Goal: Transaction & Acquisition: Subscribe to service/newsletter

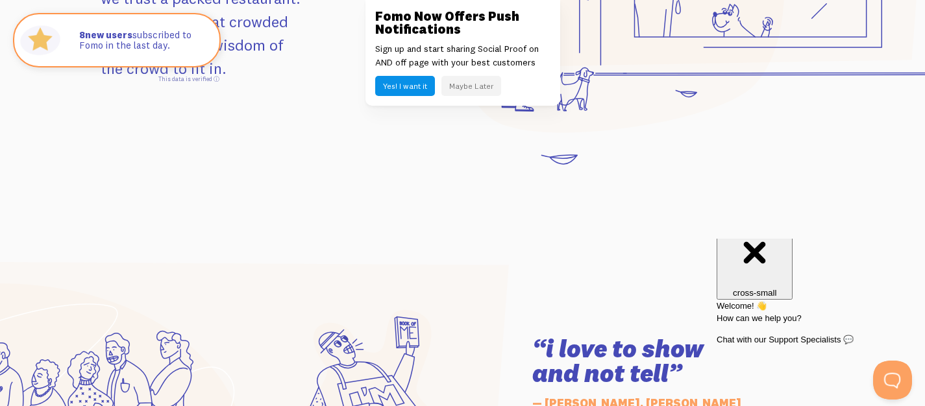
scroll to position [1870, 0]
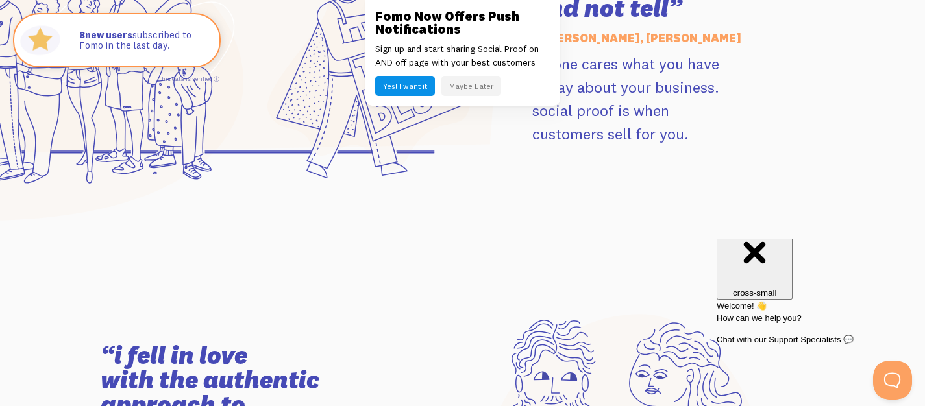
click at [464, 88] on button "Maybe Later" at bounding box center [471, 86] width 60 height 20
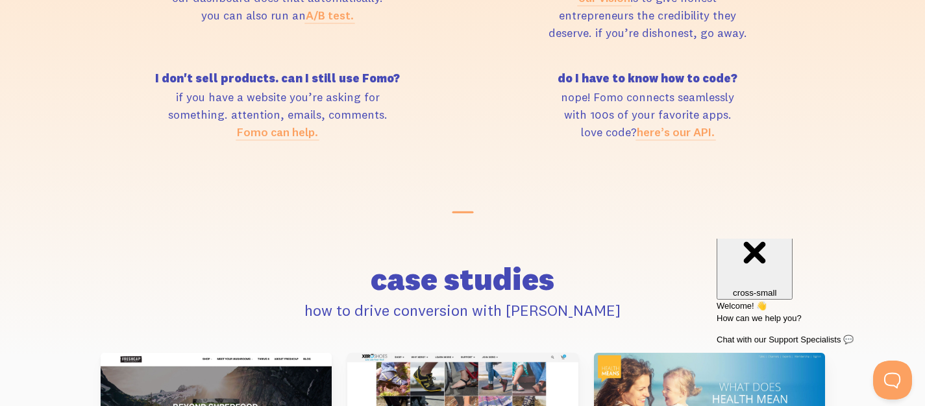
scroll to position [5146, 0]
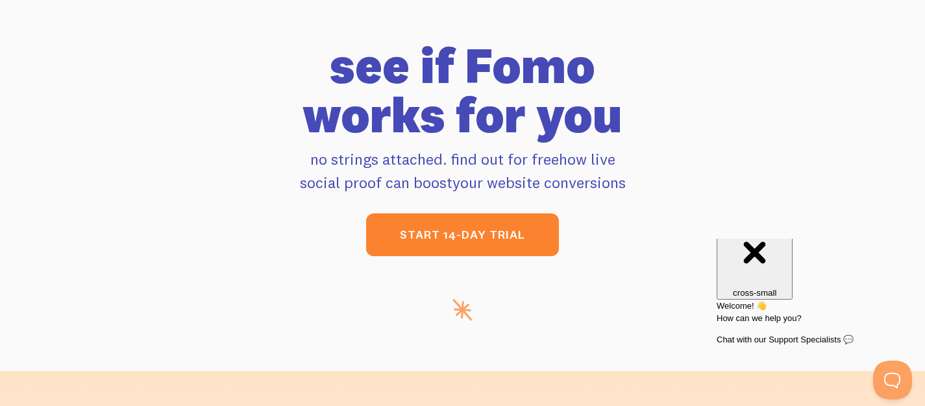
click at [471, 256] on link "start 14-day trial" at bounding box center [462, 235] width 193 height 43
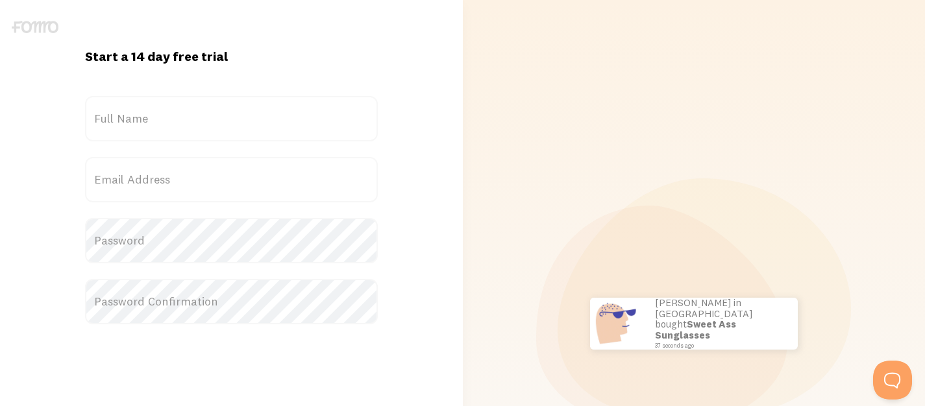
click at [260, 125] on label "Full Name" at bounding box center [231, 118] width 293 height 45
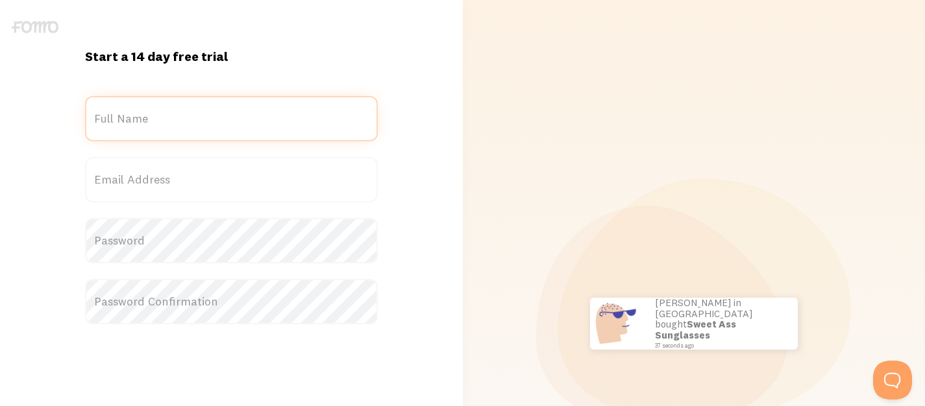
click at [260, 125] on input "Full Name" at bounding box center [231, 118] width 293 height 45
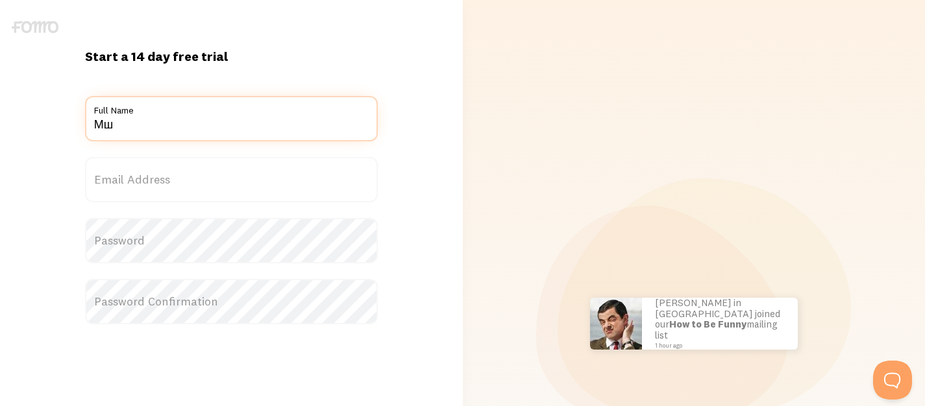
type input "М"
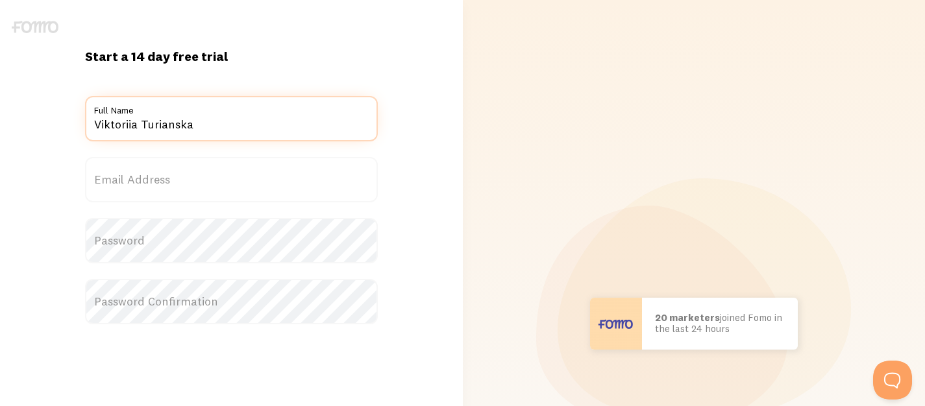
type input "Viktoriia Turianska"
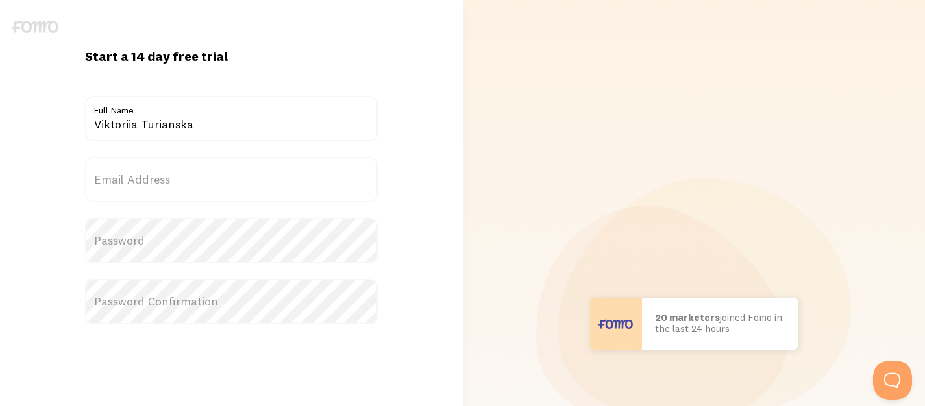
click at [208, 161] on label "Email Address" at bounding box center [231, 179] width 293 height 45
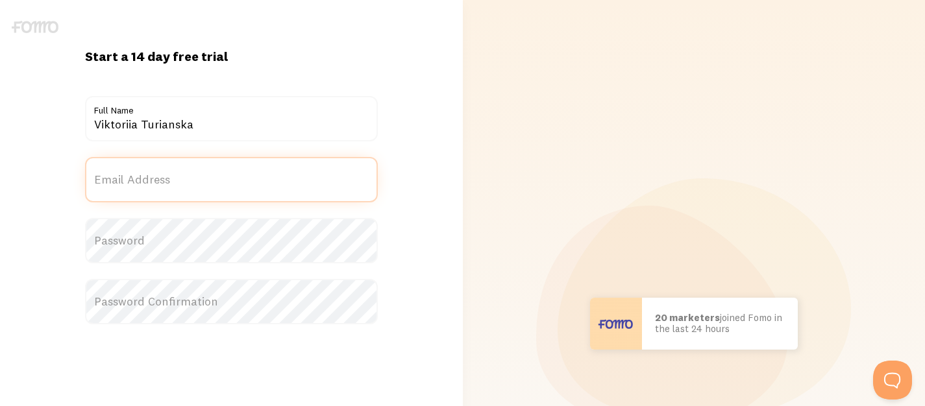
click at [208, 161] on input "Email Address" at bounding box center [231, 179] width 293 height 45
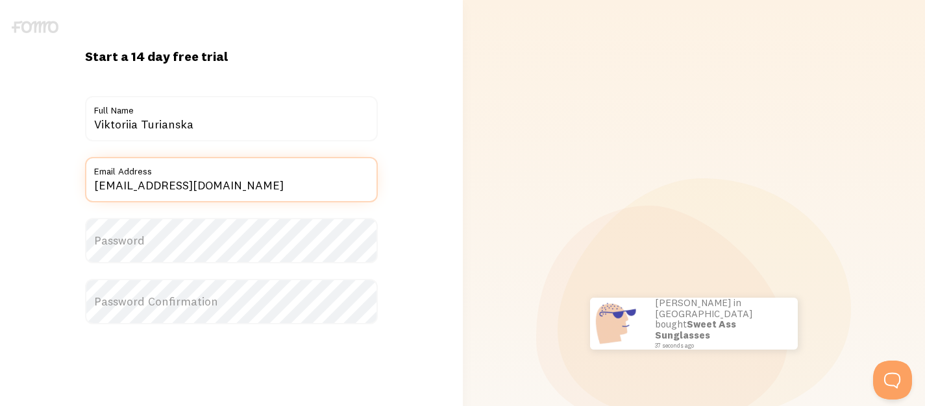
type input "[EMAIL_ADDRESS][DOMAIN_NAME]"
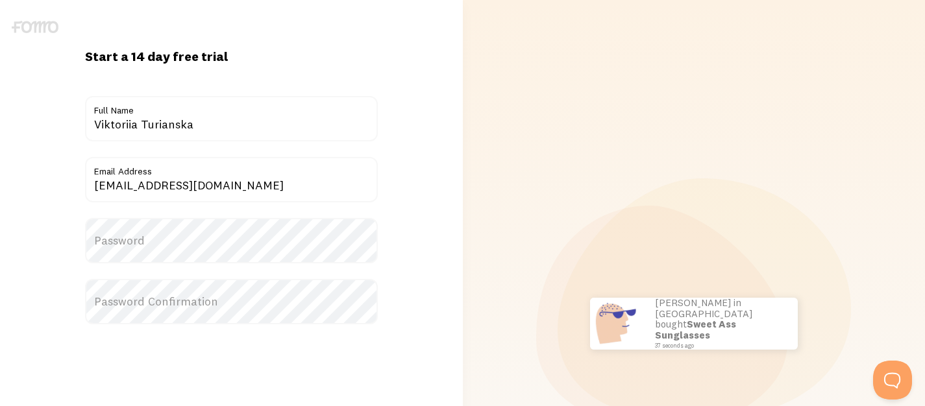
click at [192, 247] on label "Password" at bounding box center [231, 240] width 293 height 45
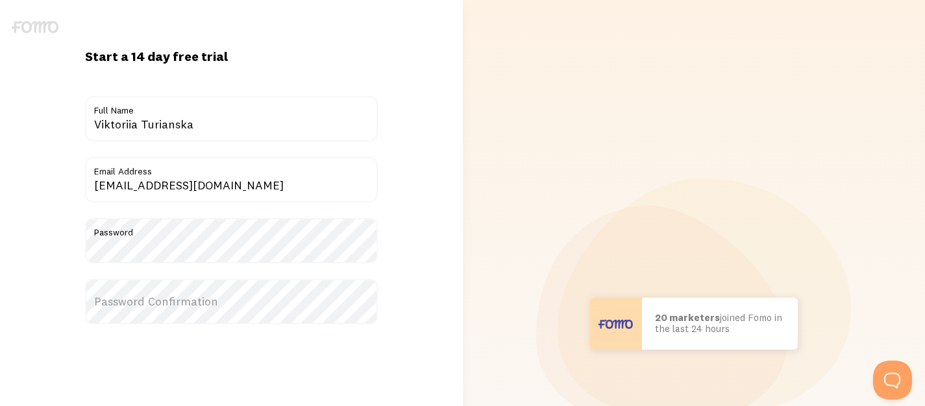
click at [206, 303] on label "Password Confirmation" at bounding box center [231, 301] width 293 height 45
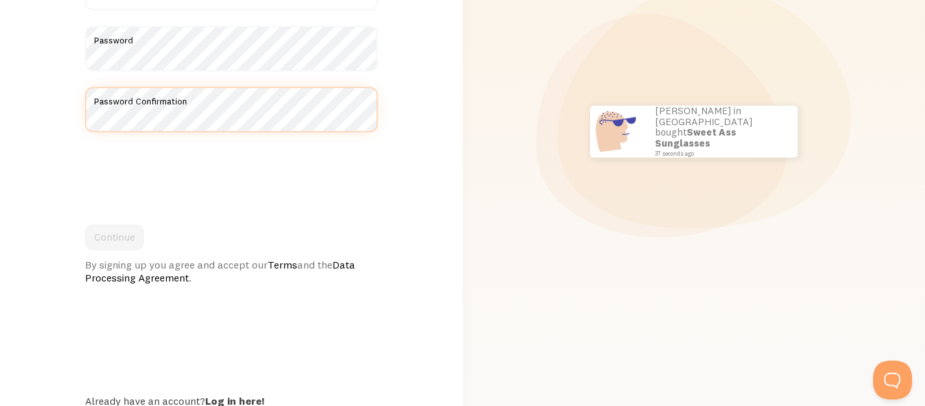
scroll to position [193, 0]
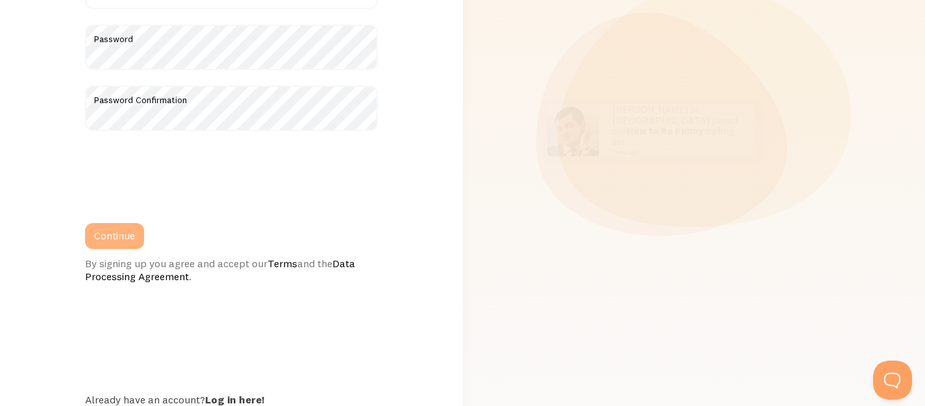
click at [128, 232] on button "Continue" at bounding box center [114, 236] width 59 height 26
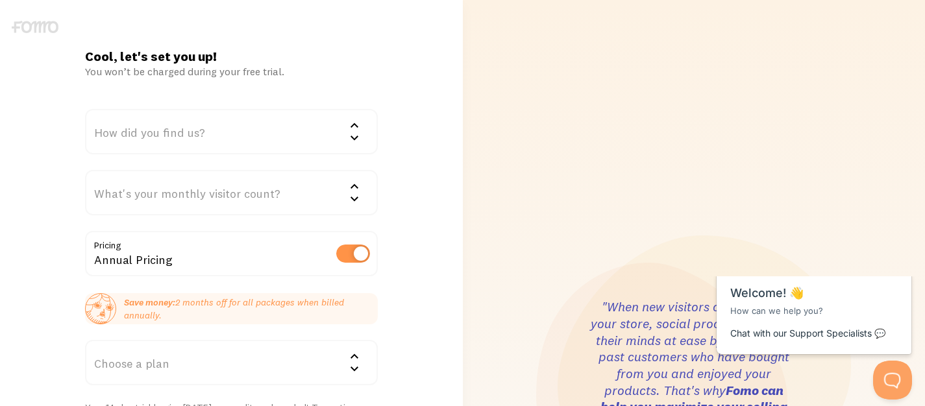
click at [219, 138] on div "How did you find us?" at bounding box center [231, 131] width 293 height 45
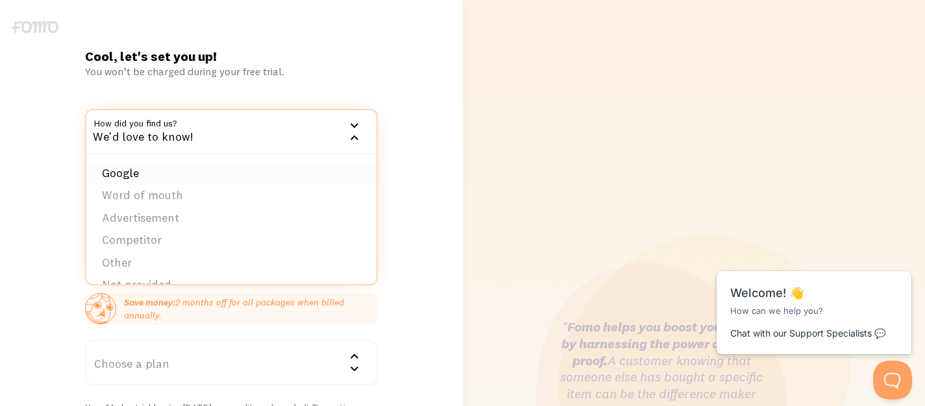
click at [204, 172] on li "Google" at bounding box center [231, 173] width 290 height 23
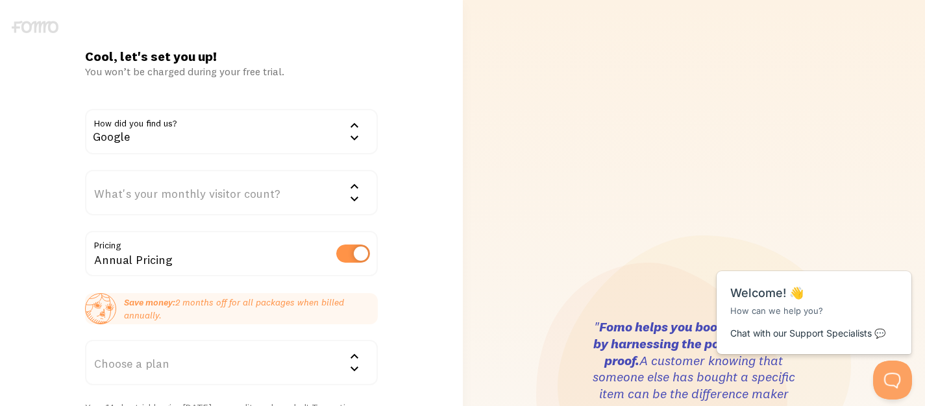
click at [248, 198] on div "What's your monthly visitor count?" at bounding box center [231, 192] width 293 height 45
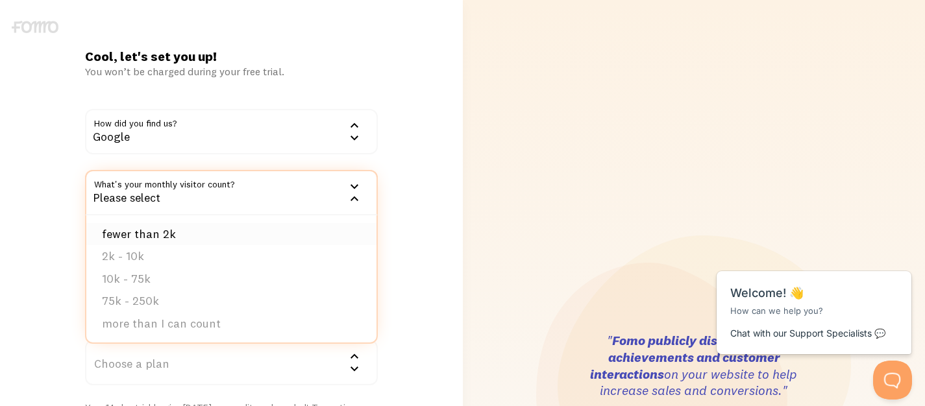
click at [234, 228] on li "fewer than 2k" at bounding box center [231, 234] width 290 height 23
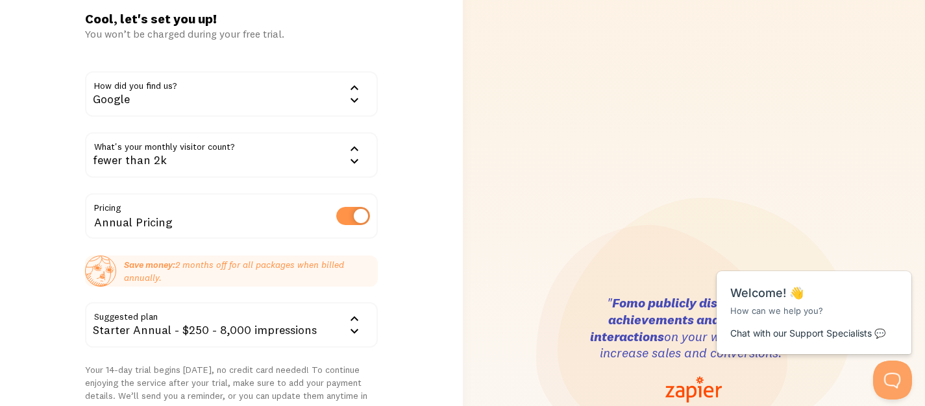
scroll to position [57, 0]
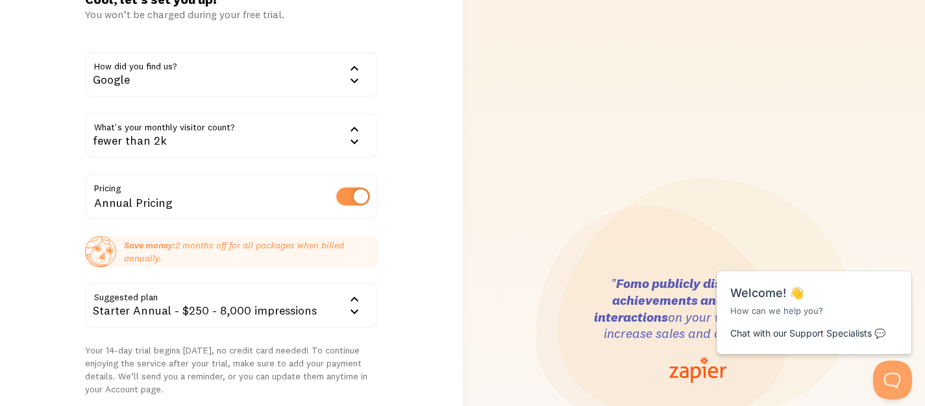
click at [350, 194] on label at bounding box center [353, 197] width 34 height 18
click at [350, 194] on input "checkbox" at bounding box center [353, 197] width 34 height 18
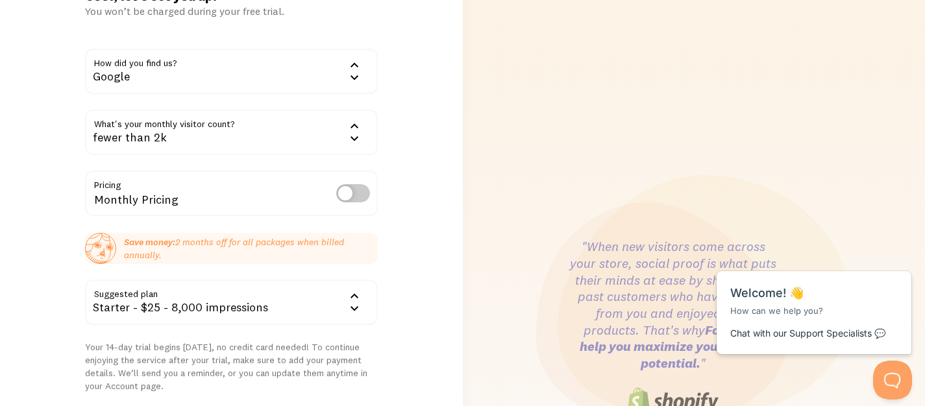
scroll to position [62, 0]
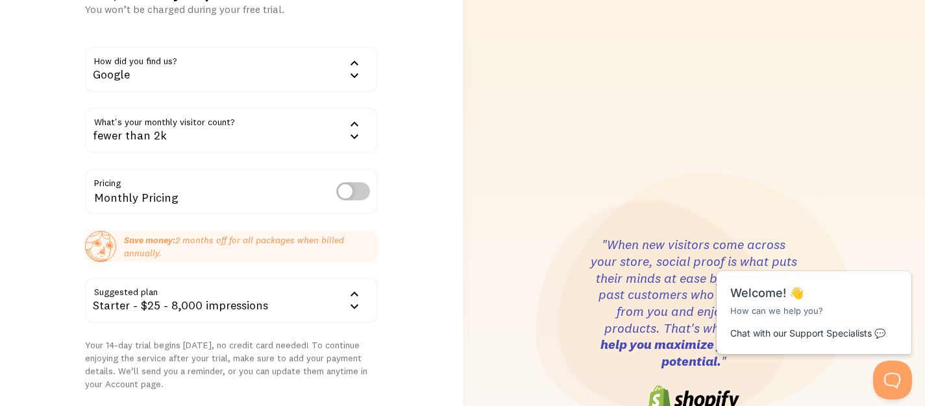
click at [353, 189] on label at bounding box center [353, 191] width 34 height 18
click at [353, 189] on input "checkbox" at bounding box center [353, 191] width 34 height 18
click at [353, 189] on label at bounding box center [353, 191] width 34 height 18
click at [353, 189] on input "checkbox" at bounding box center [353, 191] width 34 height 18
checkbox input "false"
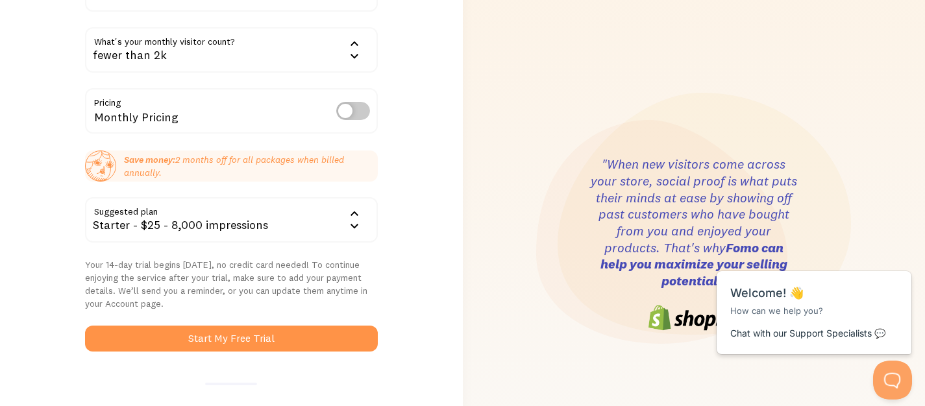
scroll to position [145, 0]
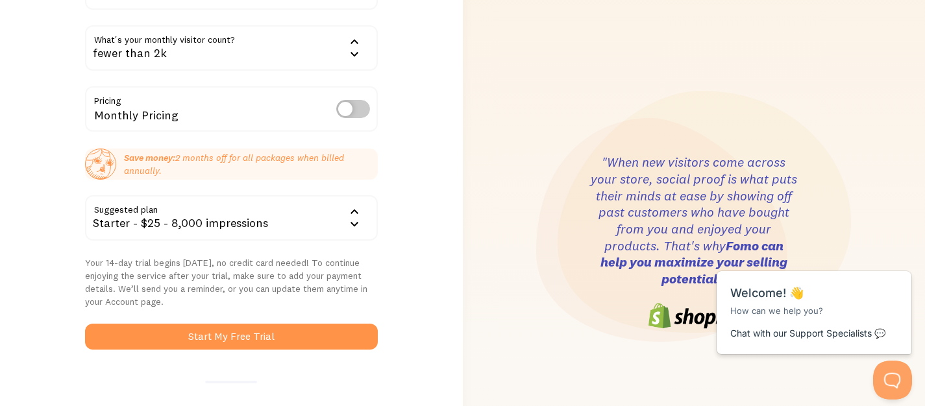
click at [358, 202] on div "Starter - $25 - 8,000 impressions" at bounding box center [231, 217] width 293 height 45
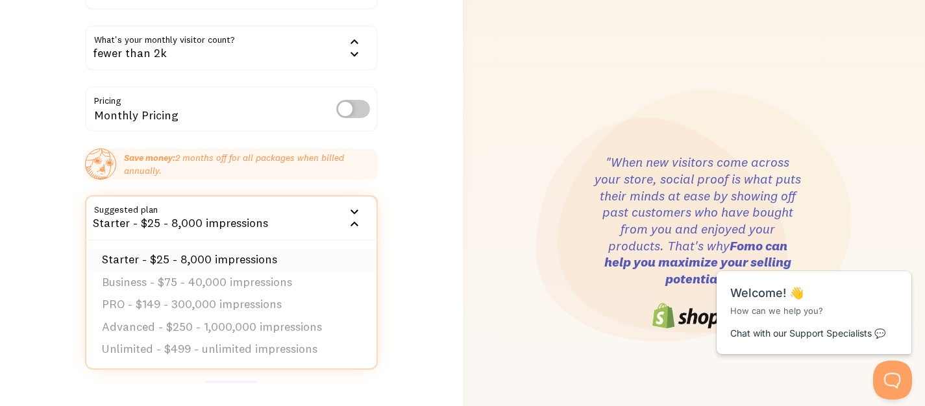
click at [321, 260] on li "Starter - $25 - 8,000 impressions" at bounding box center [231, 260] width 290 height 23
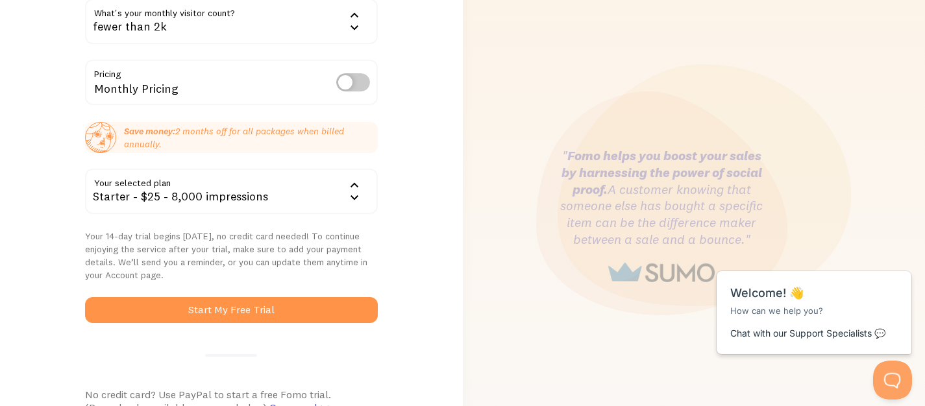
scroll to position [184, 0]
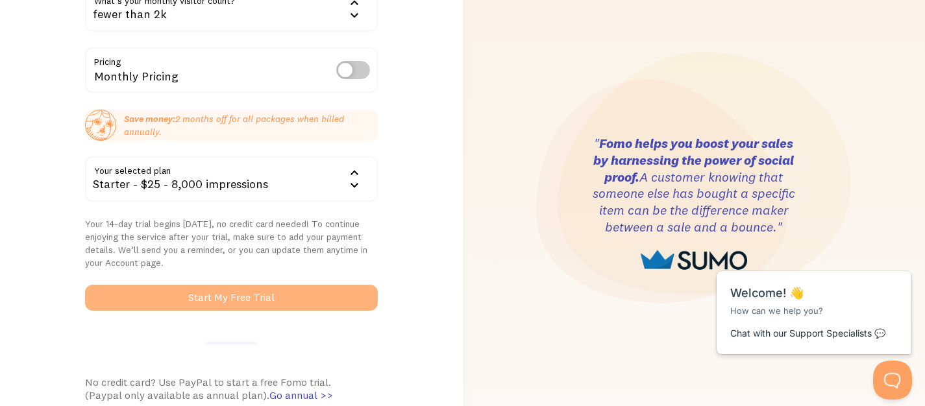
click at [223, 295] on button "Start My Free Trial" at bounding box center [231, 298] width 293 height 26
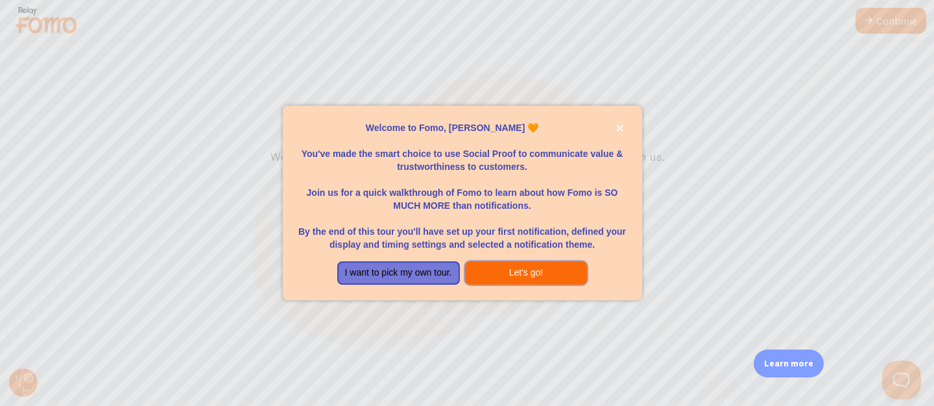
click at [500, 272] on button "Let's go!" at bounding box center [526, 273] width 123 height 23
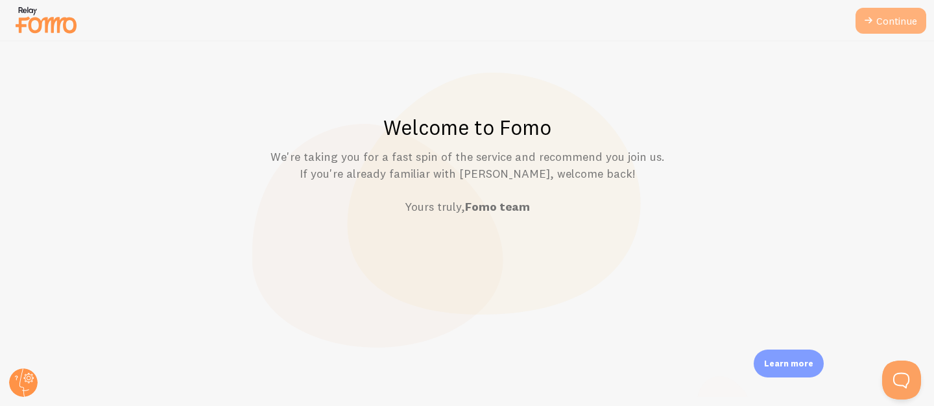
click at [877, 18] on link "Continue" at bounding box center [891, 21] width 71 height 26
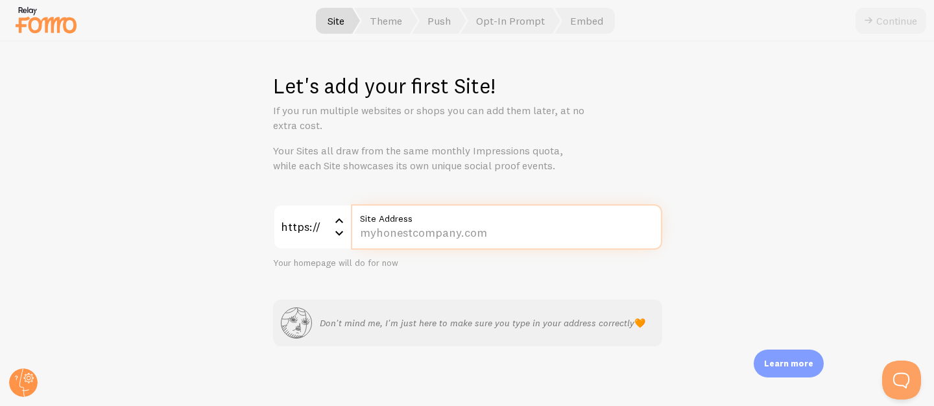
click at [448, 229] on input "Site Address" at bounding box center [506, 226] width 311 height 45
paste input "[DOMAIN_NAME][URL]"
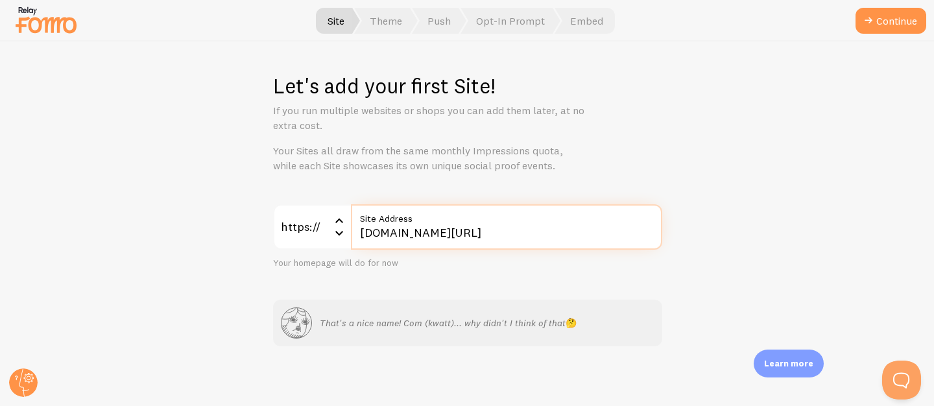
type input "[DOMAIN_NAME][URL]"
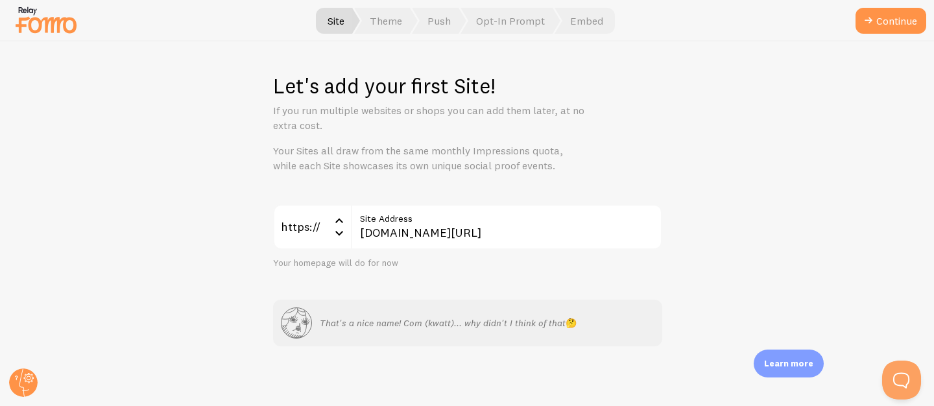
click at [427, 258] on div "Your homepage will do for now" at bounding box center [467, 264] width 389 height 12
click at [885, 24] on button "Continue" at bounding box center [891, 21] width 71 height 26
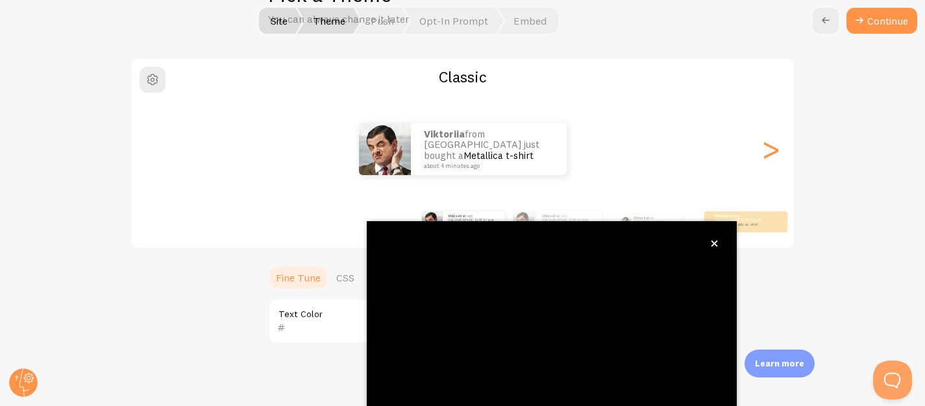
scroll to position [117, 0]
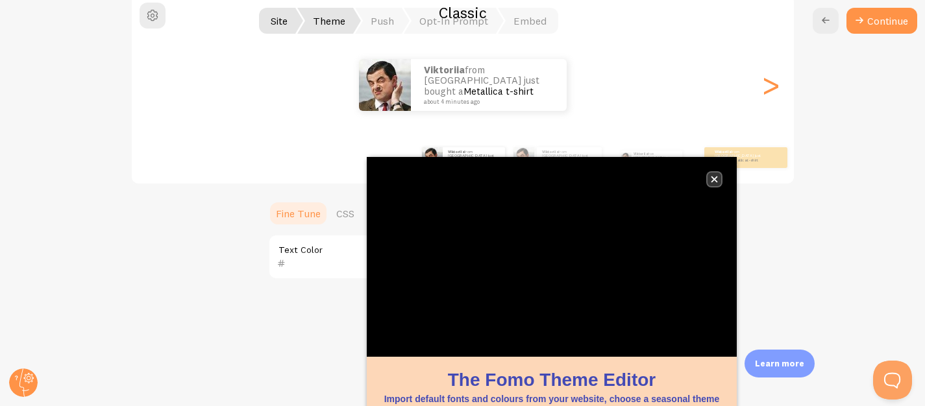
click at [716, 177] on icon "close," at bounding box center [714, 180] width 6 height 6
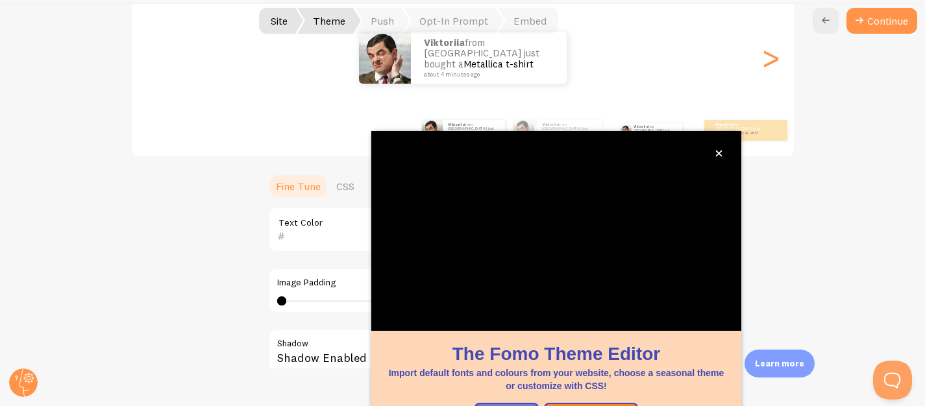
scroll to position [45, 0]
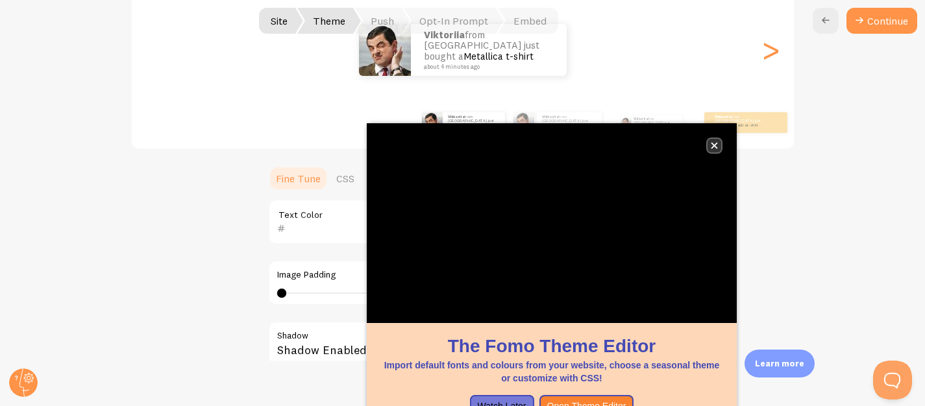
click at [715, 151] on button "close," at bounding box center [714, 146] width 14 height 14
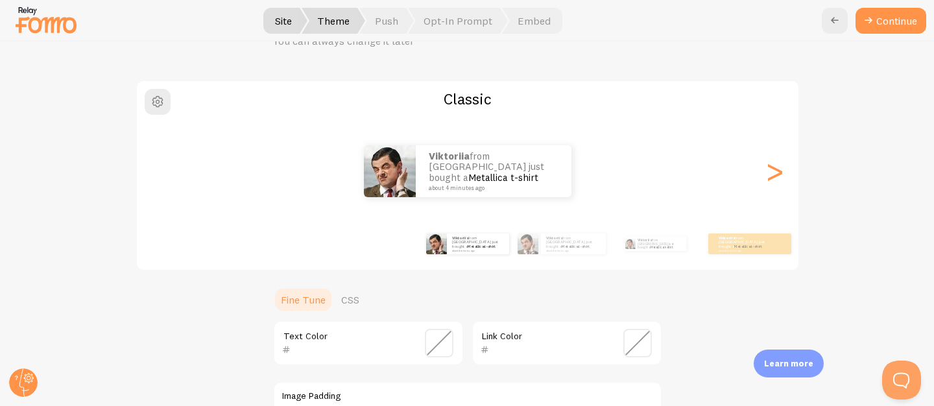
scroll to position [60, 0]
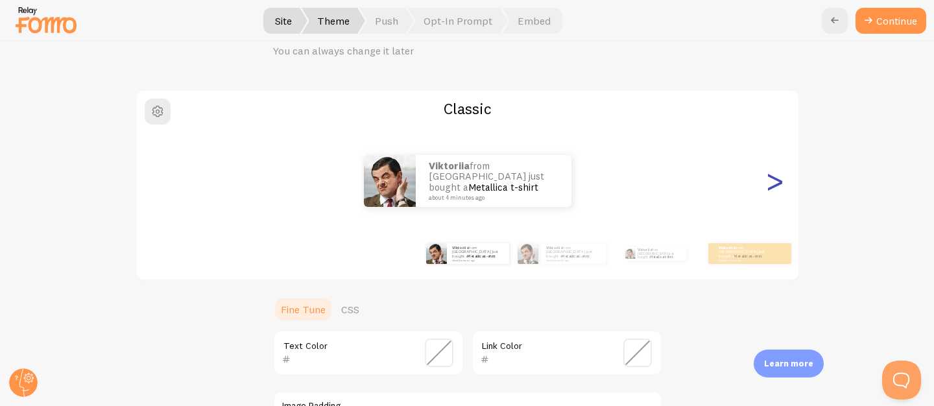
click at [772, 184] on div ">" at bounding box center [776, 180] width 16 height 93
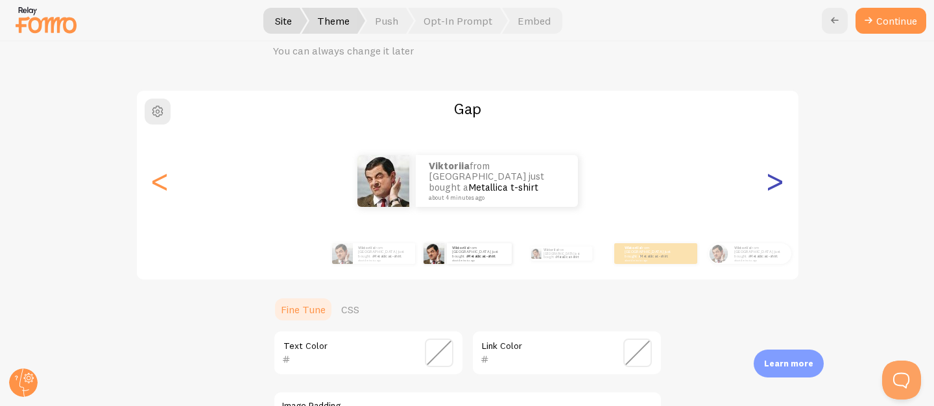
click at [772, 184] on div ">" at bounding box center [776, 180] width 16 height 93
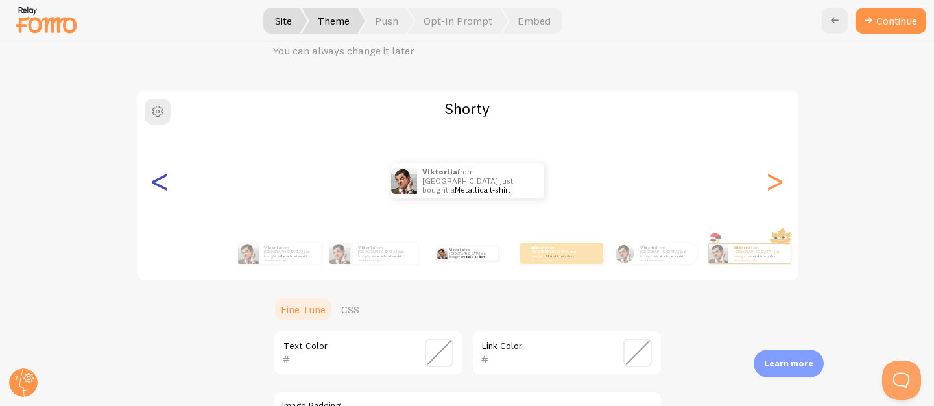
click at [160, 187] on div "<" at bounding box center [161, 180] width 16 height 93
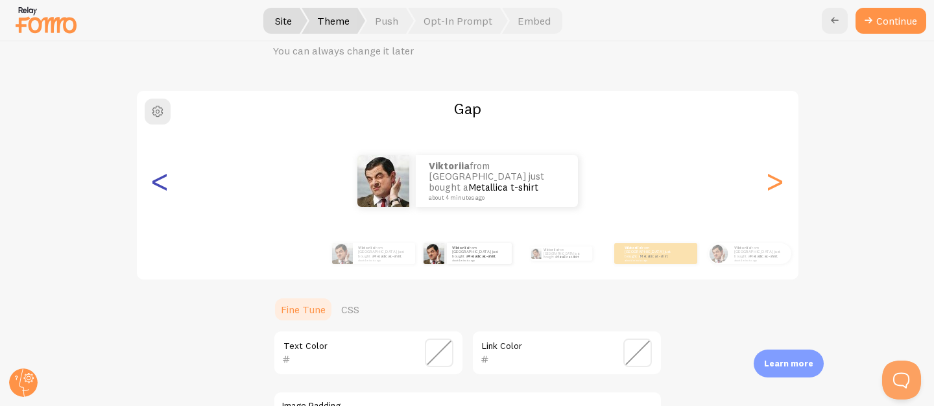
click at [160, 187] on div "<" at bounding box center [161, 180] width 16 height 93
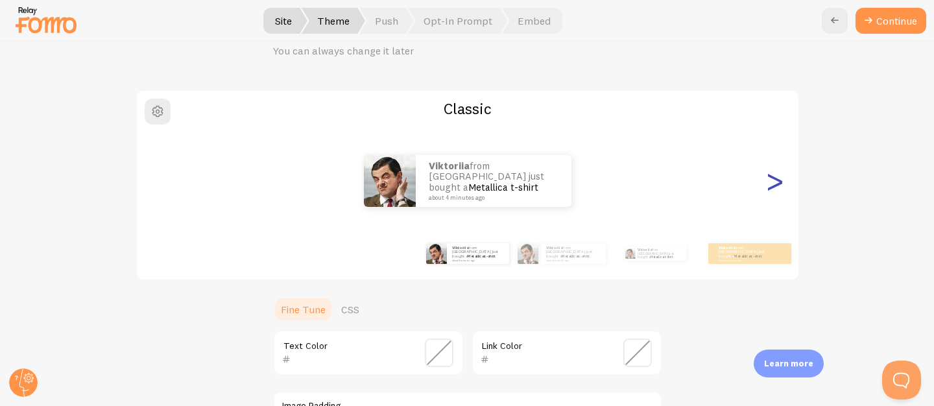
click at [774, 187] on div ">" at bounding box center [776, 180] width 16 height 93
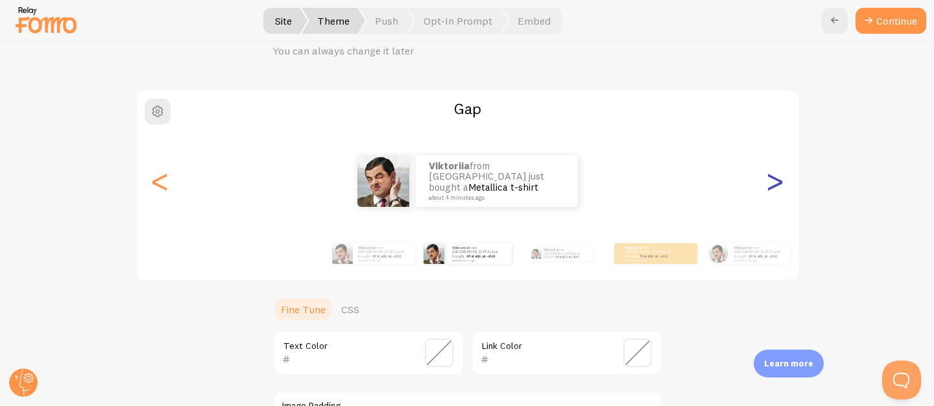
click at [774, 184] on div ">" at bounding box center [776, 180] width 16 height 93
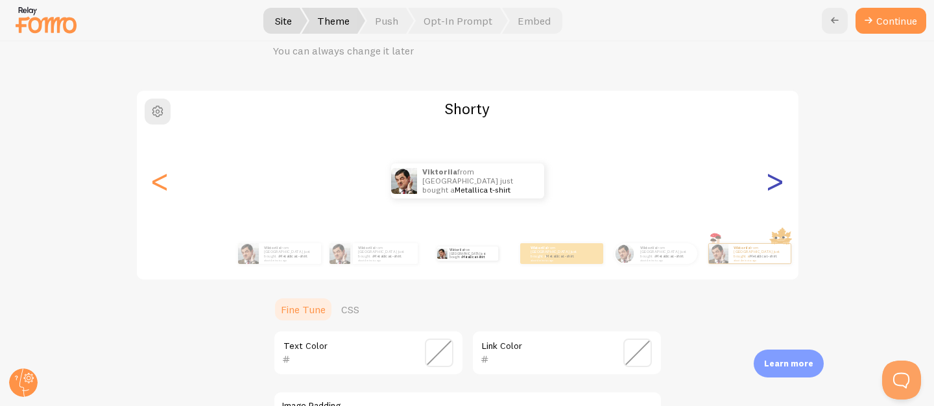
click at [777, 186] on div ">" at bounding box center [776, 180] width 16 height 93
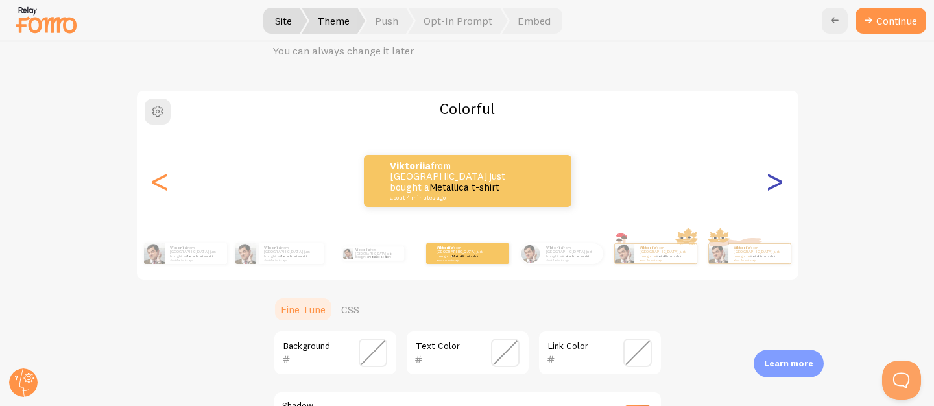
click at [768, 185] on div ">" at bounding box center [776, 180] width 16 height 93
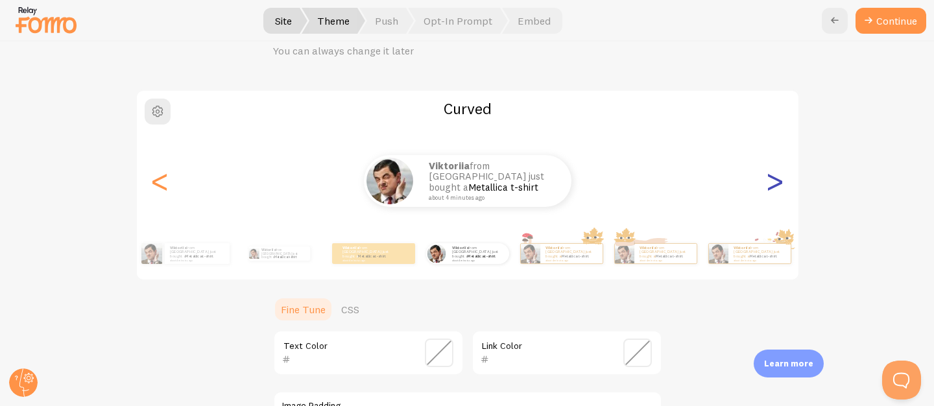
click at [768, 187] on div ">" at bounding box center [776, 180] width 16 height 93
type input "0"
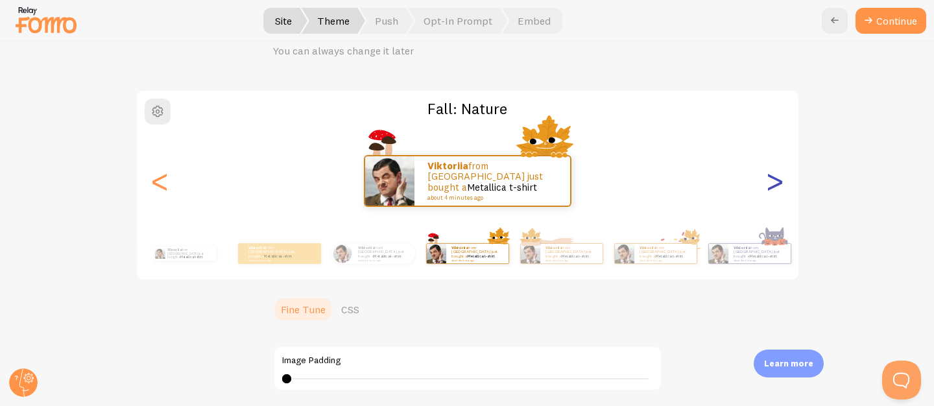
click at [776, 186] on div ">" at bounding box center [776, 180] width 16 height 93
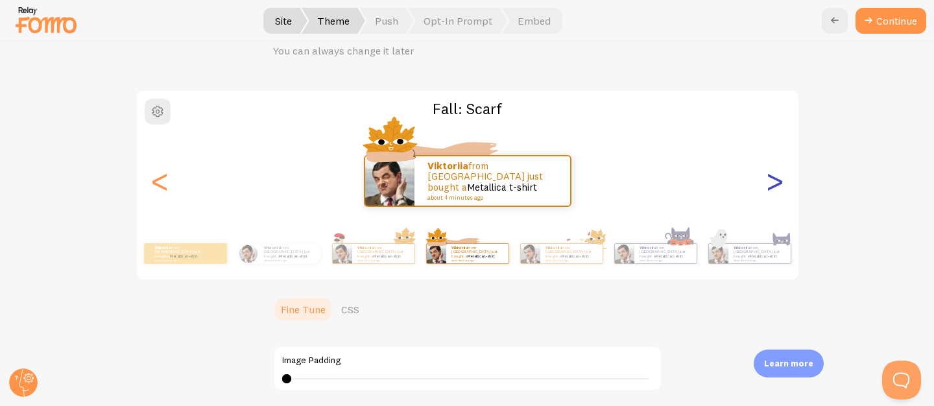
click at [770, 186] on div ">" at bounding box center [776, 180] width 16 height 93
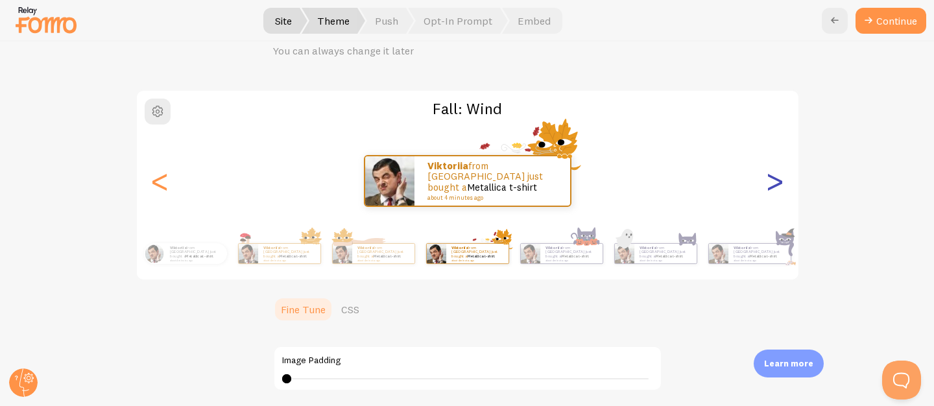
click at [777, 180] on div ">" at bounding box center [776, 180] width 16 height 93
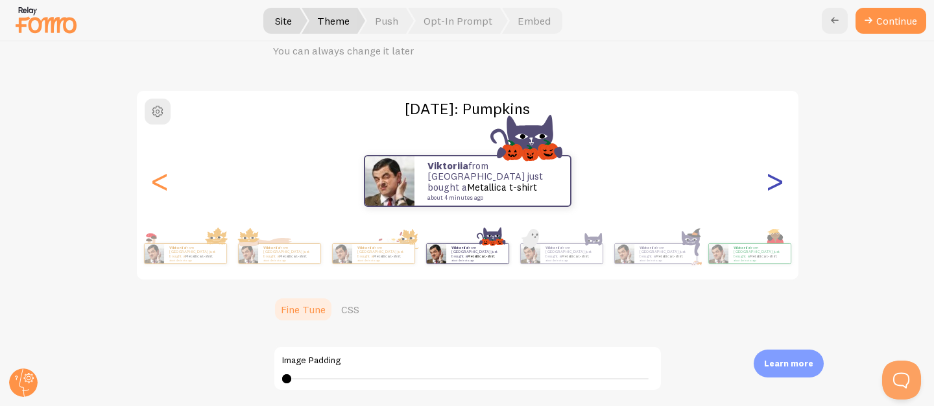
click at [777, 180] on div ">" at bounding box center [776, 180] width 16 height 93
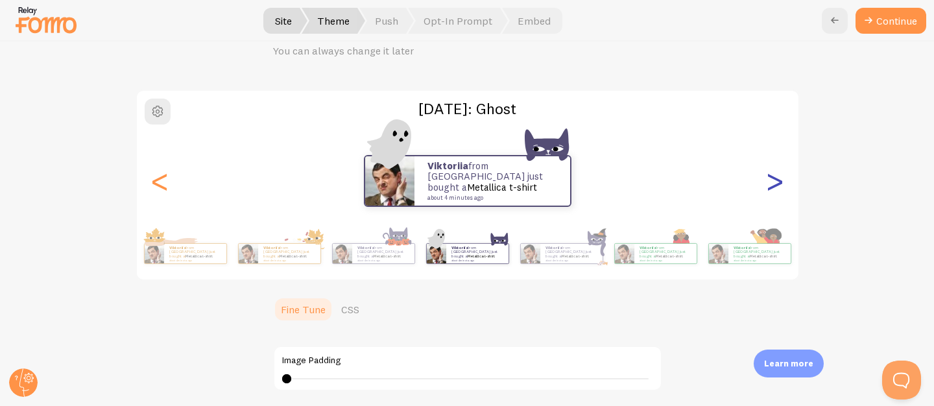
click at [777, 180] on div ">" at bounding box center [776, 180] width 16 height 93
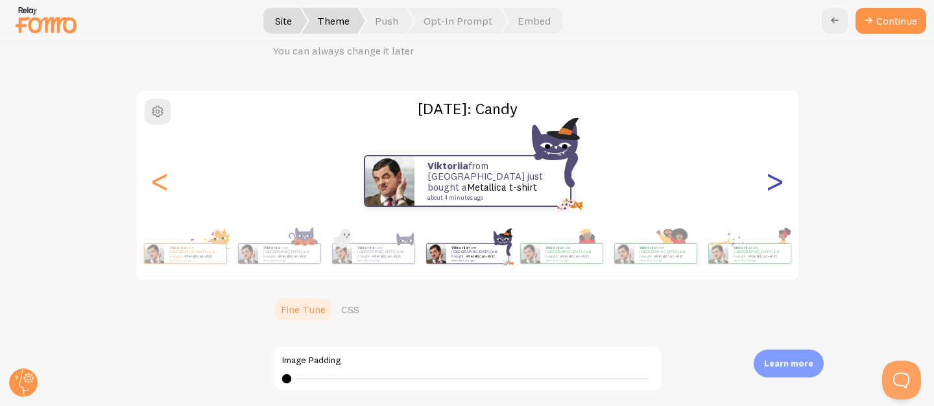
click at [777, 180] on div ">" at bounding box center [776, 180] width 16 height 93
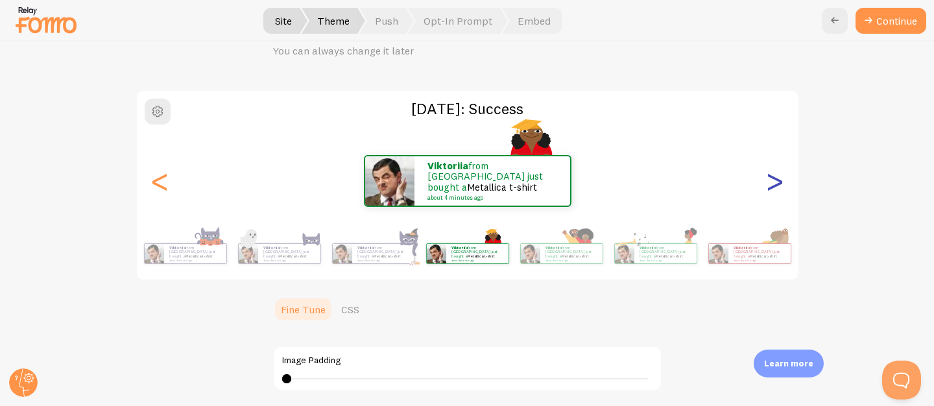
click at [777, 180] on div ">" at bounding box center [776, 180] width 16 height 93
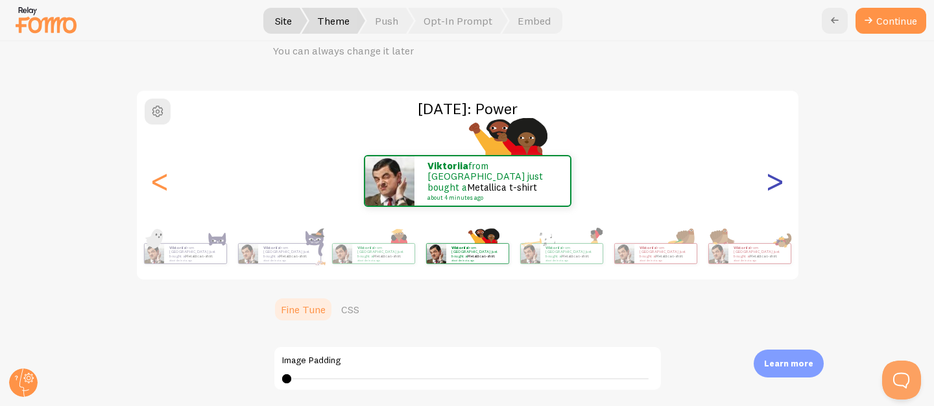
click at [777, 180] on div ">" at bounding box center [776, 180] width 16 height 93
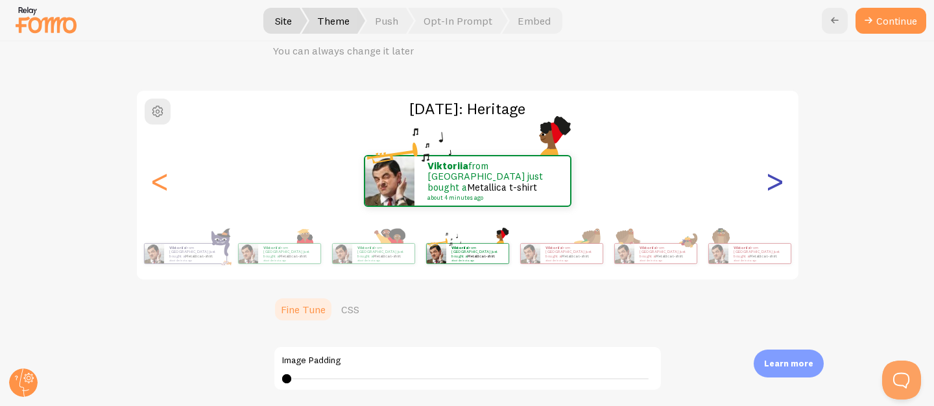
click at [777, 180] on div ">" at bounding box center [776, 180] width 16 height 93
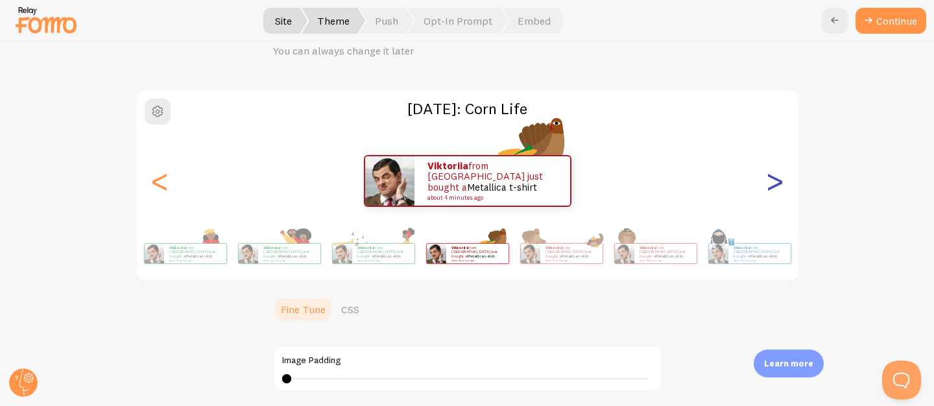
click at [777, 180] on div ">" at bounding box center [776, 180] width 16 height 93
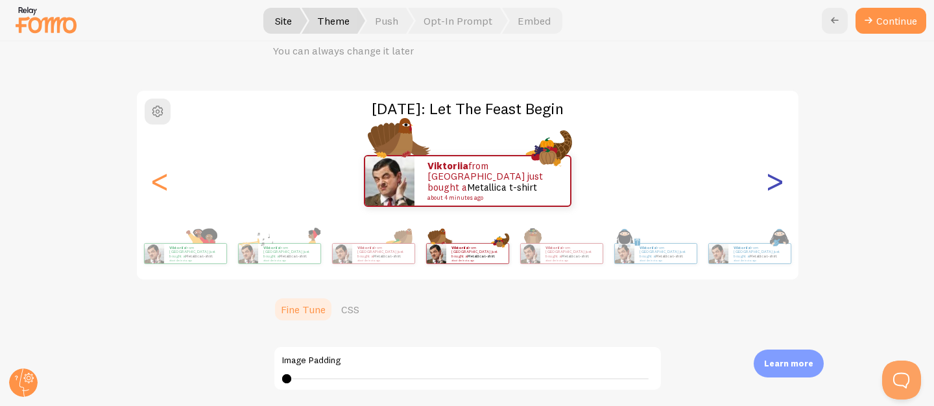
click at [777, 180] on div ">" at bounding box center [776, 180] width 16 height 93
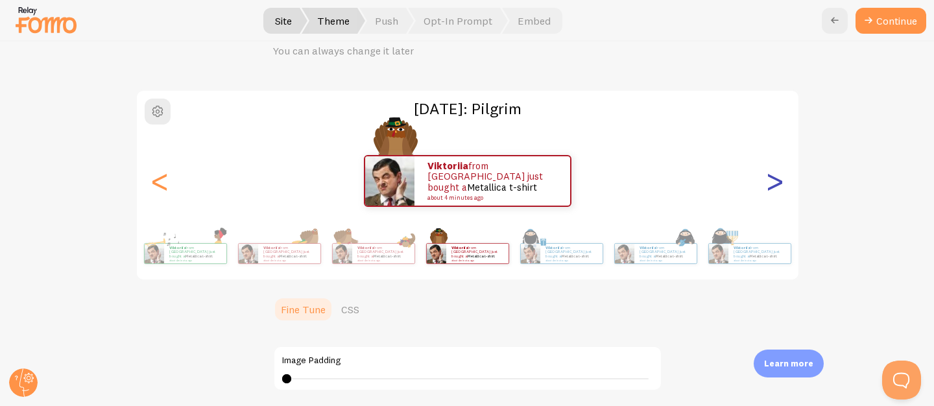
click at [777, 180] on div ">" at bounding box center [776, 180] width 16 height 93
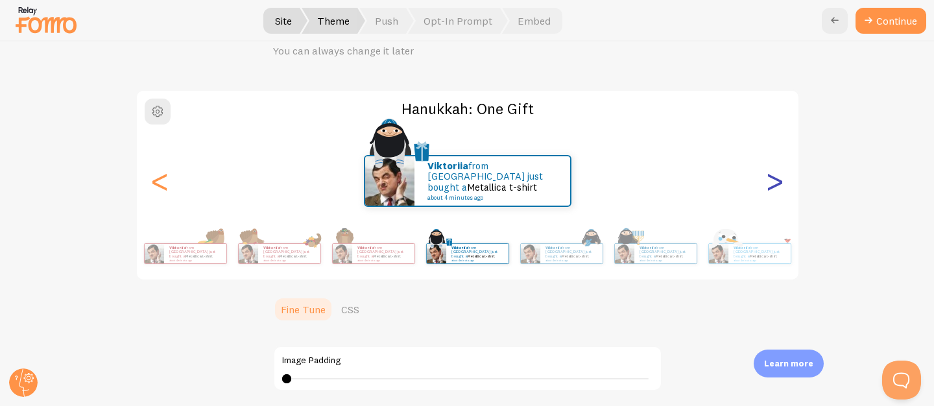
click at [777, 180] on div ">" at bounding box center [776, 180] width 16 height 93
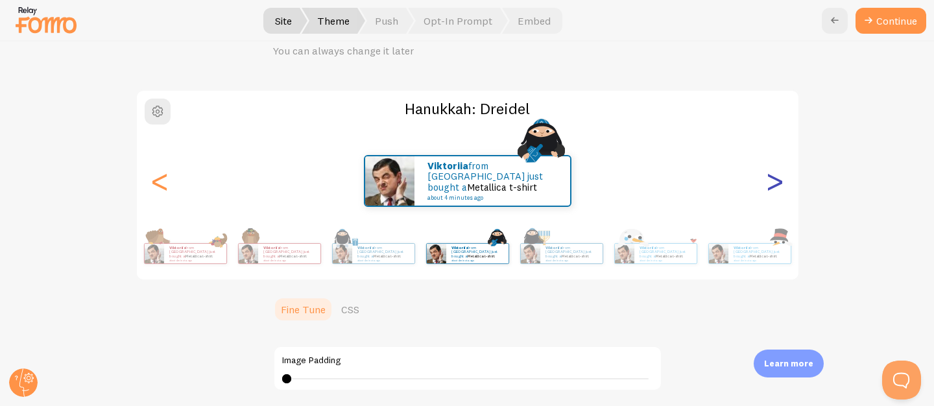
click at [777, 180] on div ">" at bounding box center [776, 180] width 16 height 93
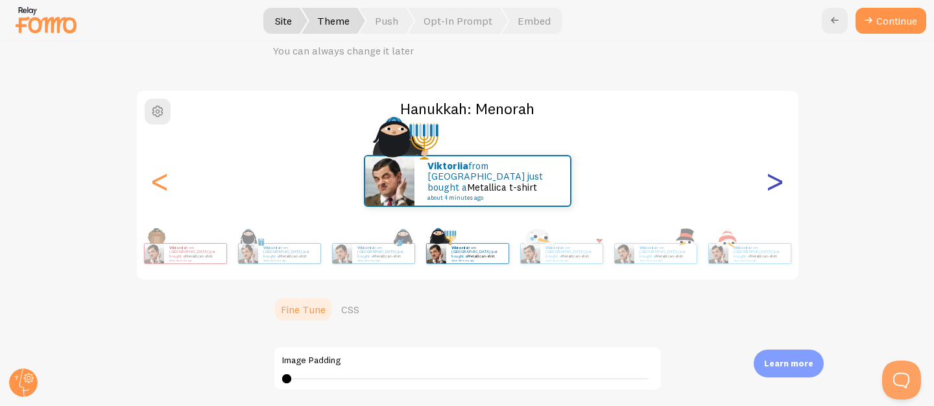
click at [777, 180] on div ">" at bounding box center [776, 180] width 16 height 93
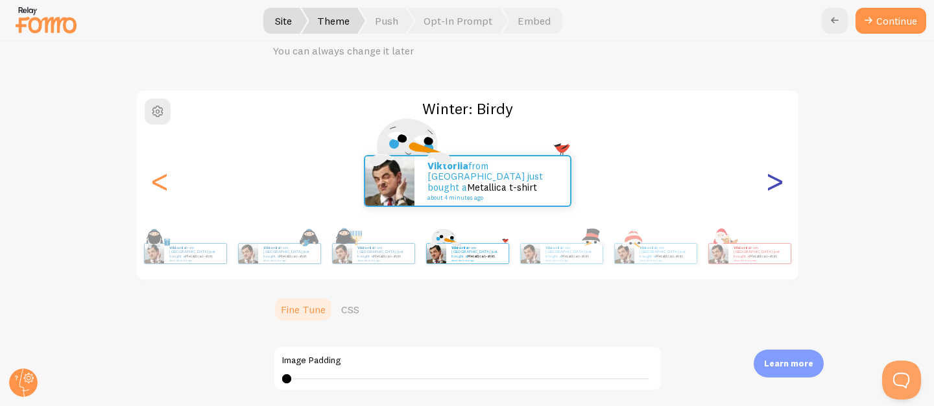
click at [777, 180] on div ">" at bounding box center [776, 180] width 16 height 93
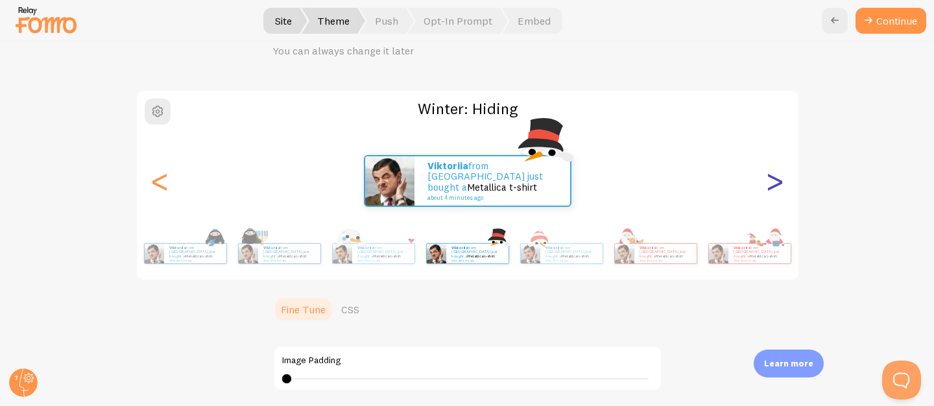
click at [777, 180] on div ">" at bounding box center [776, 180] width 16 height 93
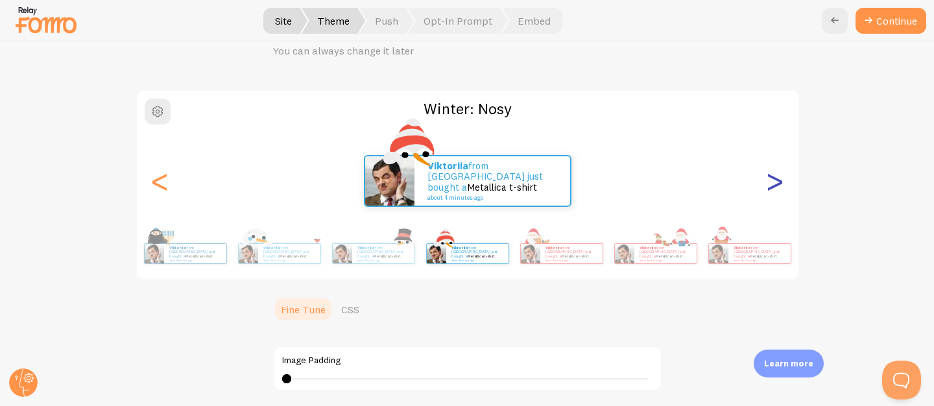
click at [777, 180] on div ">" at bounding box center [776, 180] width 16 height 93
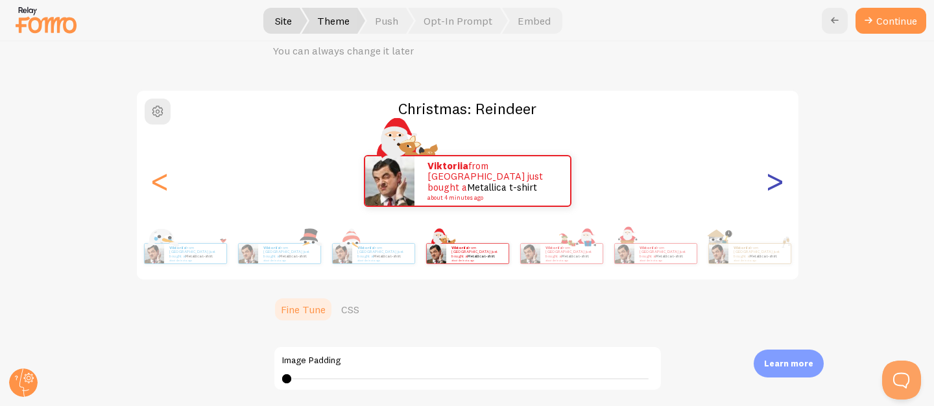
click at [777, 180] on div ">" at bounding box center [776, 180] width 16 height 93
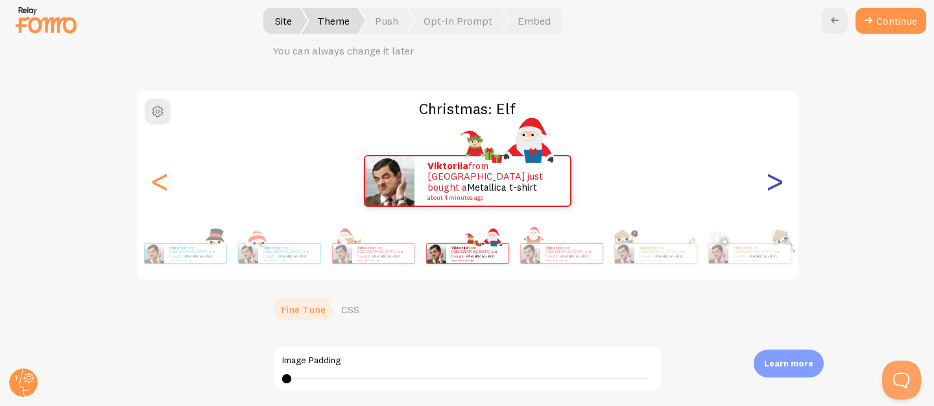
click at [777, 180] on div ">" at bounding box center [776, 180] width 16 height 93
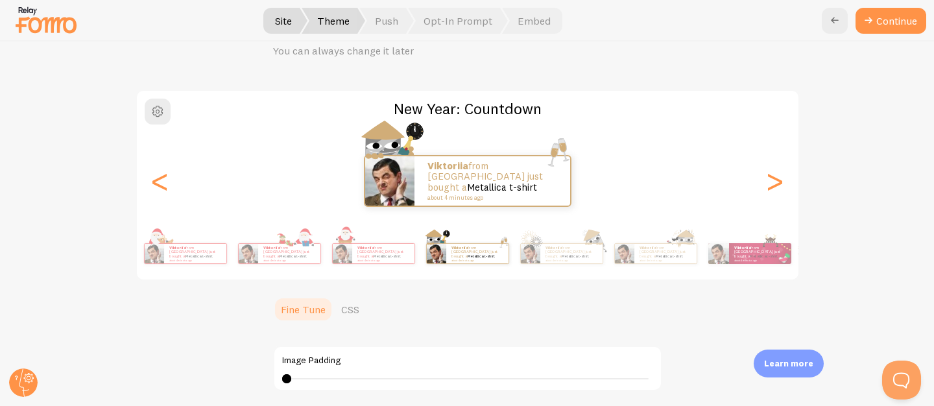
click at [169, 179] on div "Viktoriia from Ukraine just bought a Metallica t-shirt about 4 minutes ago" at bounding box center [468, 181] width 662 height 52
click at [157, 186] on div "<" at bounding box center [161, 180] width 16 height 93
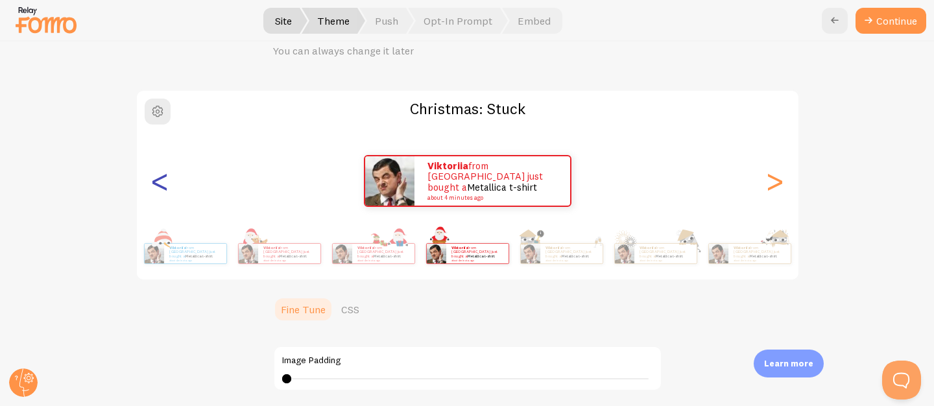
click at [157, 186] on div "<" at bounding box center [161, 180] width 16 height 93
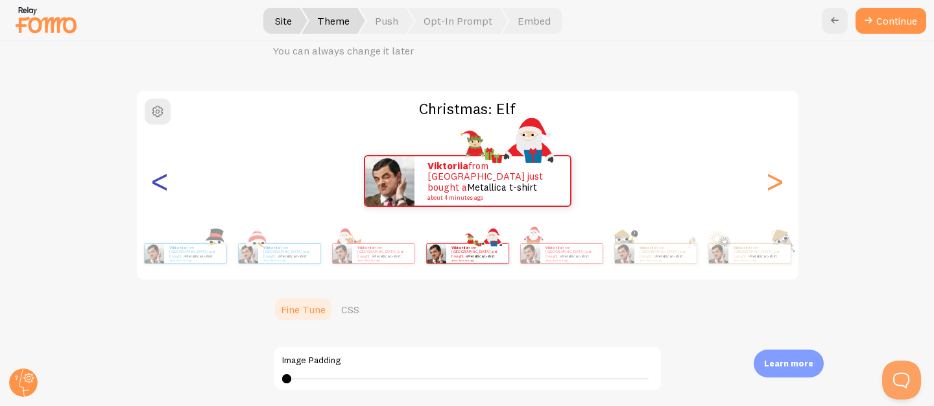
click at [157, 186] on div "<" at bounding box center [161, 180] width 16 height 93
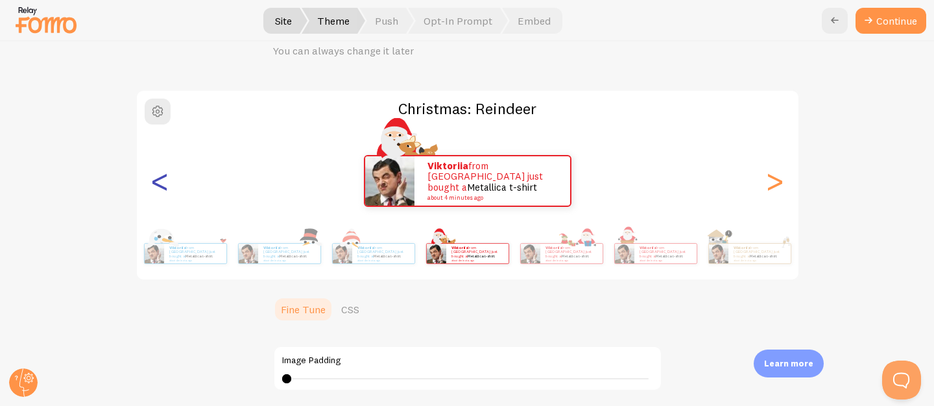
click at [157, 186] on div "<" at bounding box center [161, 180] width 16 height 93
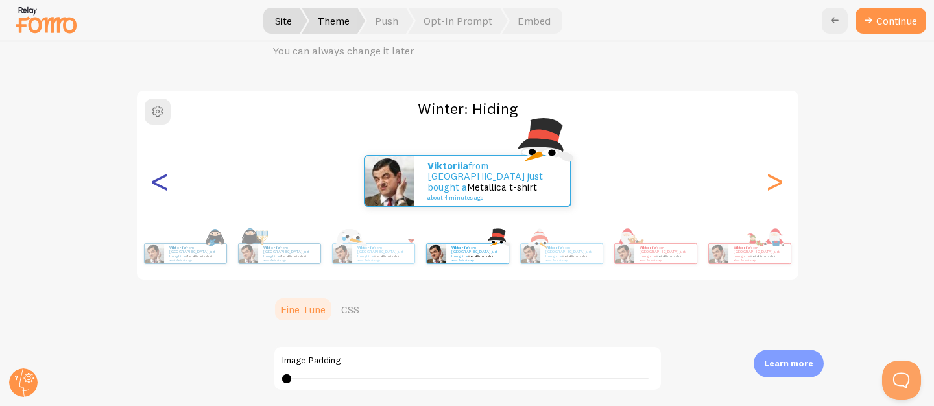
click at [157, 186] on div "<" at bounding box center [161, 180] width 16 height 93
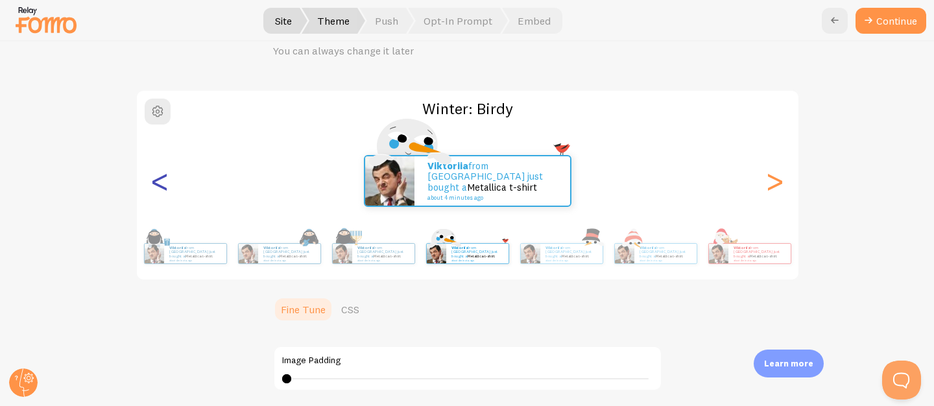
click at [157, 186] on div "<" at bounding box center [161, 180] width 16 height 93
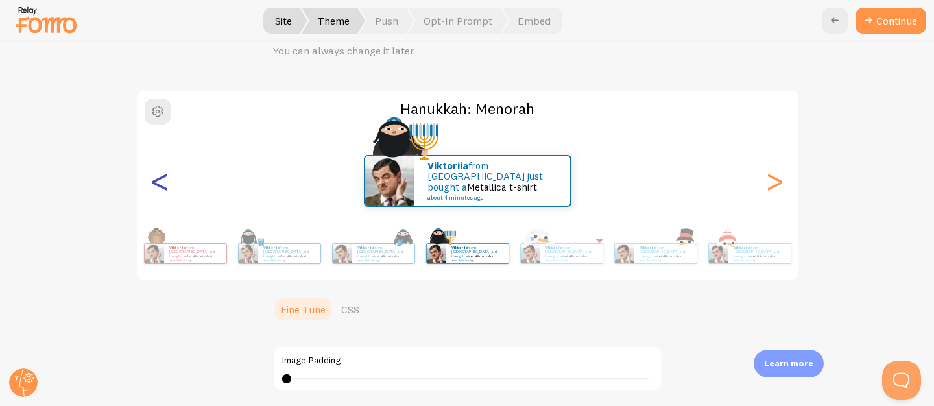
click at [157, 186] on div "<" at bounding box center [161, 180] width 16 height 93
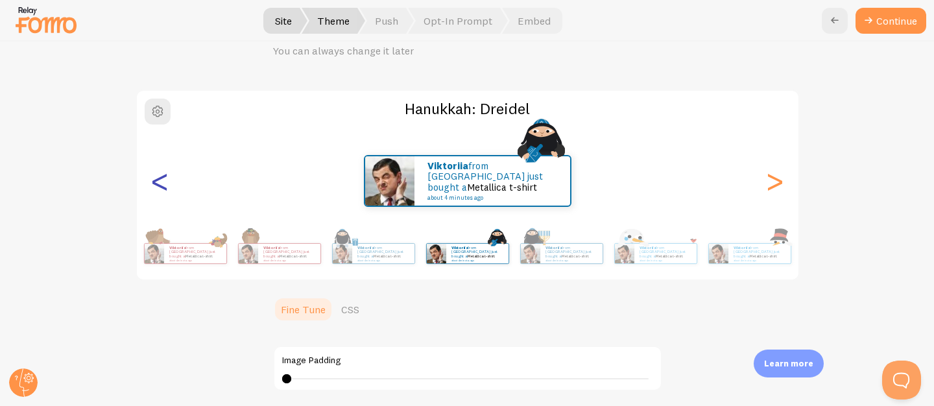
click at [157, 186] on div "<" at bounding box center [161, 180] width 16 height 93
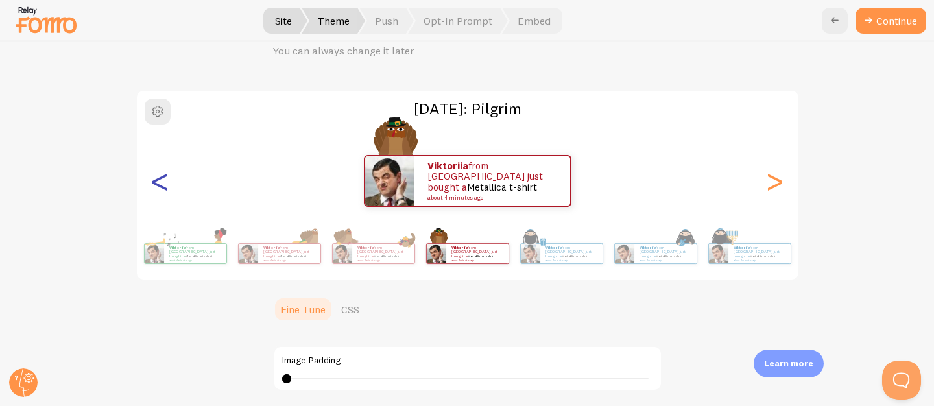
click at [157, 186] on div "<" at bounding box center [161, 180] width 16 height 93
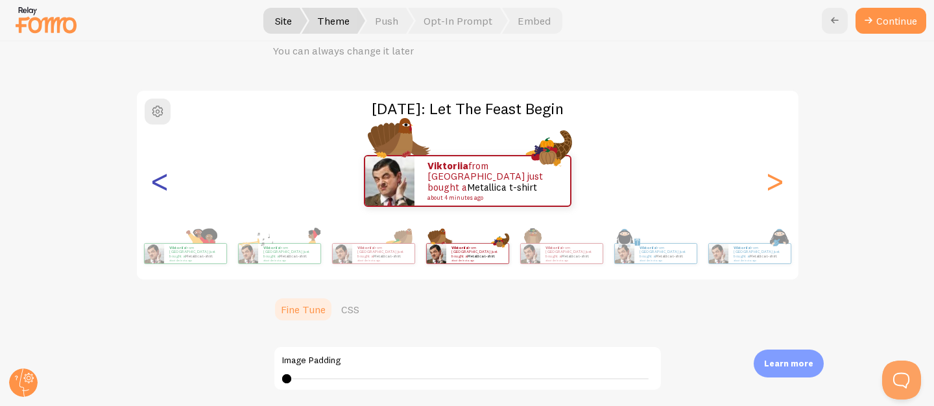
click at [157, 186] on div "<" at bounding box center [161, 180] width 16 height 93
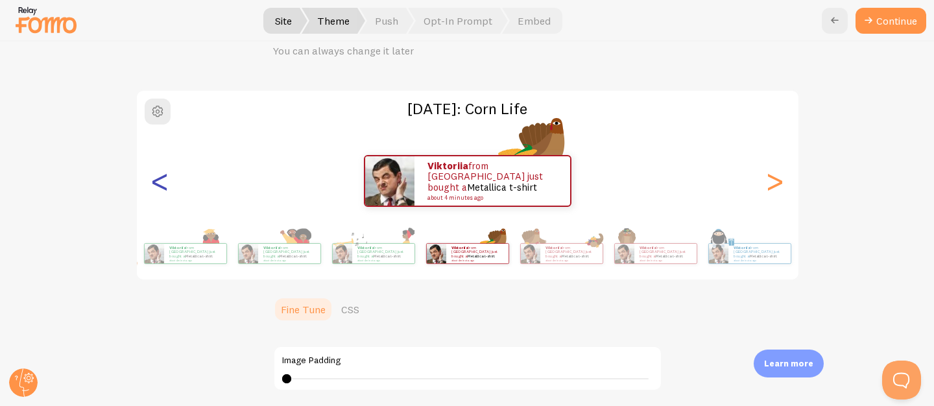
click at [157, 186] on div "<" at bounding box center [161, 180] width 16 height 93
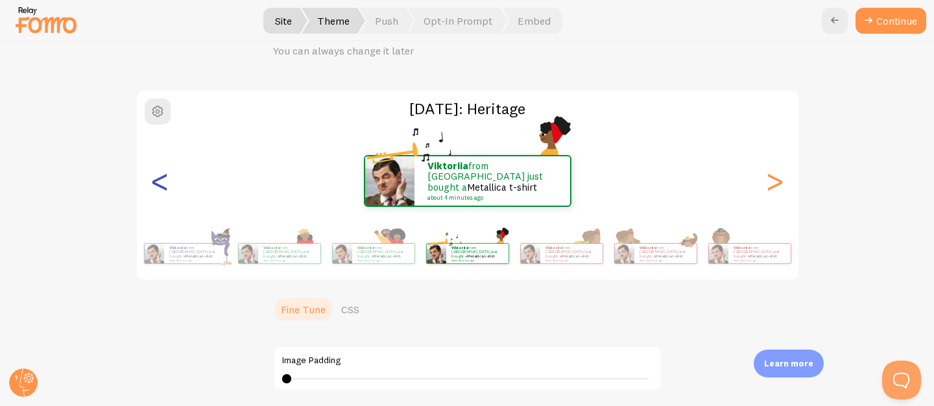
click at [157, 186] on div "<" at bounding box center [161, 180] width 16 height 93
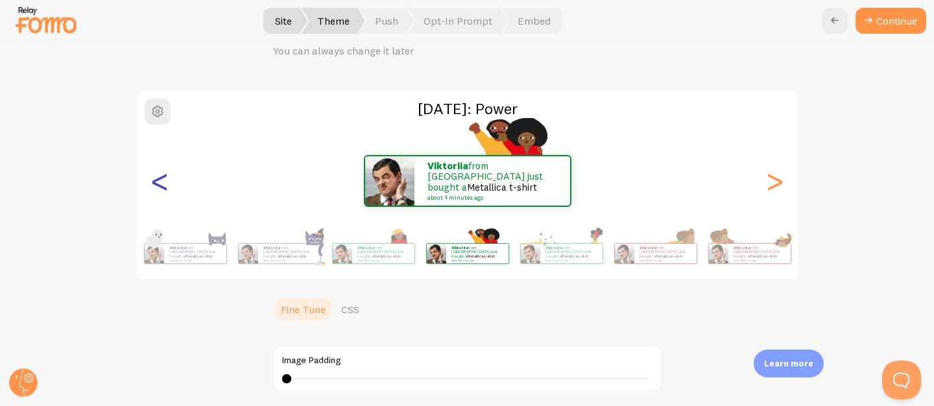
click at [157, 186] on div "<" at bounding box center [161, 180] width 16 height 93
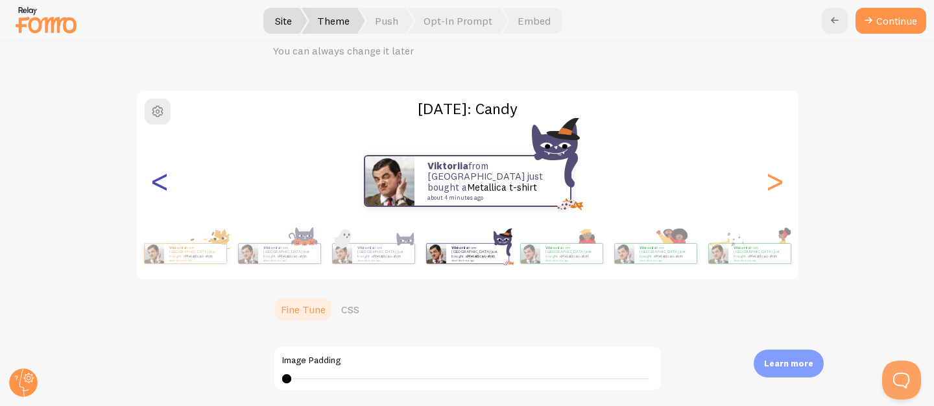
click at [157, 186] on div "<" at bounding box center [161, 180] width 16 height 93
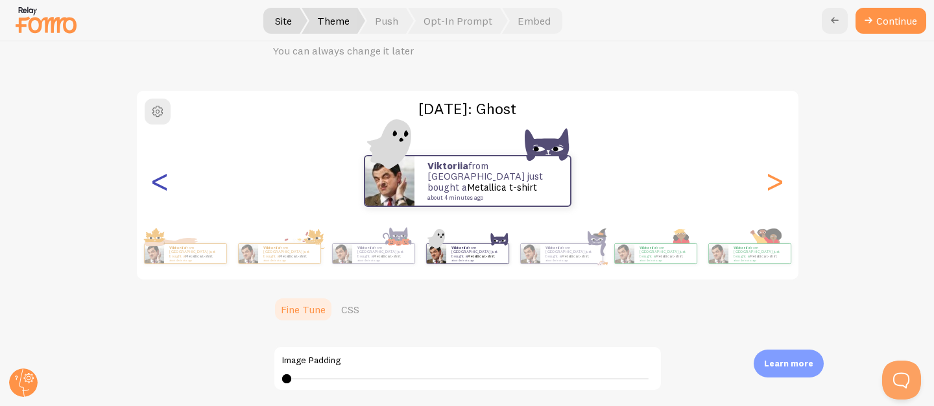
click at [157, 186] on div "<" at bounding box center [161, 180] width 16 height 93
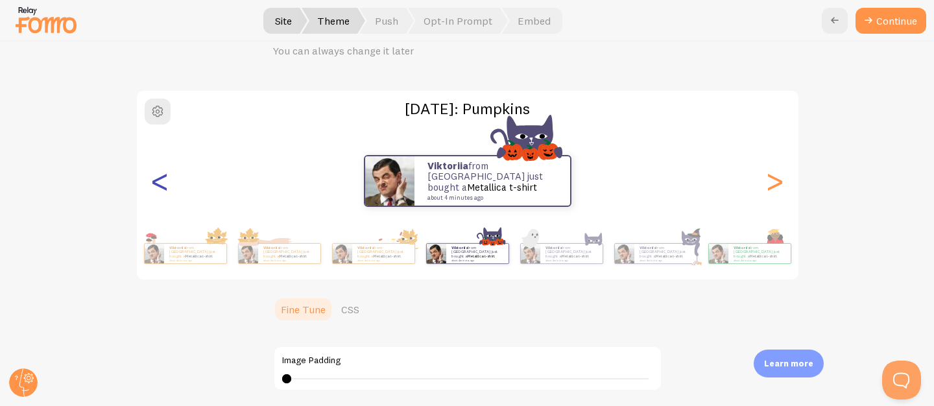
click at [157, 186] on div "<" at bounding box center [161, 180] width 16 height 93
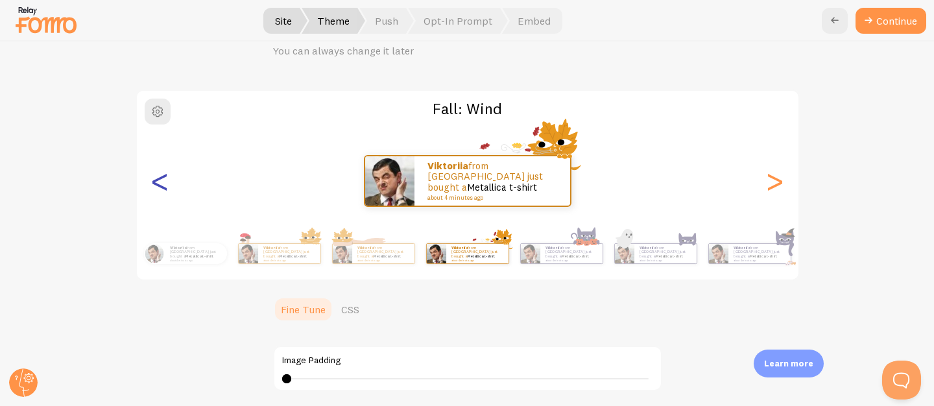
click at [157, 186] on div "<" at bounding box center [161, 180] width 16 height 93
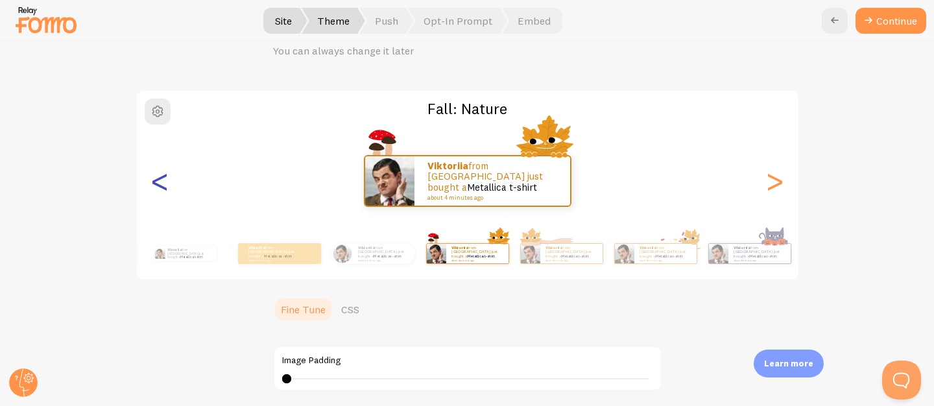
click at [157, 186] on div "<" at bounding box center [161, 180] width 16 height 93
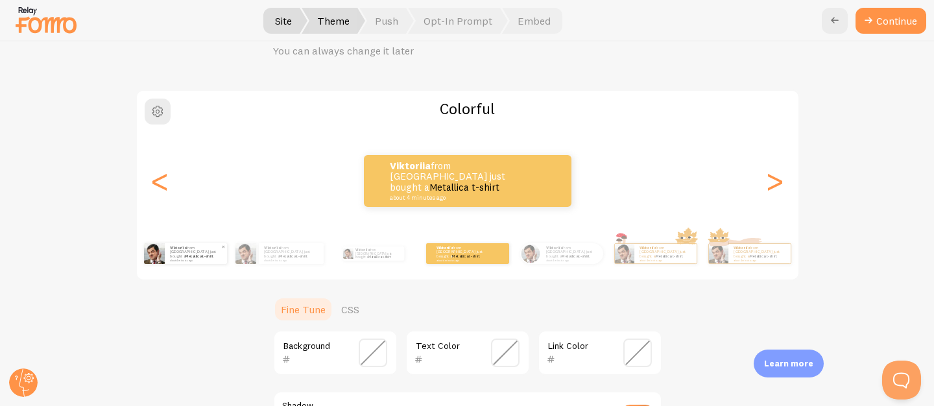
scroll to position [84, 0]
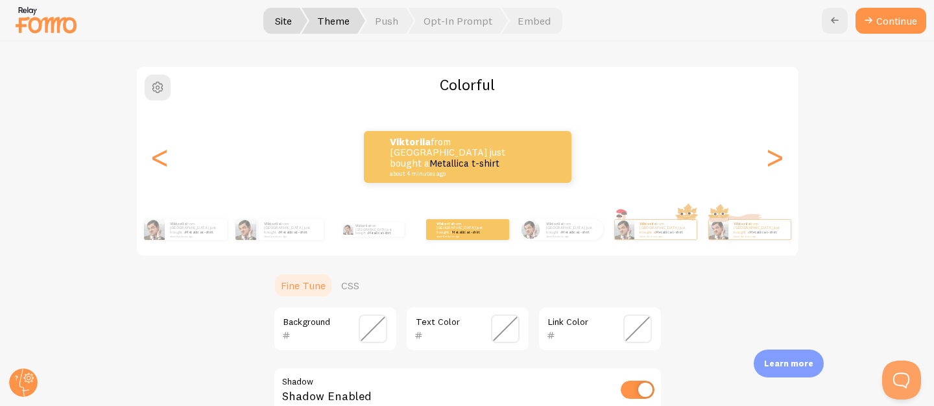
click at [757, 154] on div "Viktoriia from Ukraine just bought a Metallica t-shirt about 4 minutes ago" at bounding box center [468, 157] width 662 height 52
click at [348, 233] on img at bounding box center [348, 230] width 10 height 10
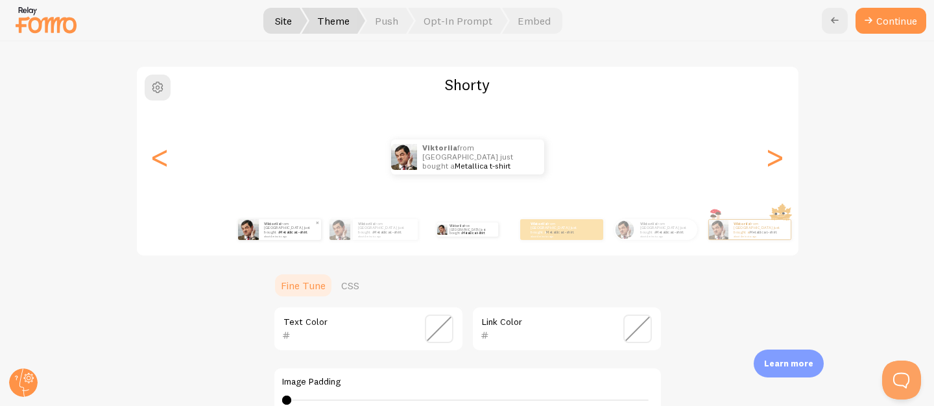
click at [304, 238] on div "Viktoriia from Ukraine just bought a Metallica t-shirt about 4 minutes ago" at bounding box center [290, 229] width 62 height 21
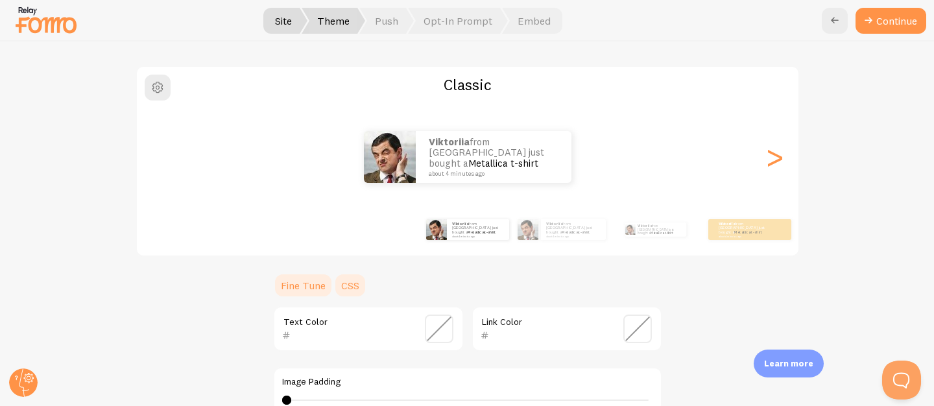
click at [343, 286] on link "CSS" at bounding box center [351, 286] width 34 height 26
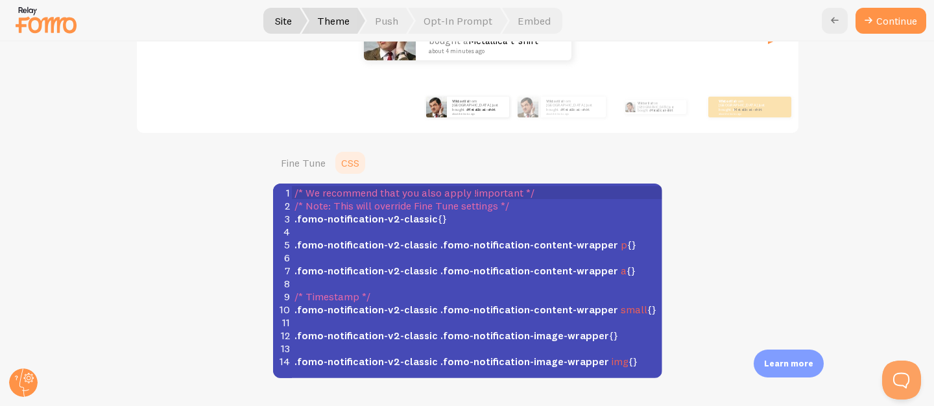
scroll to position [207, 0]
click at [311, 158] on link "Fine Tune" at bounding box center [303, 162] width 60 height 26
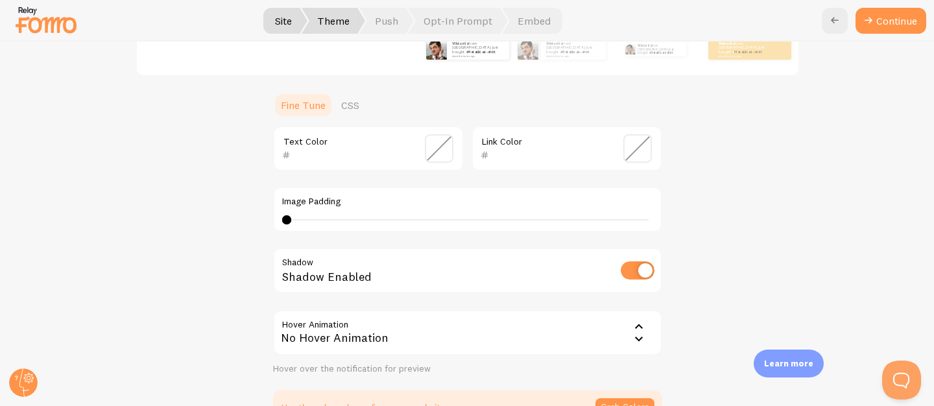
scroll to position [189, 0]
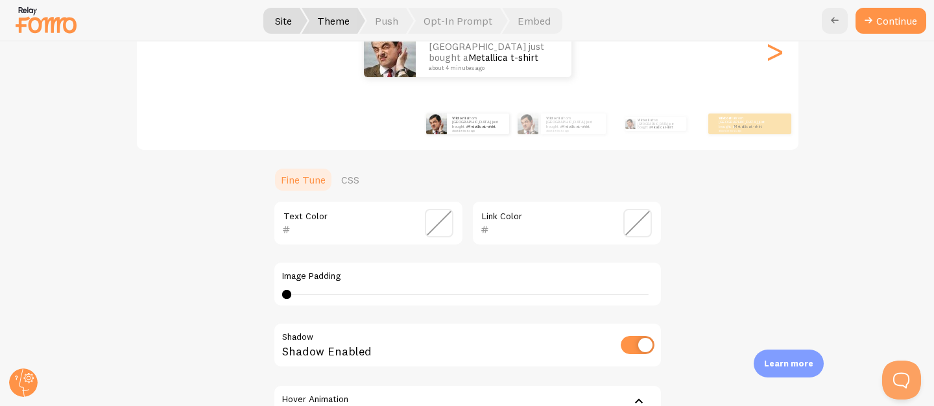
click at [635, 347] on input "checkbox" at bounding box center [638, 345] width 34 height 18
click at [633, 347] on input "checkbox" at bounding box center [638, 345] width 34 height 18
checkbox input "true"
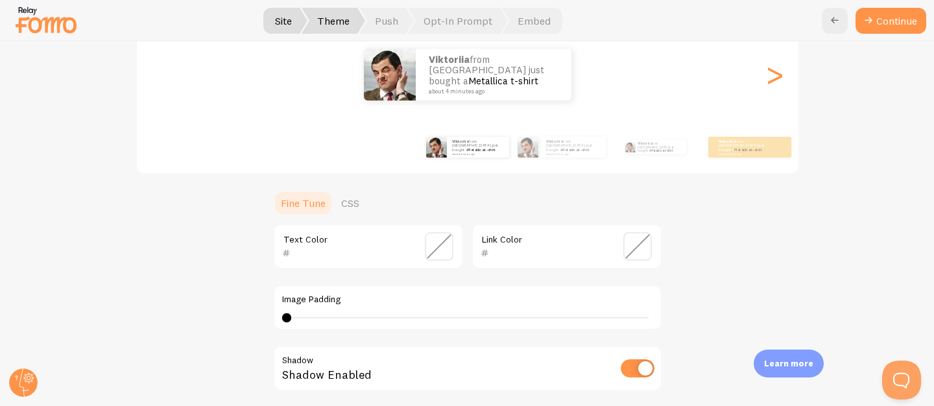
scroll to position [164, 0]
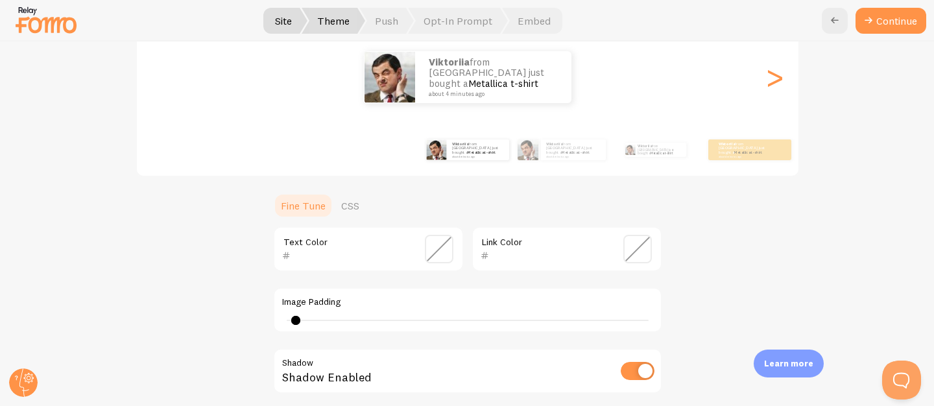
type input "0"
drag, startPoint x: 282, startPoint y: 321, endPoint x: 277, endPoint y: 336, distance: 15.8
click at [277, 336] on div "Text Color Link Color Image Padding 0 Shadow Shadow Enabled Hover Animation non…" at bounding box center [467, 350] width 389 height 249
click at [442, 251] on span at bounding box center [439, 249] width 29 height 29
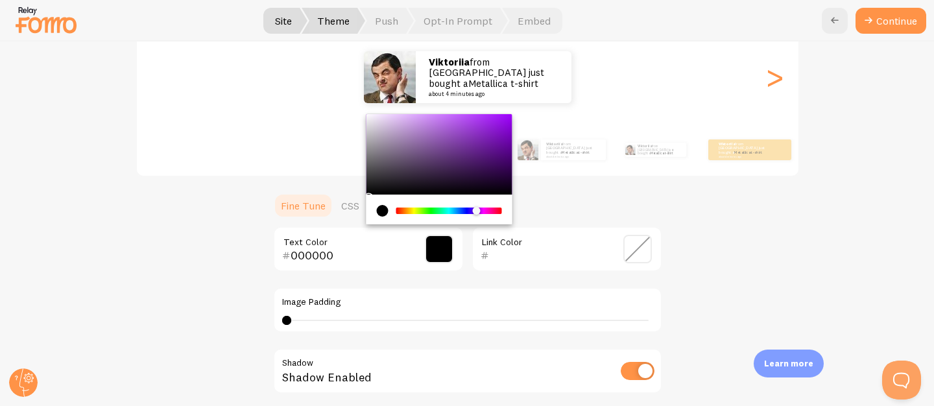
drag, startPoint x: 411, startPoint y: 210, endPoint x: 477, endPoint y: 214, distance: 66.3
click at [477, 214] on div "Chrome color picker" at bounding box center [480, 212] width 8 height 8
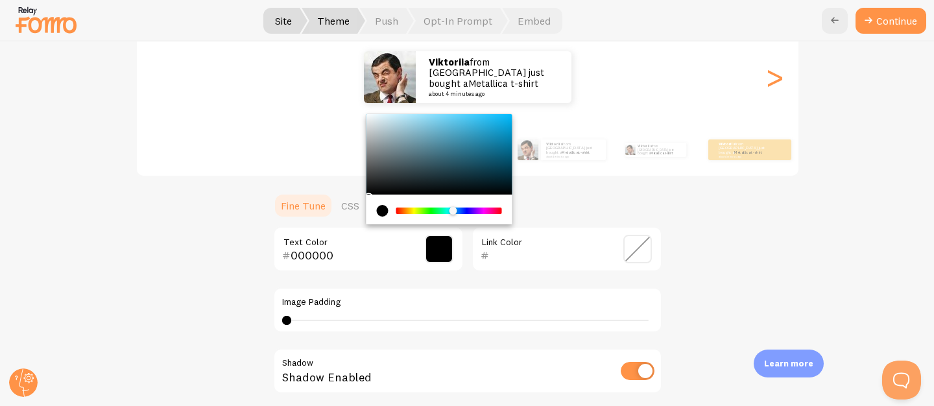
drag, startPoint x: 476, startPoint y: 214, endPoint x: 445, endPoint y: 215, distance: 30.6
click at [453, 215] on div "Chrome color picker" at bounding box center [457, 212] width 8 height 8
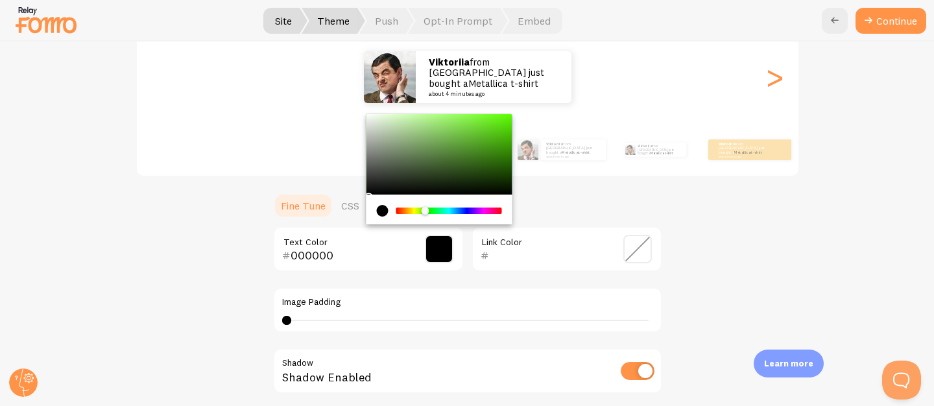
drag, startPoint x: 427, startPoint y: 212, endPoint x: 420, endPoint y: 212, distance: 7.1
click at [422, 212] on div "Chrome color picker" at bounding box center [426, 211] width 8 height 8
click at [399, 279] on div "000000 Text Color Link Color Image Padding 0 Shadow Shadow Enabled Hover Animat…" at bounding box center [467, 350] width 389 height 249
click at [324, 258] on input "000000" at bounding box center [350, 256] width 119 height 16
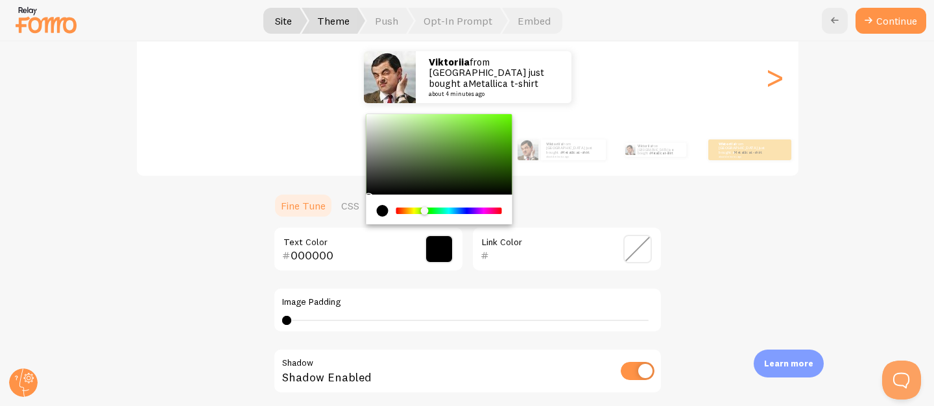
click at [400, 180] on div "Chrome color picker" at bounding box center [439, 154] width 146 height 80
click at [462, 157] on div "Chrome color picker" at bounding box center [439, 154] width 146 height 80
click at [470, 130] on div "Chrome color picker" at bounding box center [439, 154] width 146 height 80
click at [445, 171] on div "Chrome color picker" at bounding box center [439, 154] width 146 height 80
click at [434, 180] on div "Chrome color picker" at bounding box center [439, 154] width 146 height 80
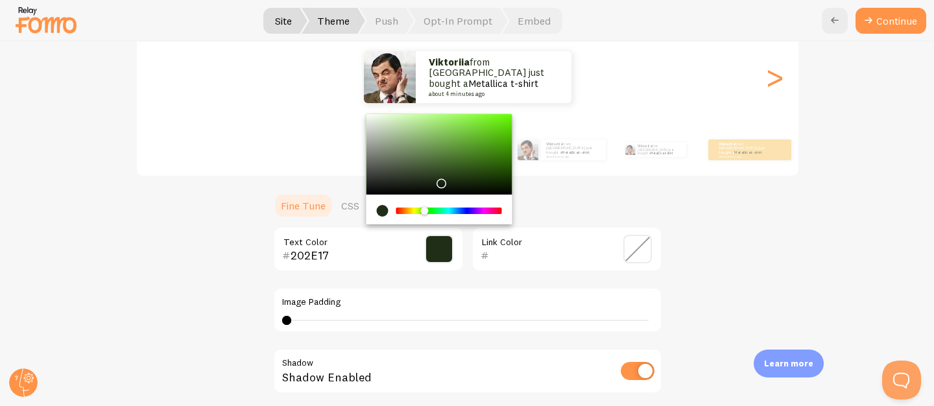
click at [456, 133] on div "Chrome color picker" at bounding box center [439, 154] width 146 height 80
click at [465, 134] on div "Chrome color picker" at bounding box center [465, 138] width 8 height 8
click at [491, 129] on div "Chrome color picker" at bounding box center [439, 154] width 146 height 80
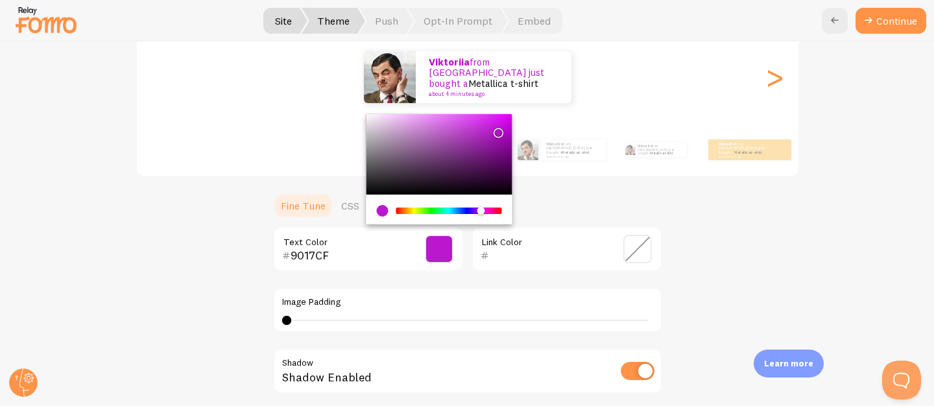
drag, startPoint x: 421, startPoint y: 208, endPoint x: 476, endPoint y: 212, distance: 55.3
click at [477, 212] on div "Chrome color picker" at bounding box center [481, 211] width 8 height 8
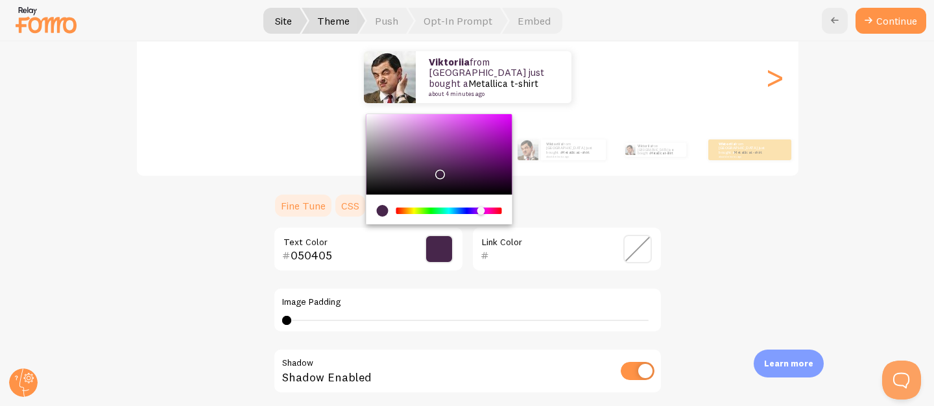
type input "000000"
drag, startPoint x: 433, startPoint y: 171, endPoint x: 339, endPoint y: 217, distance: 104.5
click at [337, 217] on section "Fine Tune CSS 000000 Text Color Link Color Image Padding 0 Shadow Shadow Enable…" at bounding box center [467, 359] width 389 height 332
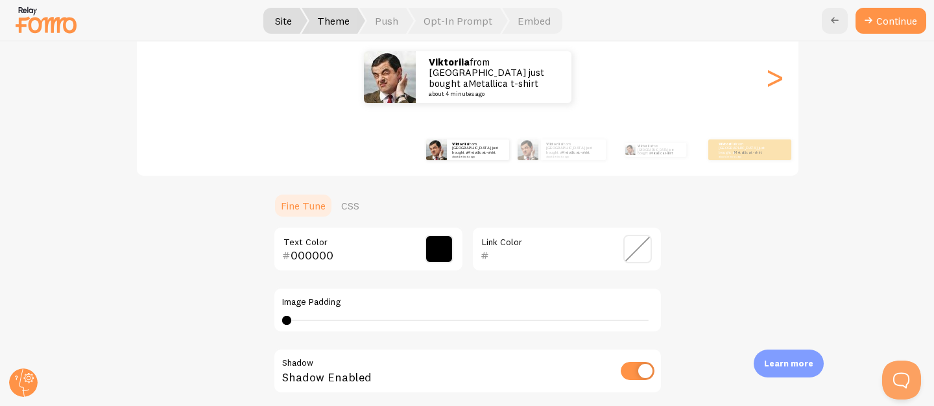
click at [641, 248] on span at bounding box center [638, 249] width 29 height 29
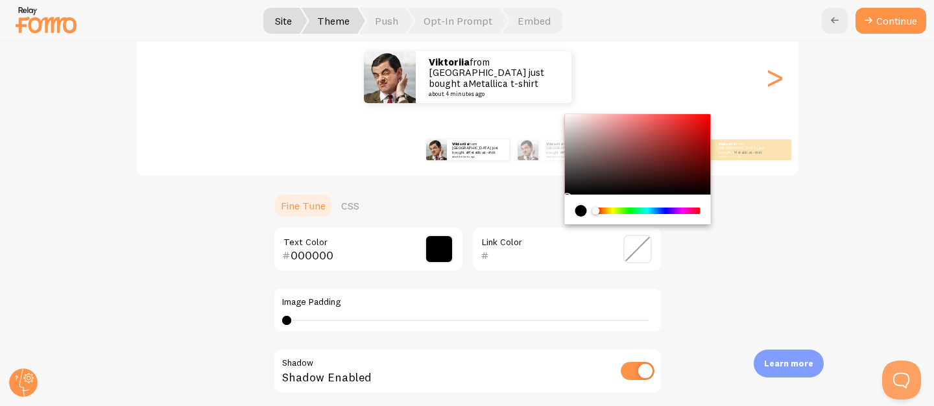
click at [659, 209] on div "Chrome color picker" at bounding box center [647, 211] width 103 height 6
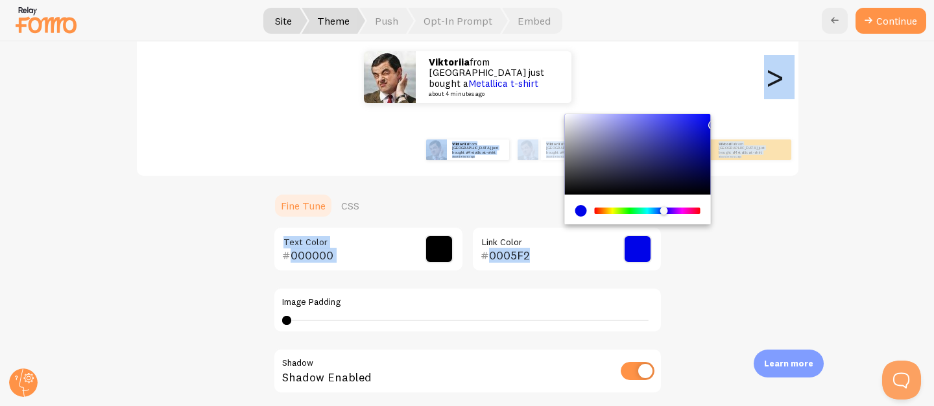
drag, startPoint x: 628, startPoint y: 154, endPoint x: 724, endPoint y: 118, distance: 103.3
click at [724, 118] on div "Classic Viktoriia from Ukraine just bought a Metallica t-shirt about 4 minutes …" at bounding box center [468, 255] width 872 height 539
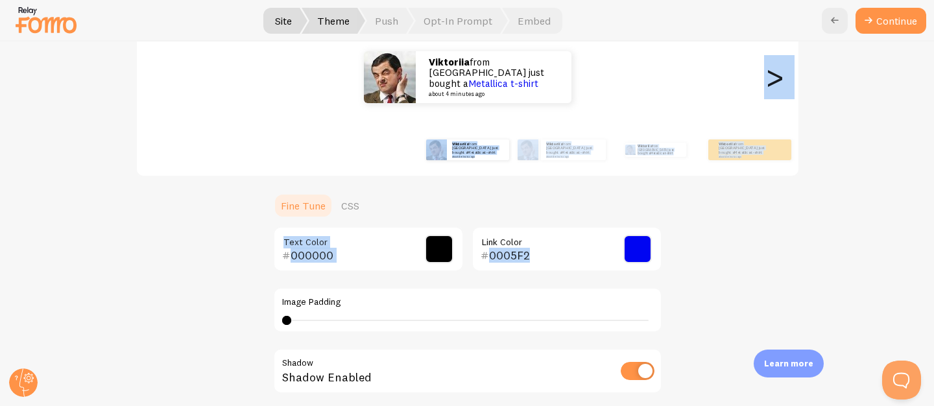
click at [639, 252] on span at bounding box center [638, 249] width 29 height 29
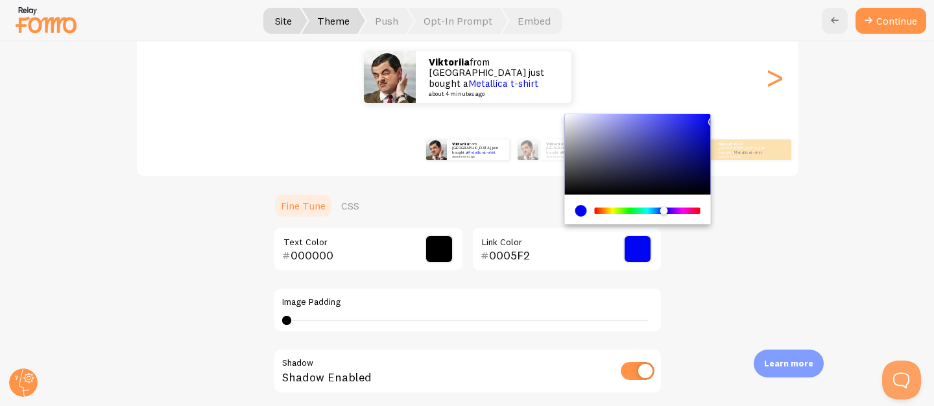
type input "000000"
drag, startPoint x: 521, startPoint y: 200, endPoint x: 495, endPoint y: 233, distance: 42.5
click at [495, 232] on div "000000 Link Color" at bounding box center [567, 248] width 191 height 45
click at [702, 287] on div "Classic Viktoriia from Ukraine just bought a Metallica t-shirt about 4 minutes …" at bounding box center [468, 255] width 872 height 539
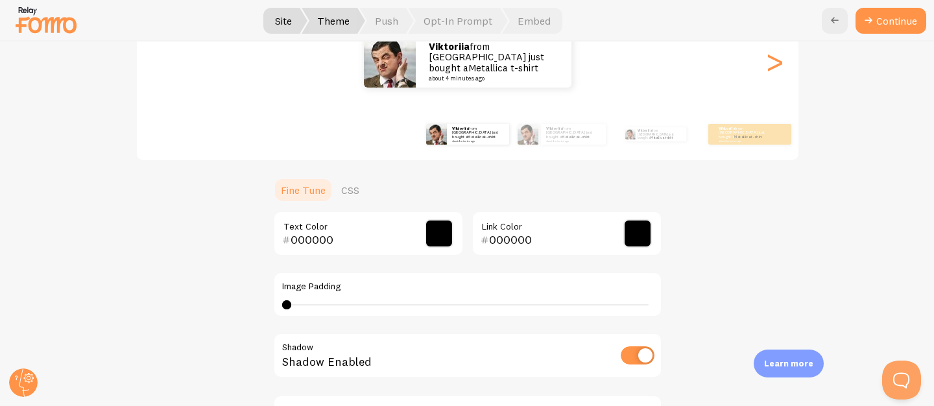
scroll to position [181, 0]
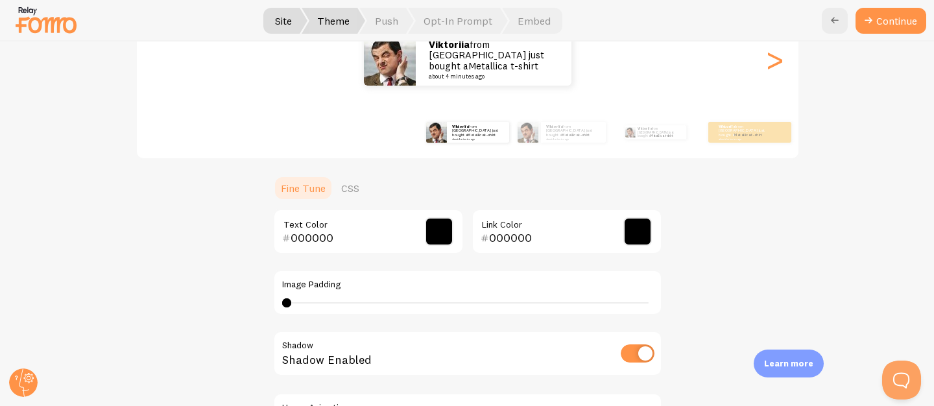
click at [636, 352] on input "checkbox" at bounding box center [638, 354] width 34 height 18
checkbox input "true"
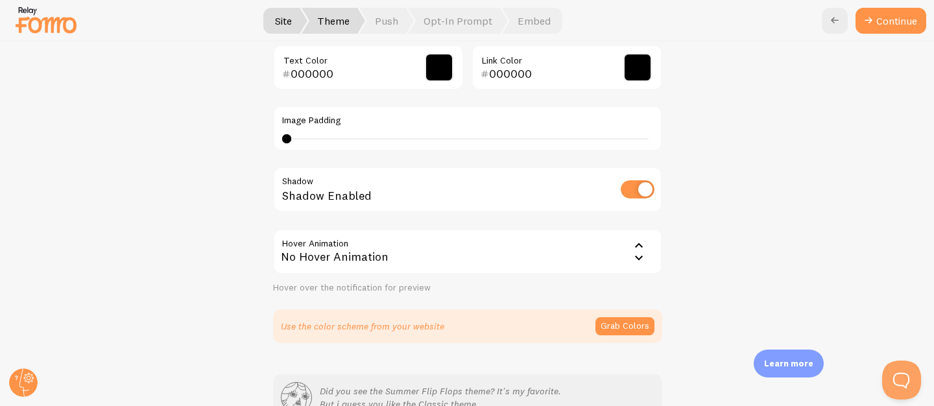
scroll to position [347, 0]
click at [398, 256] on div "No Hover Animation" at bounding box center [467, 249] width 389 height 45
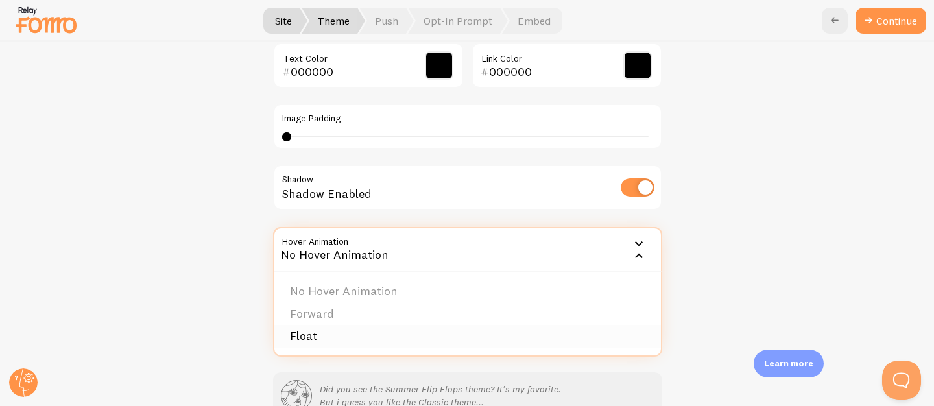
click at [389, 337] on li "Float" at bounding box center [468, 336] width 387 height 23
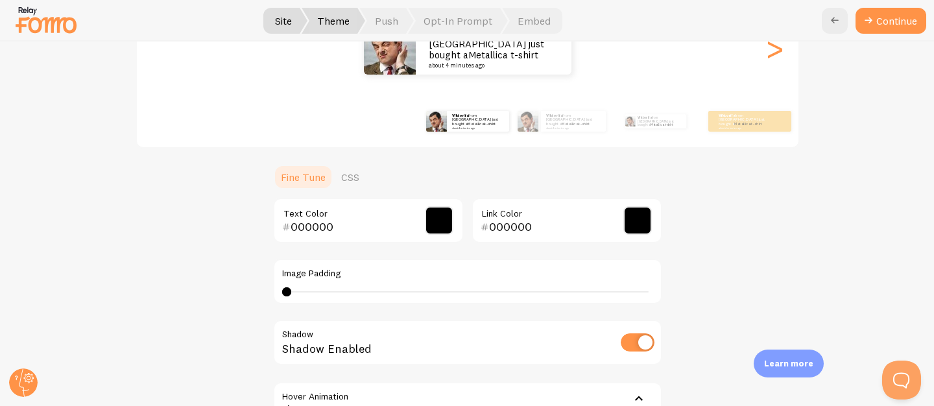
scroll to position [246, 0]
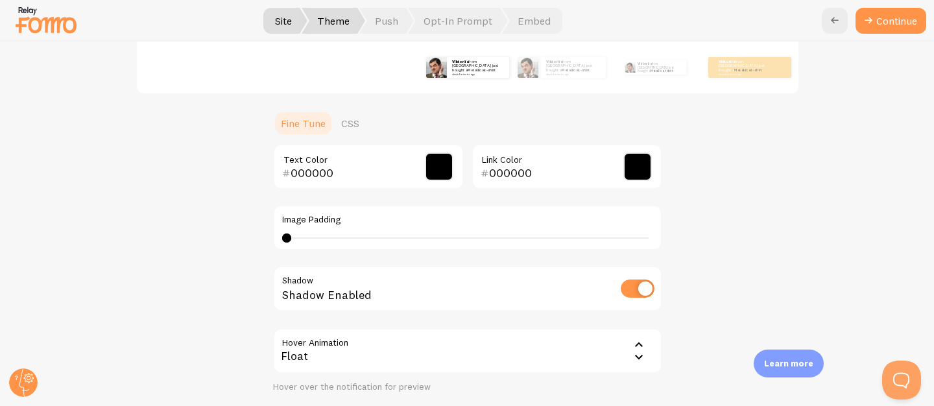
click at [484, 352] on div "Float" at bounding box center [467, 350] width 389 height 45
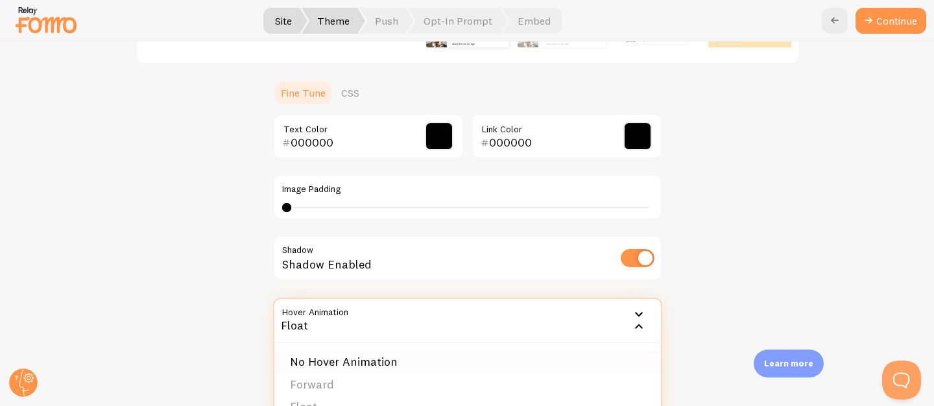
scroll to position [292, 0]
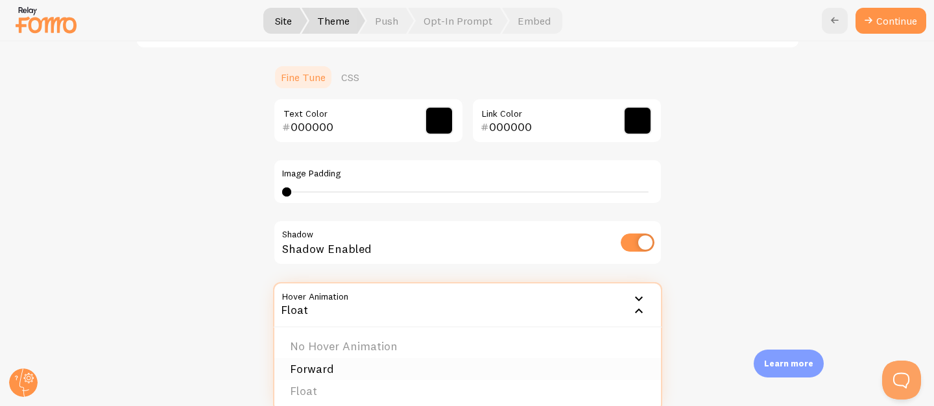
click at [371, 365] on li "Forward" at bounding box center [468, 369] width 387 height 23
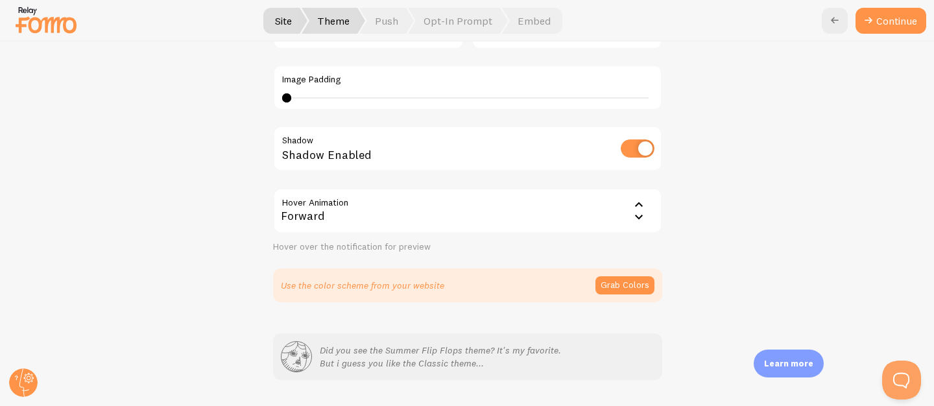
scroll to position [422, 0]
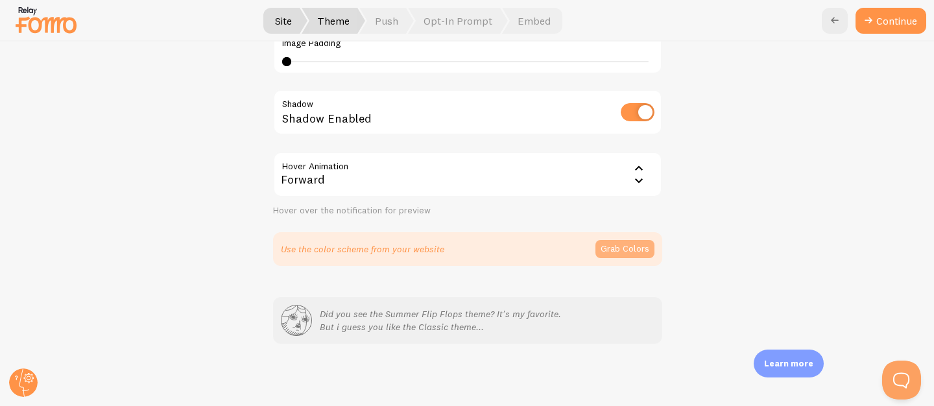
click at [626, 245] on button "Grab Colors" at bounding box center [625, 249] width 59 height 18
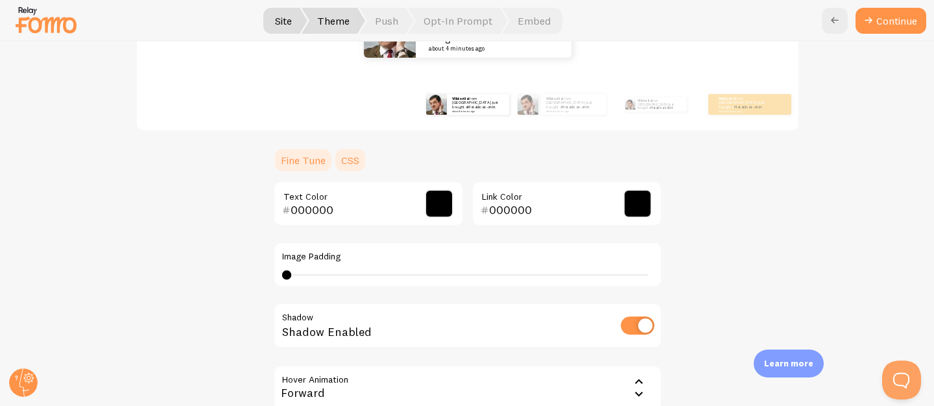
scroll to position [210, 0]
click at [334, 147] on link "CSS" at bounding box center [351, 159] width 34 height 26
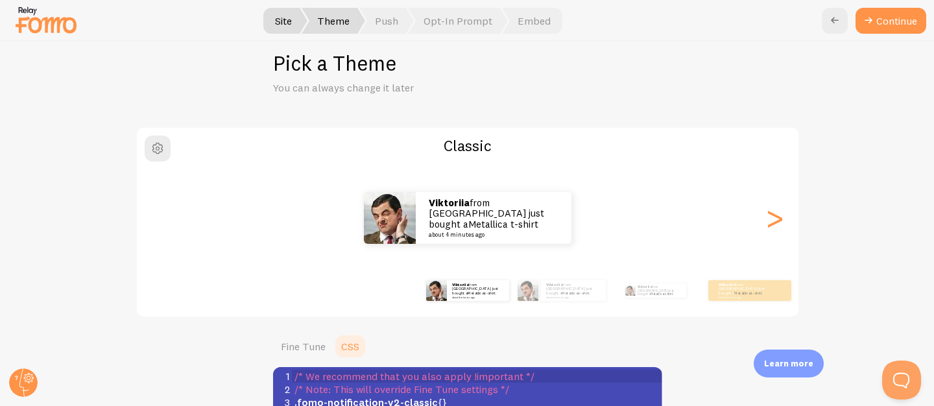
scroll to position [1, 0]
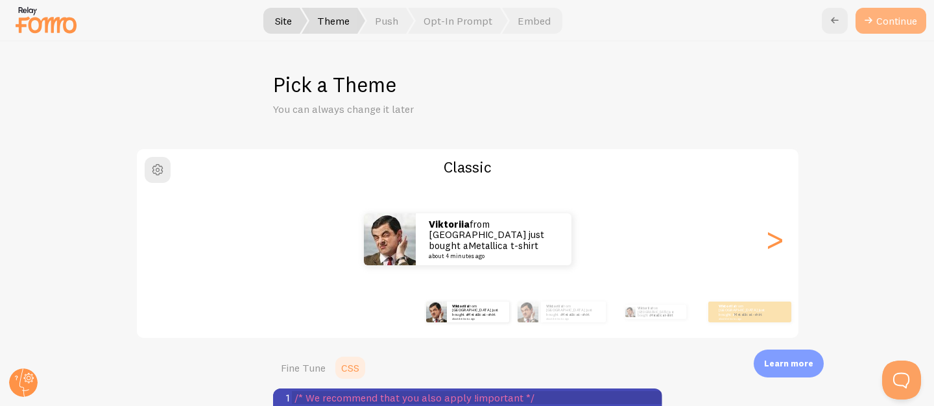
click at [902, 16] on button "Continue" at bounding box center [891, 21] width 71 height 26
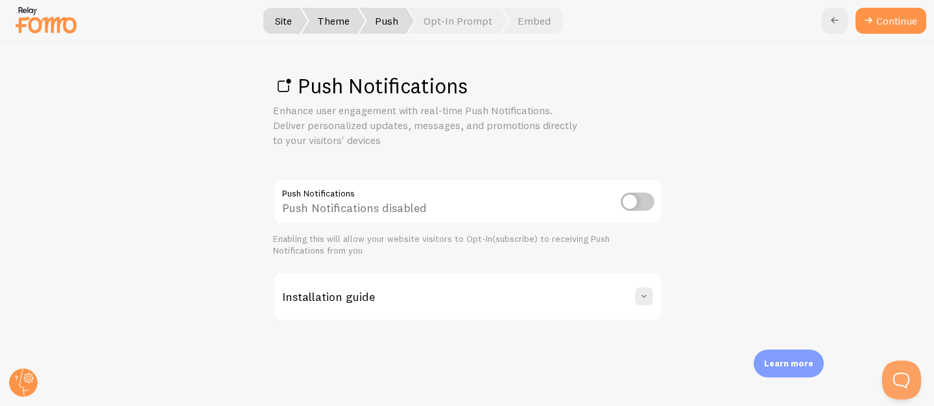
click at [633, 204] on input "checkbox" at bounding box center [638, 202] width 34 height 18
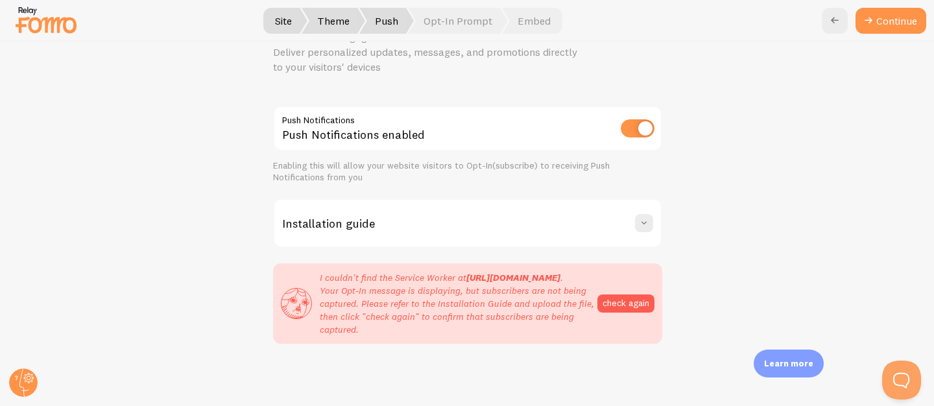
scroll to position [86, 0]
click at [621, 119] on input "checkbox" at bounding box center [638, 128] width 34 height 18
checkbox input "false"
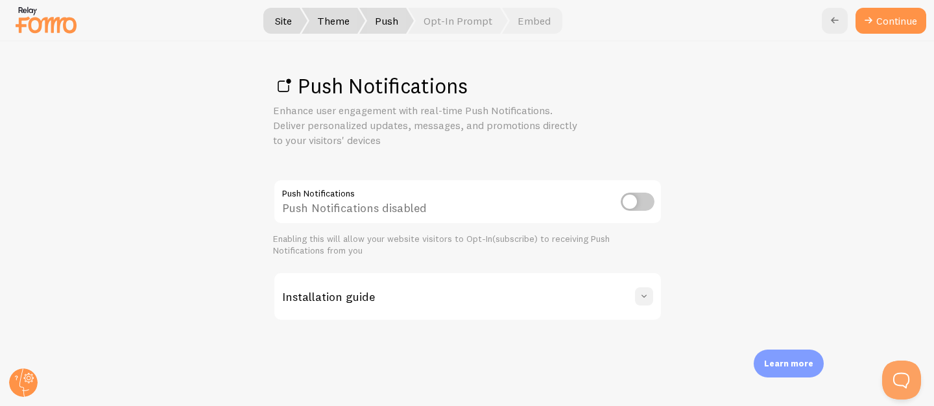
click at [646, 297] on span at bounding box center [644, 296] width 13 height 13
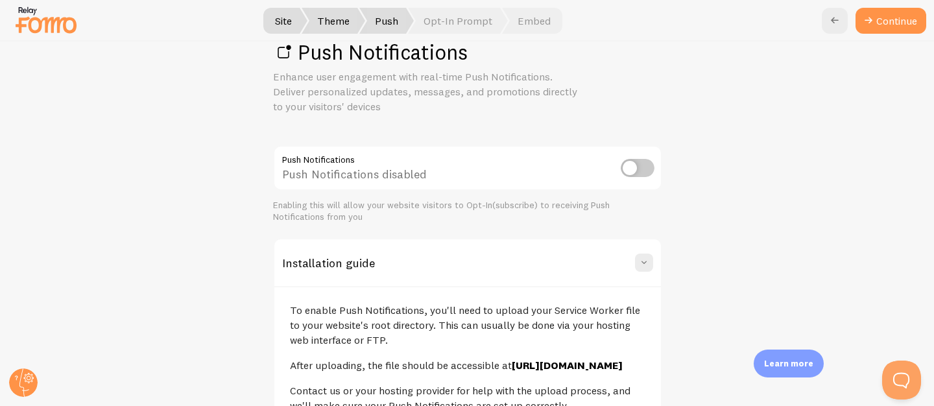
scroll to position [151, 0]
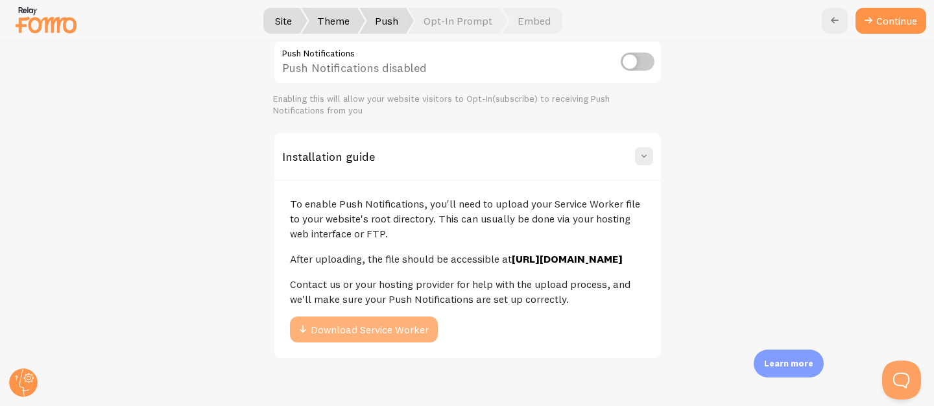
click at [397, 338] on button "Download Service Worker" at bounding box center [364, 330] width 148 height 26
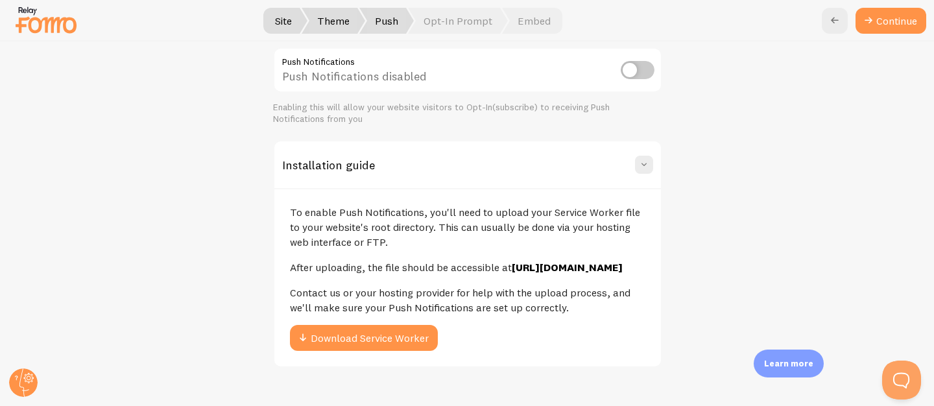
scroll to position [155, 0]
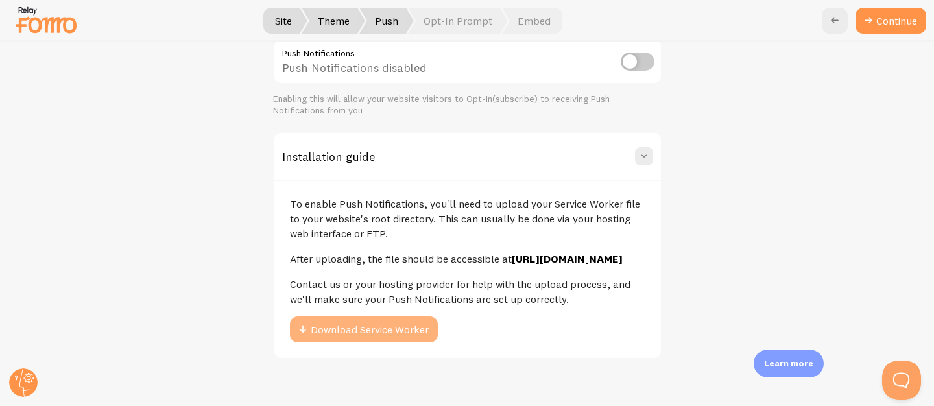
click at [399, 340] on button "Download Service Worker" at bounding box center [364, 330] width 148 height 26
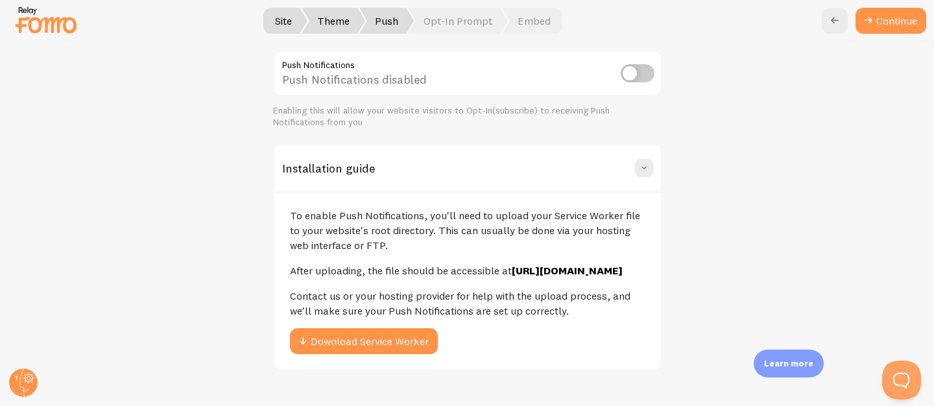
scroll to position [45, 0]
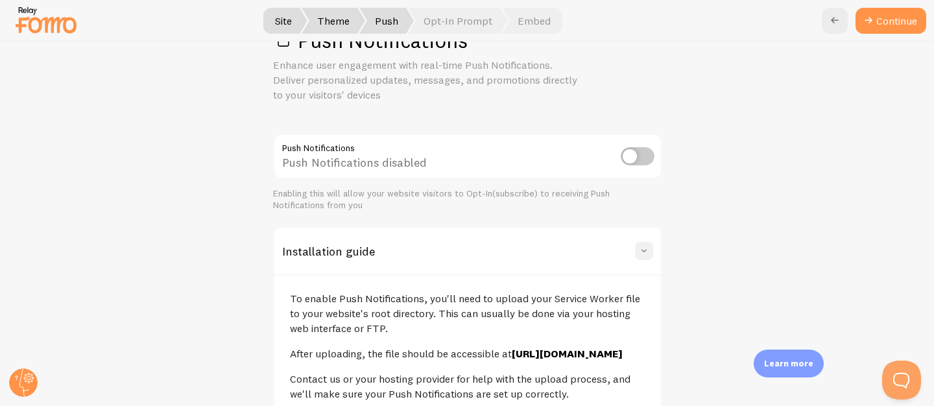
click at [642, 250] on span at bounding box center [644, 251] width 13 height 13
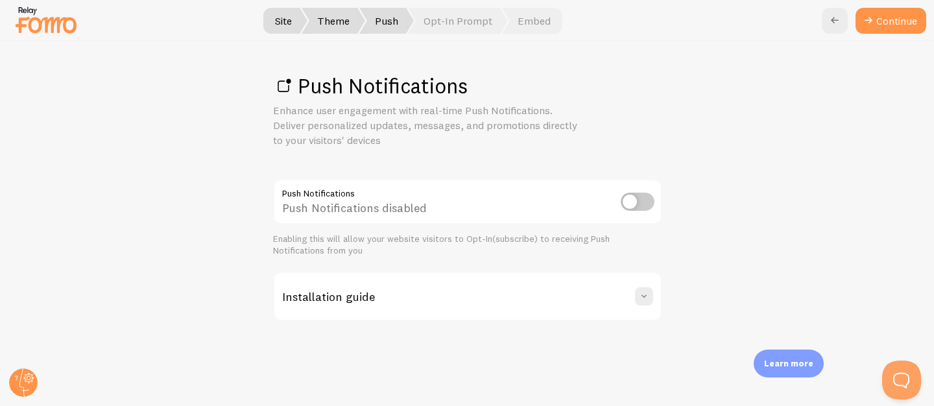
click at [631, 202] on input "checkbox" at bounding box center [638, 202] width 34 height 18
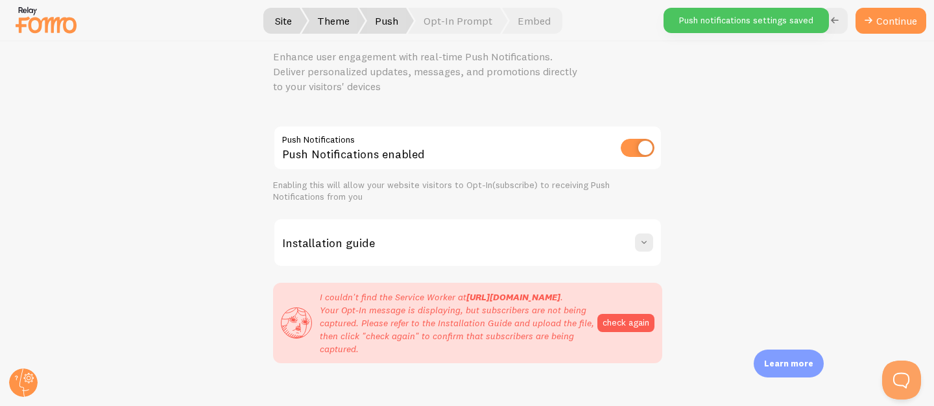
scroll to position [54, 0]
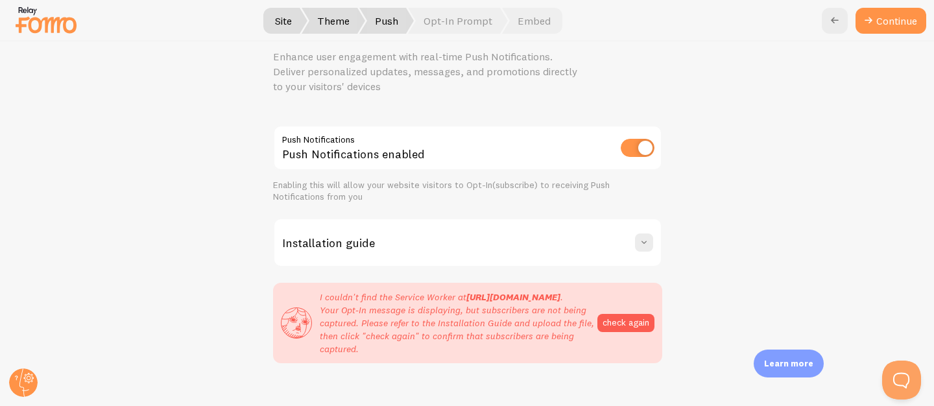
click at [763, 248] on div "Push Notifications Enhance user engagement with real-time Push Notifications. D…" at bounding box center [468, 224] width 934 height 365
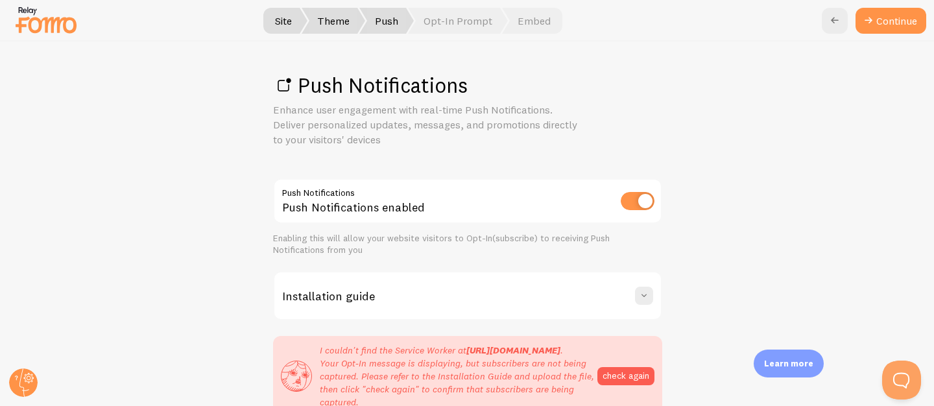
scroll to position [0, 0]
click at [636, 198] on input "checkbox" at bounding box center [638, 202] width 34 height 18
checkbox input "false"
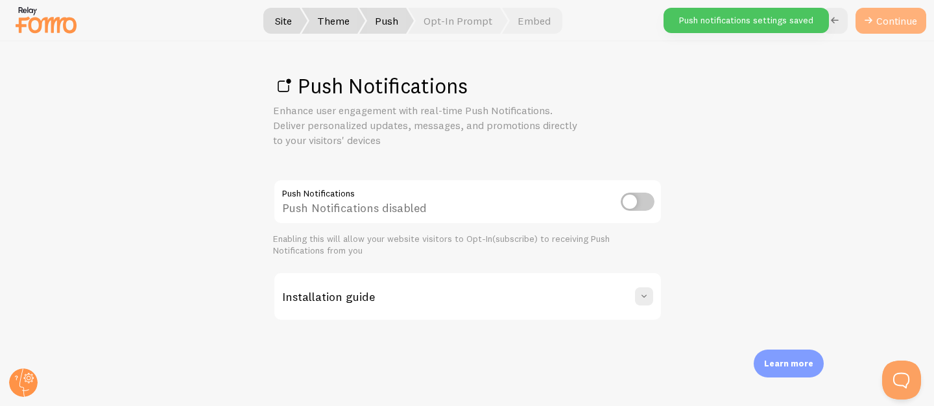
click at [893, 23] on link "Continue" at bounding box center [891, 21] width 71 height 26
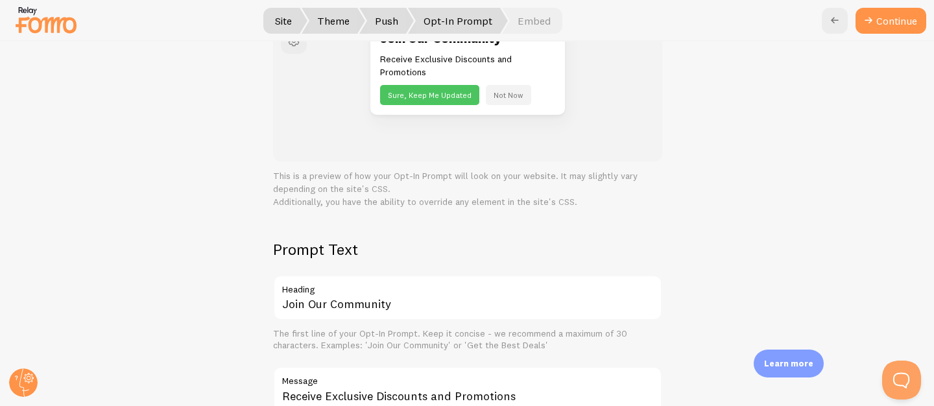
scroll to position [258, 0]
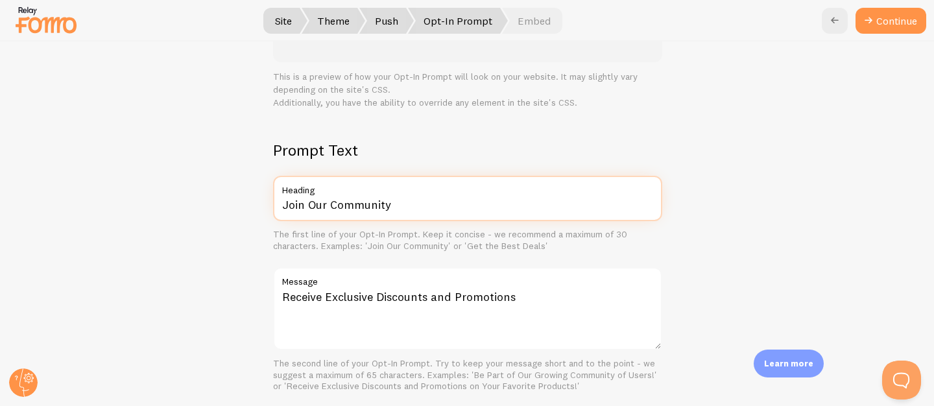
click at [369, 213] on input "Join Our Community" at bounding box center [467, 198] width 389 height 45
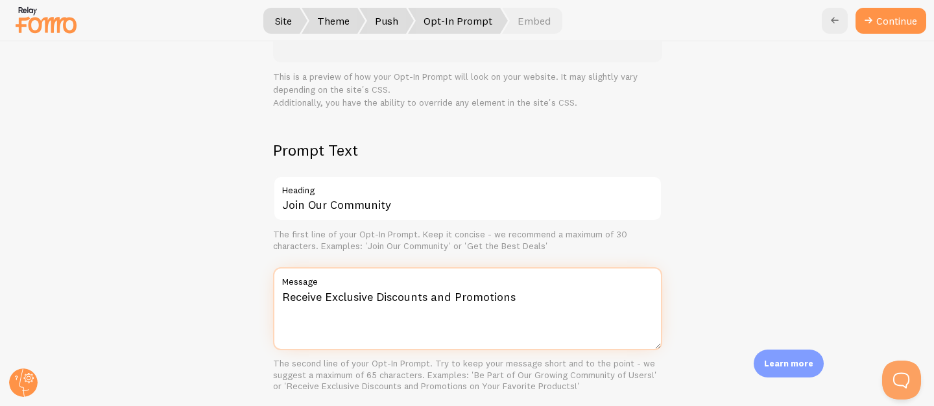
click at [363, 290] on textarea "Receive Exclusive Discounts and Promotions" at bounding box center [467, 308] width 389 height 83
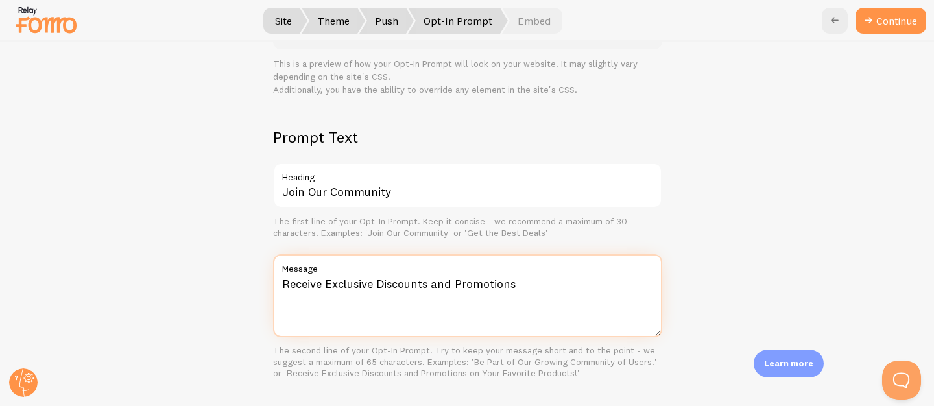
scroll to position [356, 0]
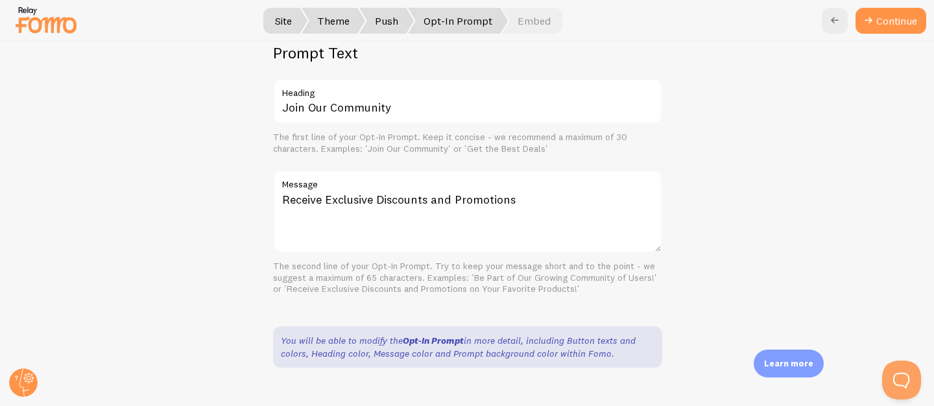
click at [657, 255] on div "Opt-In Prompt Customize your Push Notification Opt-In Prompt to boost opt-ins. …" at bounding box center [468, 224] width 934 height 365
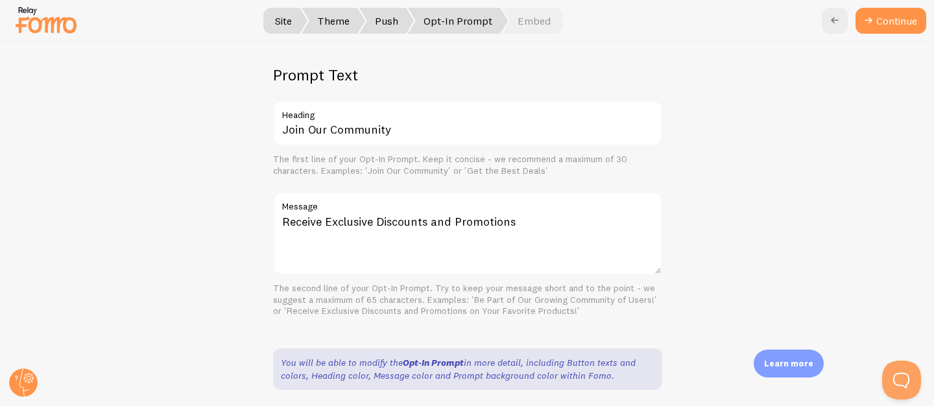
click at [753, 199] on div "Opt-In Prompt Customize your Push Notification Opt-In Prompt to boost opt-ins. …" at bounding box center [468, 224] width 934 height 365
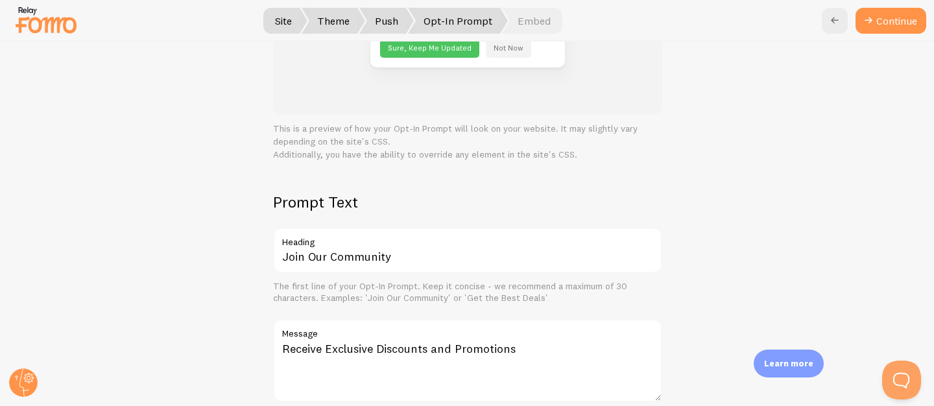
scroll to position [0, 0]
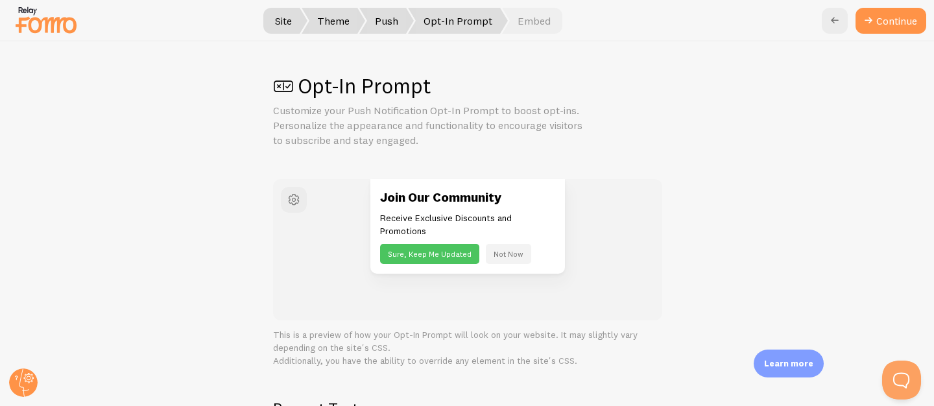
click at [433, 252] on button "Sure, Keep Me Updated" at bounding box center [429, 254] width 99 height 20
click at [892, 28] on button "Continue" at bounding box center [891, 21] width 71 height 26
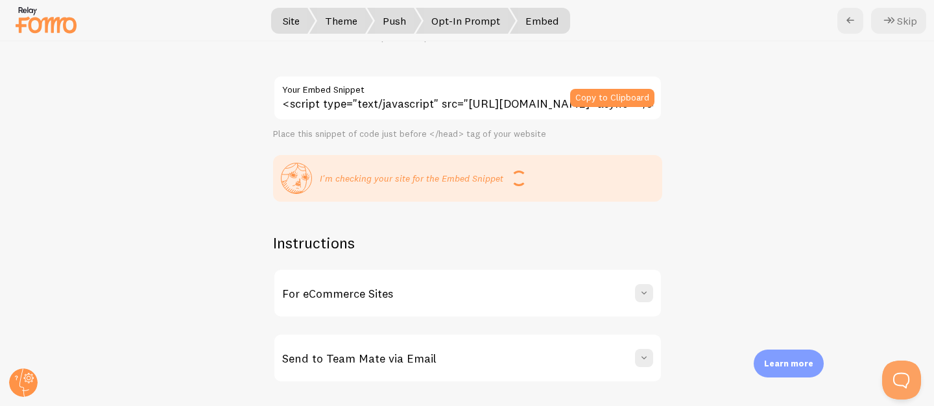
scroll to position [112, 0]
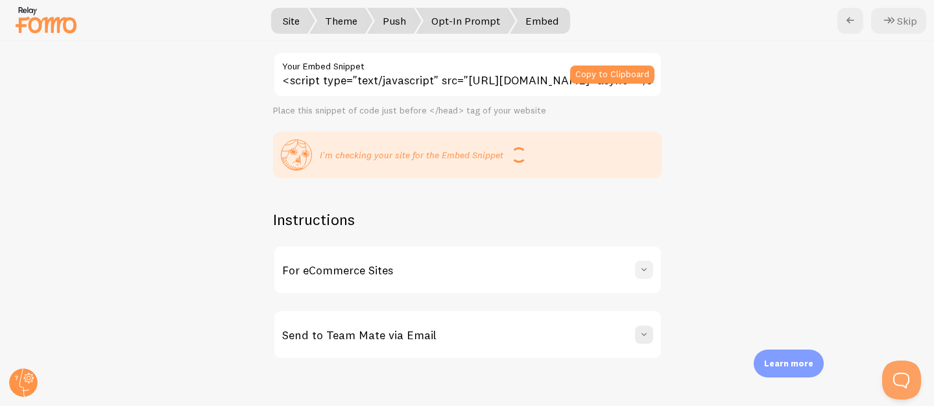
click at [642, 275] on span at bounding box center [644, 269] width 13 height 13
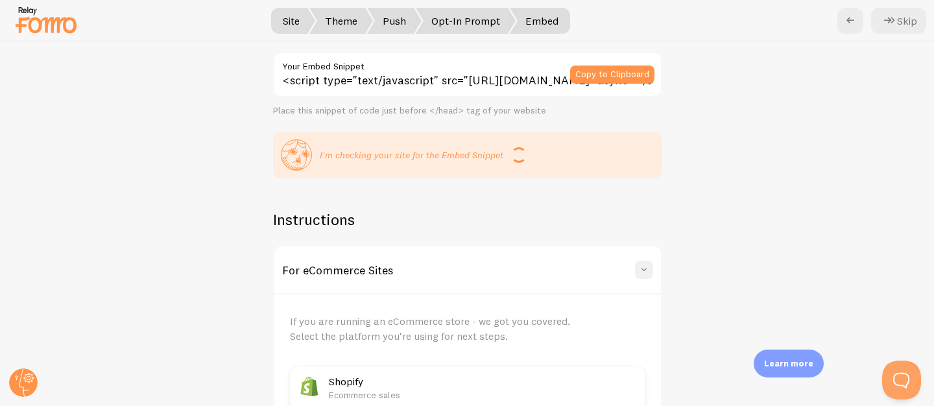
click at [642, 275] on span at bounding box center [644, 269] width 13 height 13
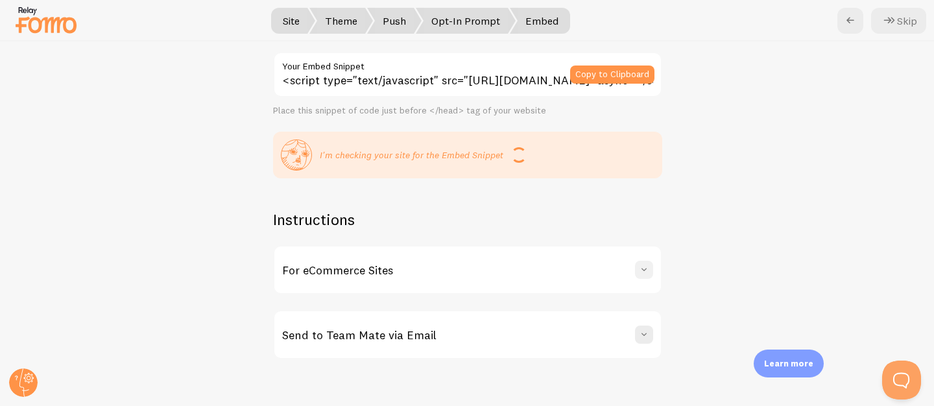
click at [641, 276] on span at bounding box center [644, 269] width 13 height 13
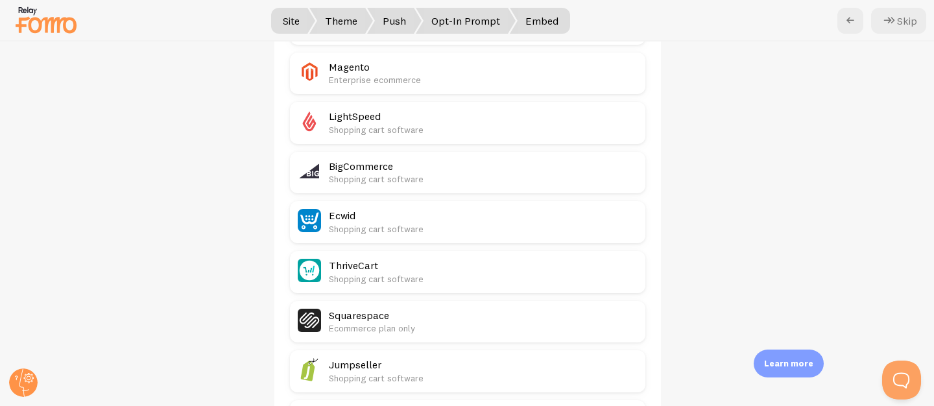
scroll to position [790, 0]
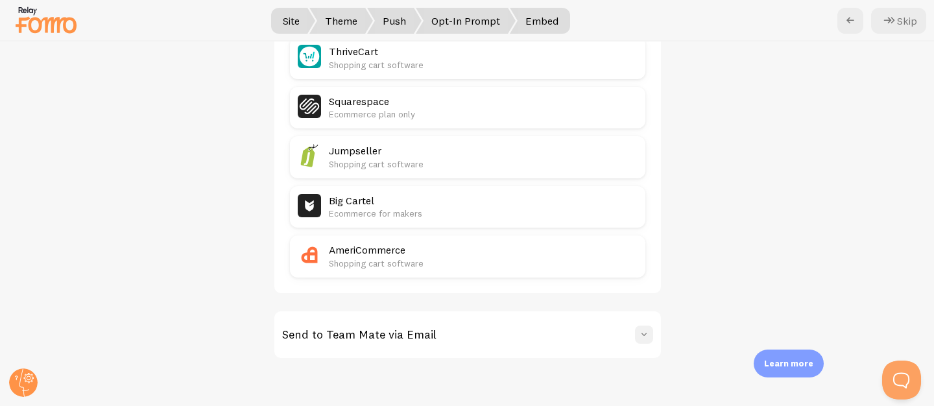
click at [641, 336] on span at bounding box center [644, 334] width 13 height 13
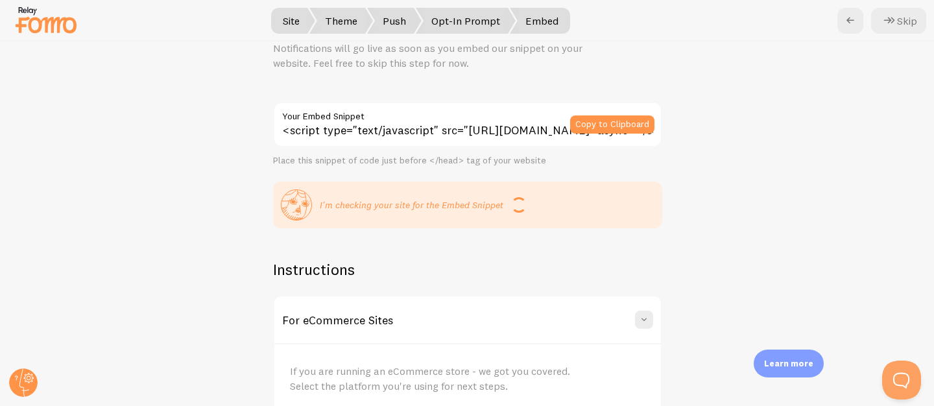
scroll to position [0, 0]
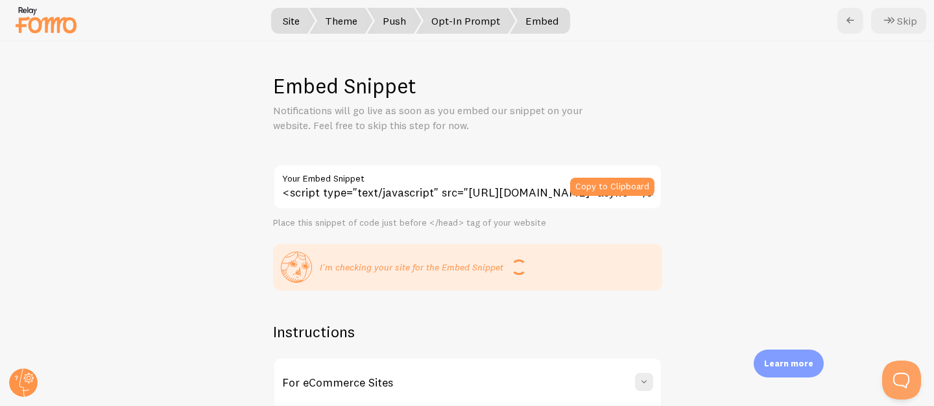
click at [715, 183] on div "Embed Snippet Notifications will go live as soon as you embed our snippet on yo…" at bounding box center [468, 224] width 934 height 365
click at [904, 22] on button "Skip" at bounding box center [899, 21] width 55 height 26
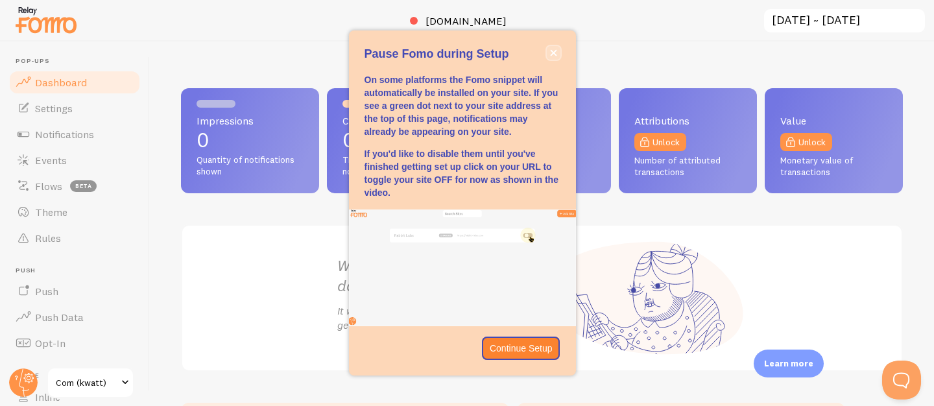
click at [554, 51] on icon "close," at bounding box center [553, 52] width 6 height 6
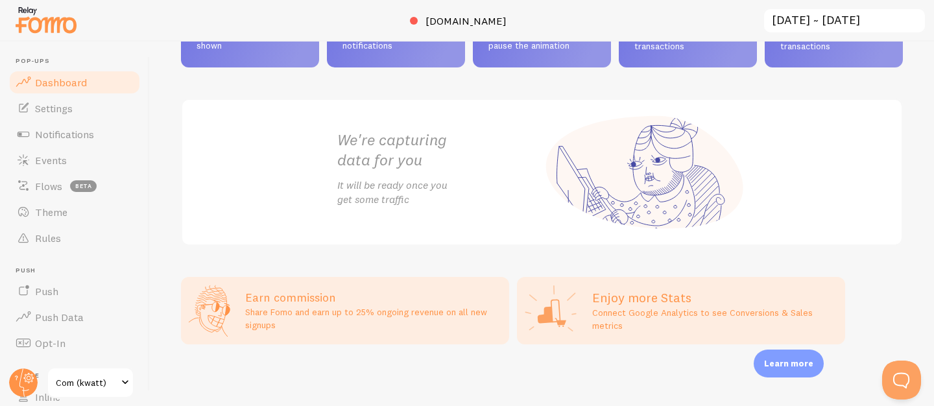
scroll to position [127, 0]
click at [82, 100] on link "Settings" at bounding box center [75, 108] width 134 height 26
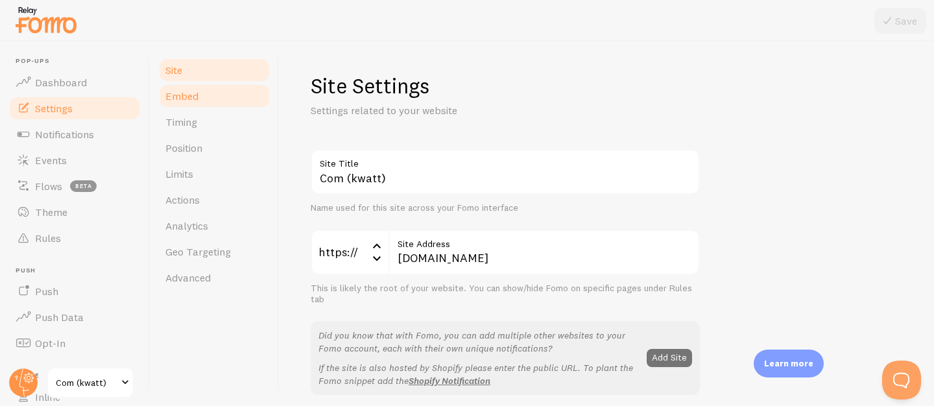
click at [195, 101] on span "Embed" at bounding box center [181, 96] width 33 height 13
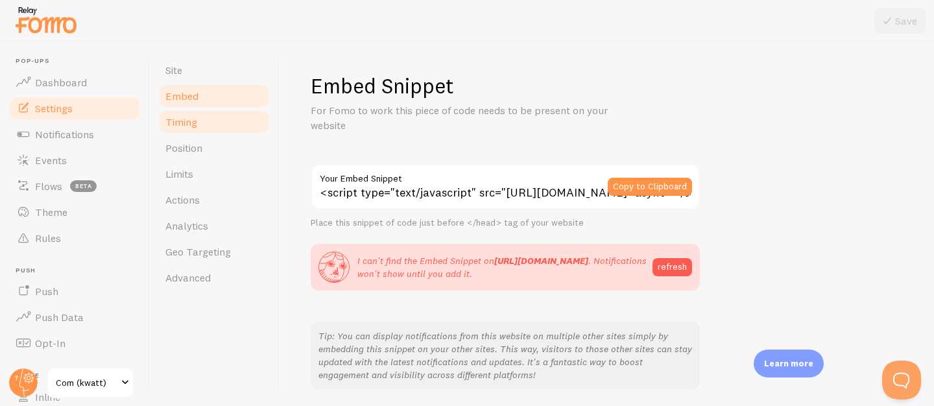
click at [183, 114] on link "Timing" at bounding box center [215, 122] width 114 height 26
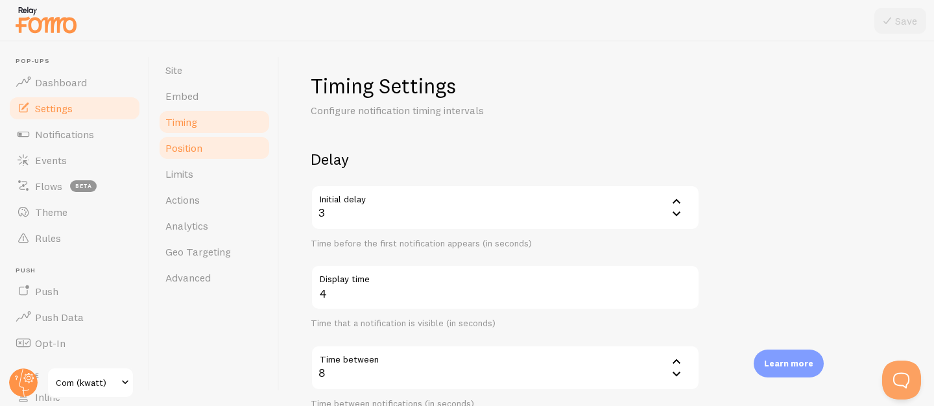
click at [189, 140] on link "Position" at bounding box center [215, 148] width 114 height 26
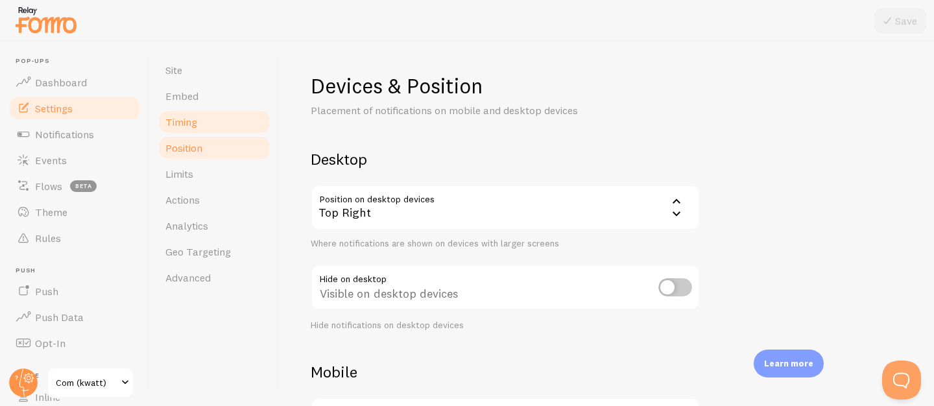
click at [198, 110] on link "Timing" at bounding box center [215, 122] width 114 height 26
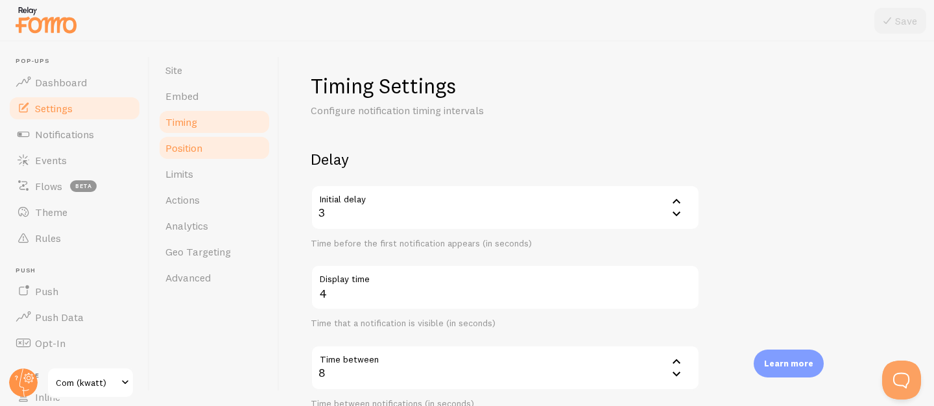
click at [202, 149] on span "Position" at bounding box center [183, 147] width 37 height 13
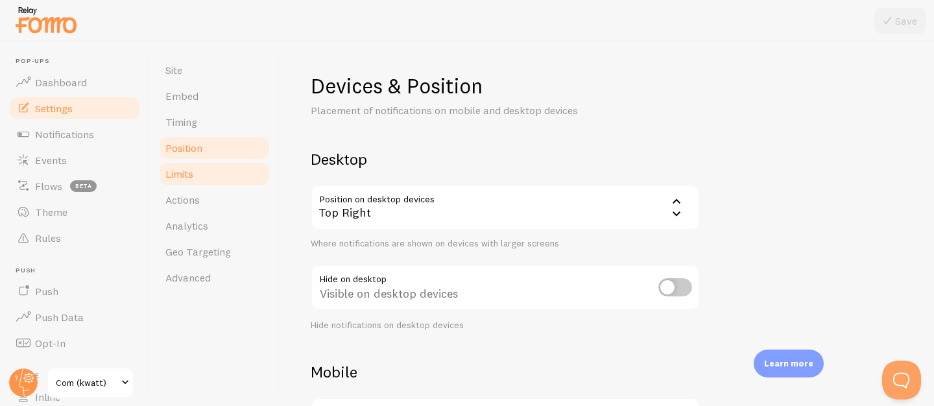
click at [203, 171] on link "Limits" at bounding box center [215, 174] width 114 height 26
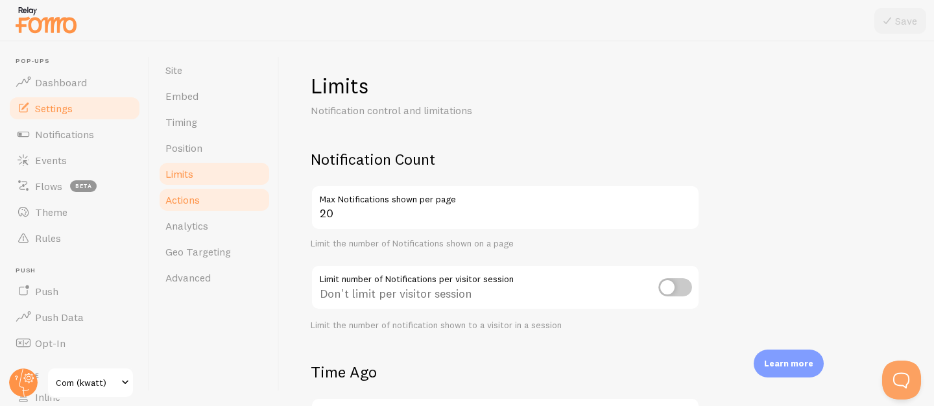
click at [207, 195] on link "Actions" at bounding box center [215, 200] width 114 height 26
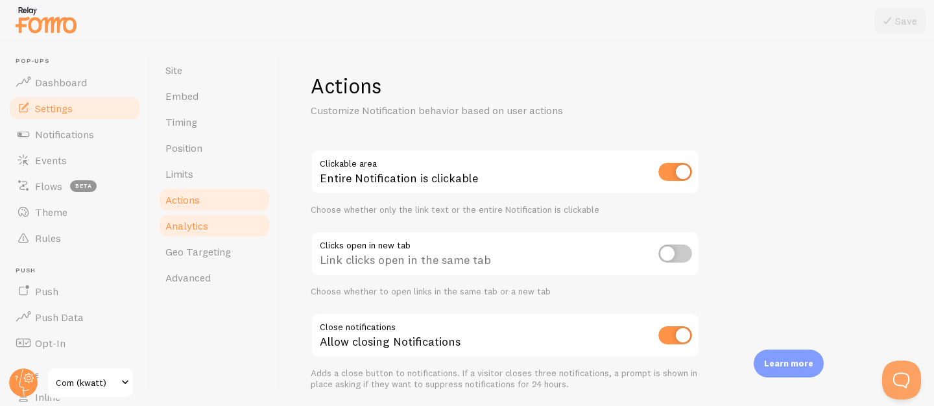
click at [205, 214] on link "Analytics" at bounding box center [215, 226] width 114 height 26
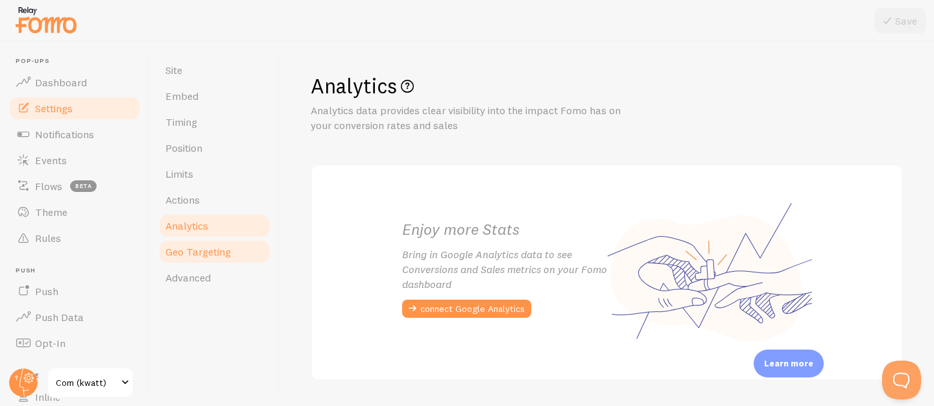
click at [216, 252] on span "Geo Targeting" at bounding box center [198, 251] width 66 height 13
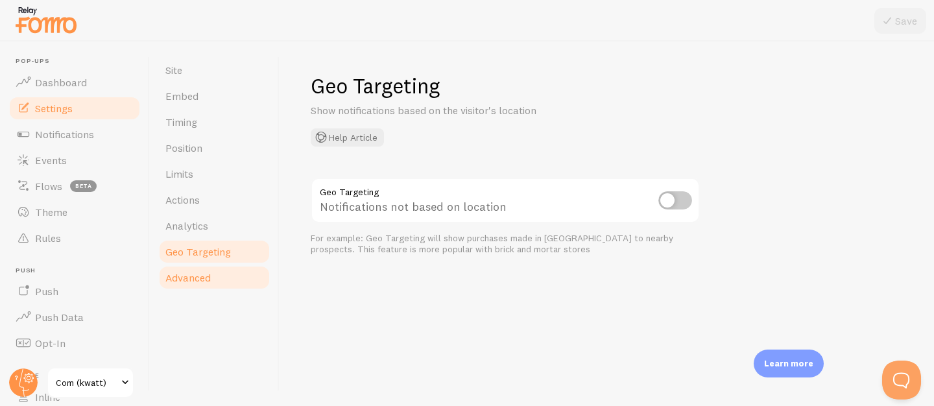
click at [210, 276] on span "Advanced" at bounding box center [187, 277] width 45 height 13
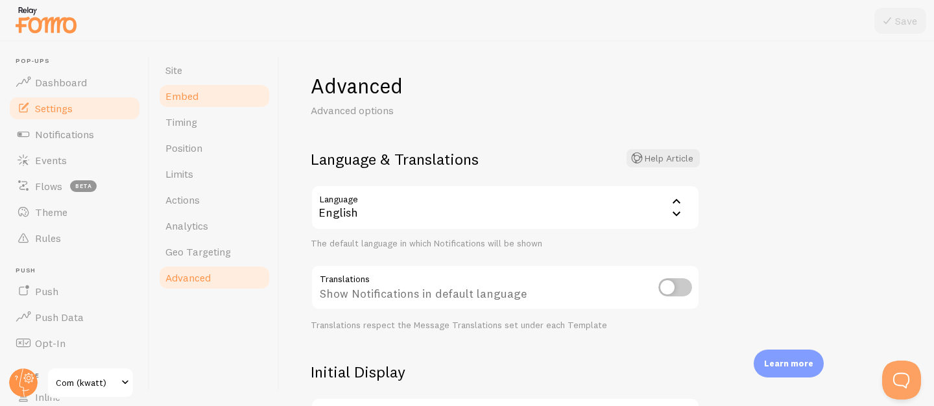
click at [194, 93] on span "Embed" at bounding box center [181, 96] width 33 height 13
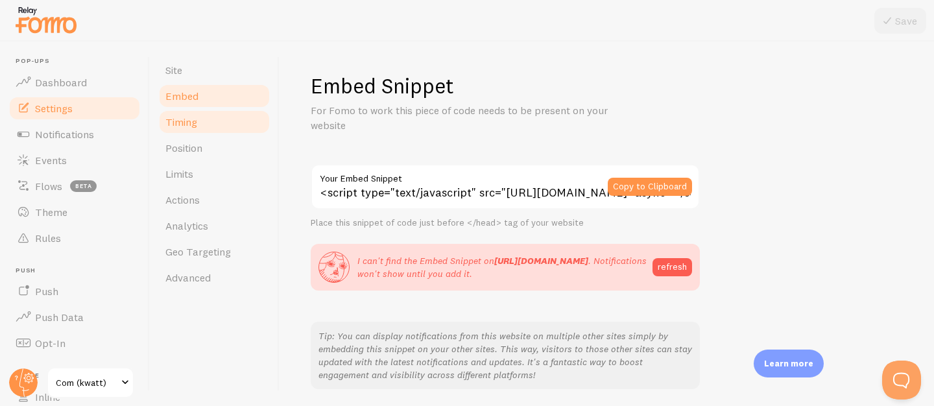
click at [185, 126] on span "Timing" at bounding box center [181, 122] width 32 height 13
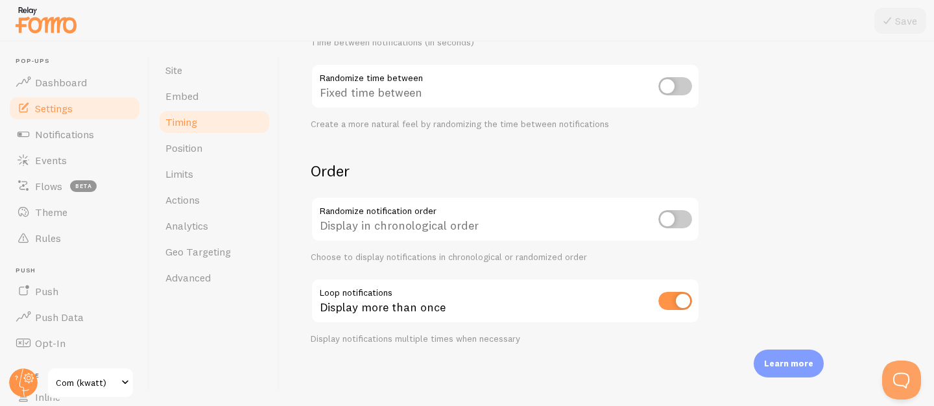
scroll to position [362, 0]
click at [191, 146] on span "Position" at bounding box center [183, 147] width 37 height 13
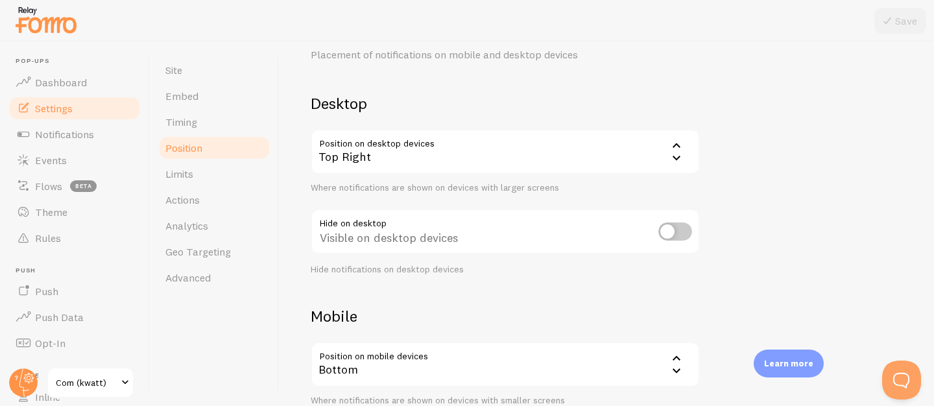
scroll to position [200, 0]
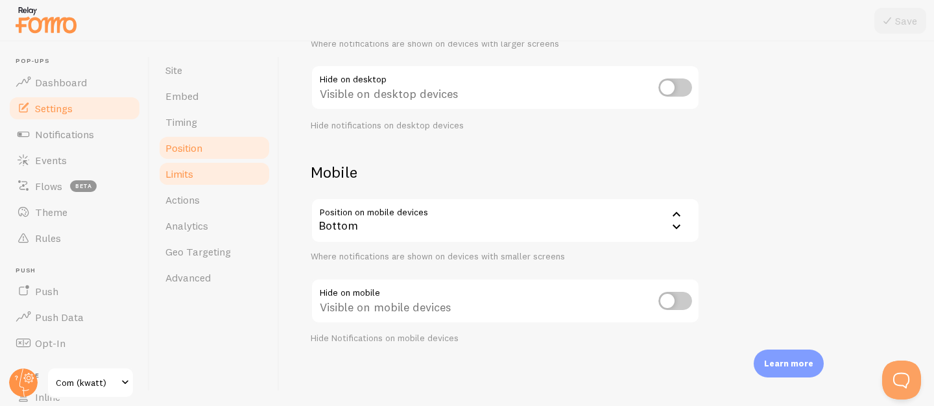
click at [223, 167] on link "Limits" at bounding box center [215, 174] width 114 height 26
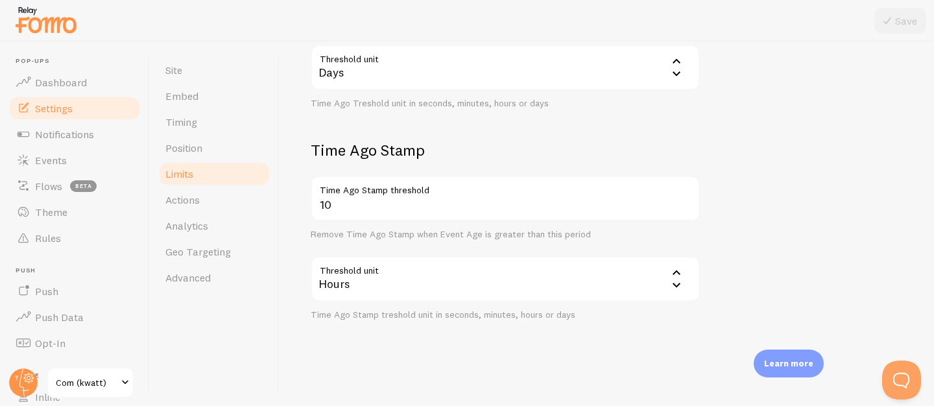
scroll to position [435, 0]
click at [200, 203] on span "Actions" at bounding box center [182, 199] width 34 height 13
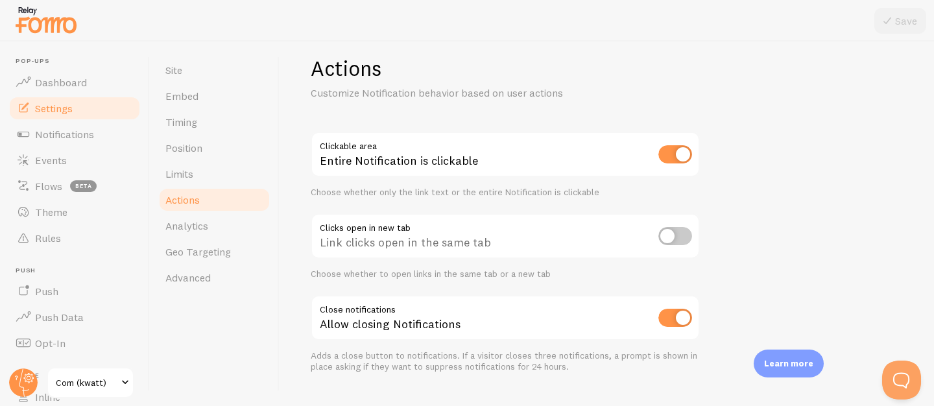
scroll to position [46, 0]
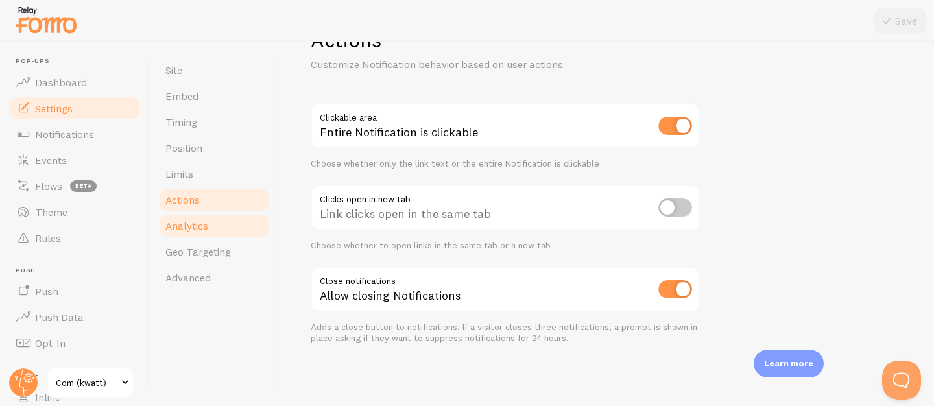
click at [201, 225] on span "Analytics" at bounding box center [186, 225] width 43 height 13
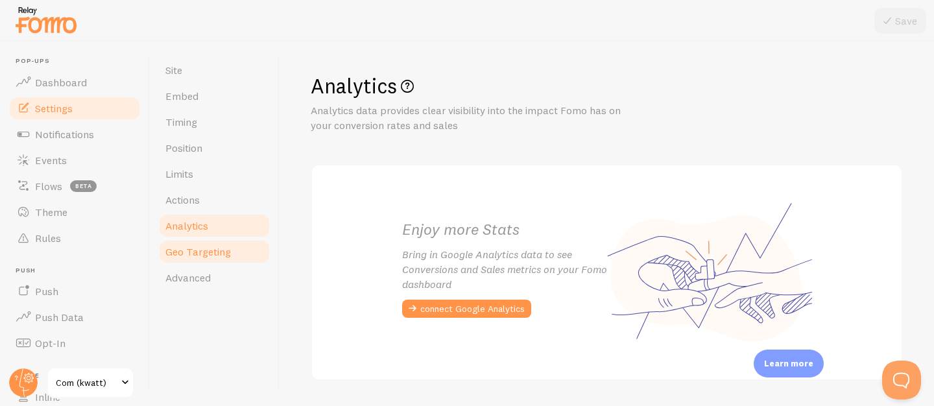
click at [210, 250] on span "Geo Targeting" at bounding box center [198, 251] width 66 height 13
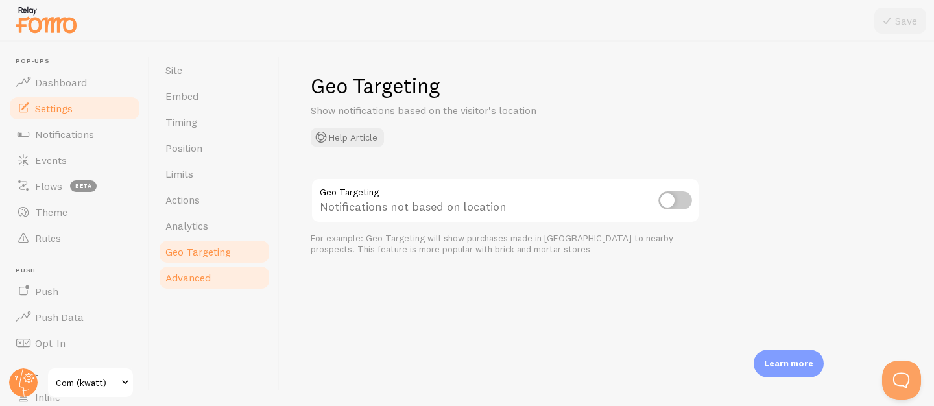
click at [208, 277] on span "Advanced" at bounding box center [187, 277] width 45 height 13
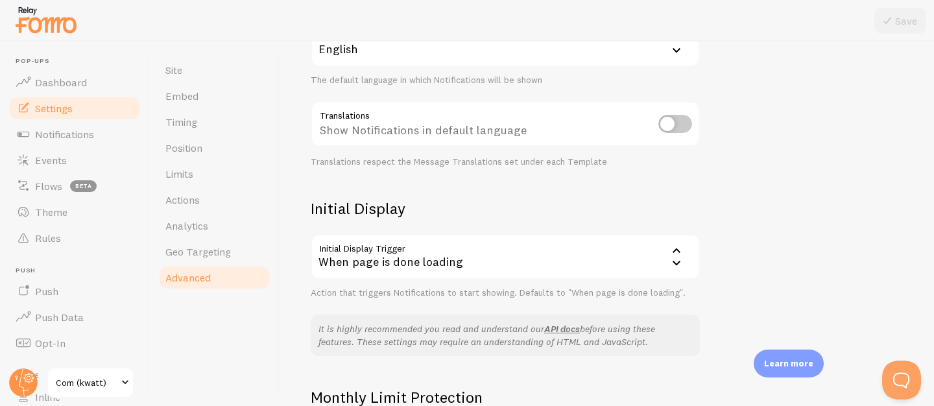
scroll to position [252, 0]
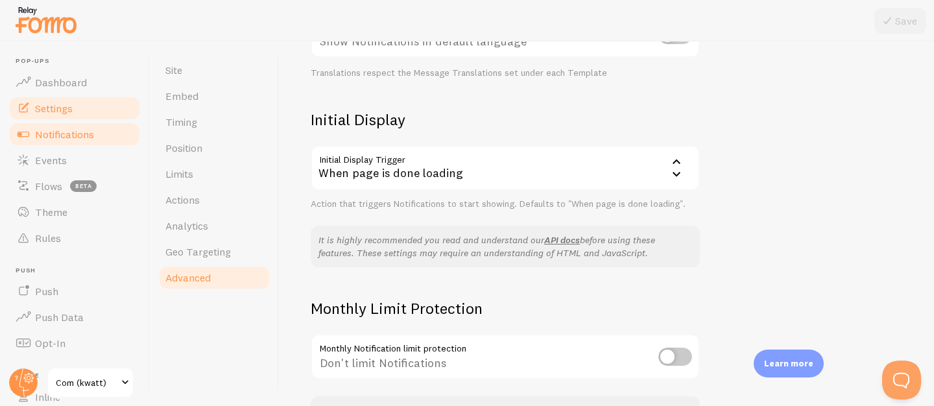
click at [74, 130] on span "Notifications" at bounding box center [64, 134] width 59 height 13
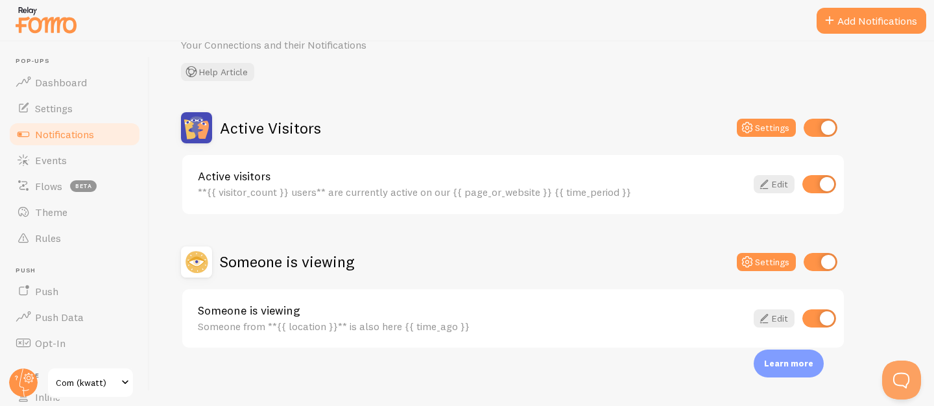
scroll to position [71, 0]
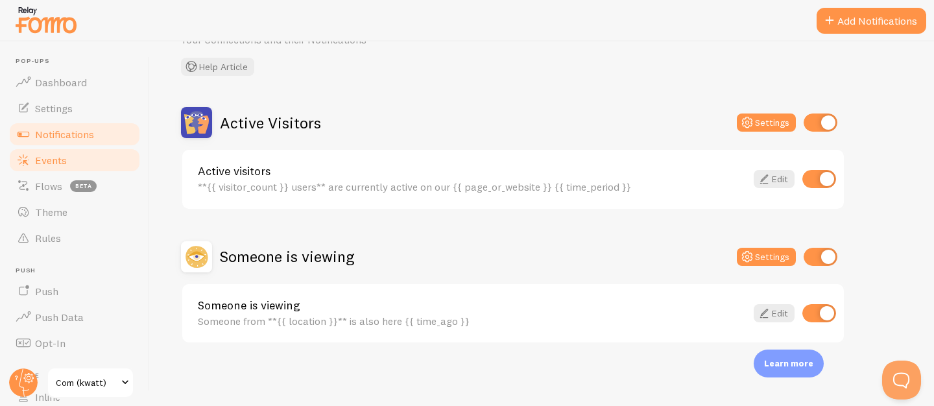
click at [62, 162] on span "Events" at bounding box center [51, 160] width 32 height 13
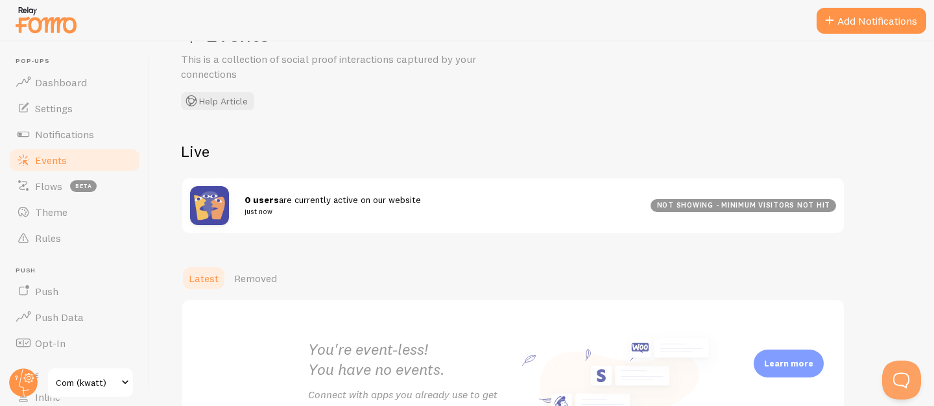
scroll to position [172, 0]
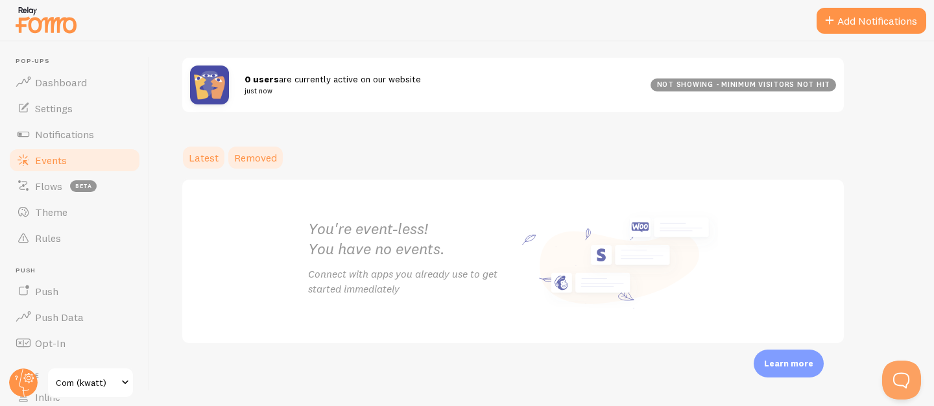
click at [267, 156] on span "Removed" at bounding box center [255, 157] width 43 height 13
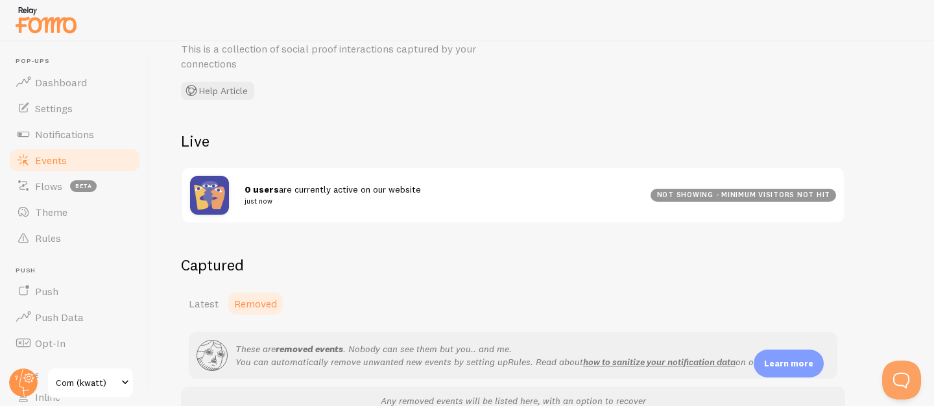
scroll to position [132, 0]
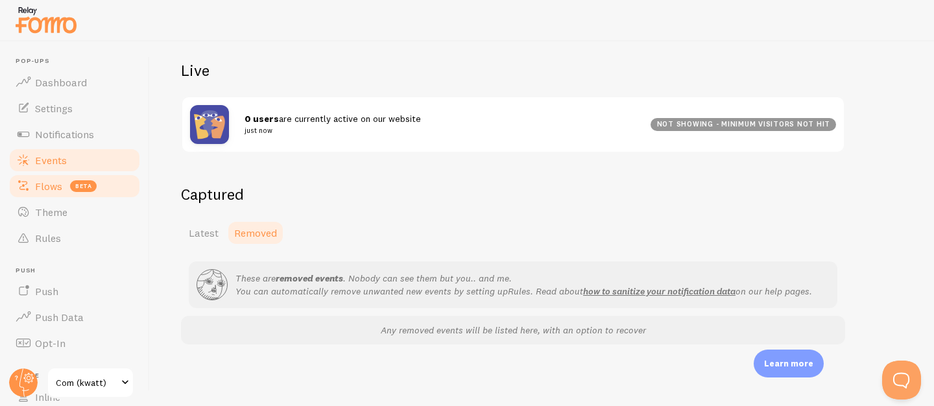
click at [31, 186] on link "Flows beta" at bounding box center [75, 186] width 134 height 26
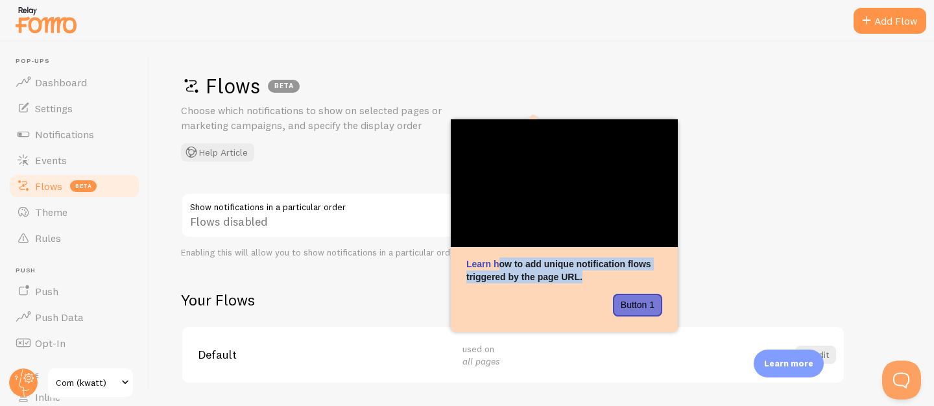
drag, startPoint x: 500, startPoint y: 265, endPoint x: 697, endPoint y: 273, distance: 196.8
click at [685, 276] on body "Pop-ups Dashboard Settings Notifications Events Flows beta Theme Rules [GEOGRAP…" at bounding box center [467, 203] width 934 height 406
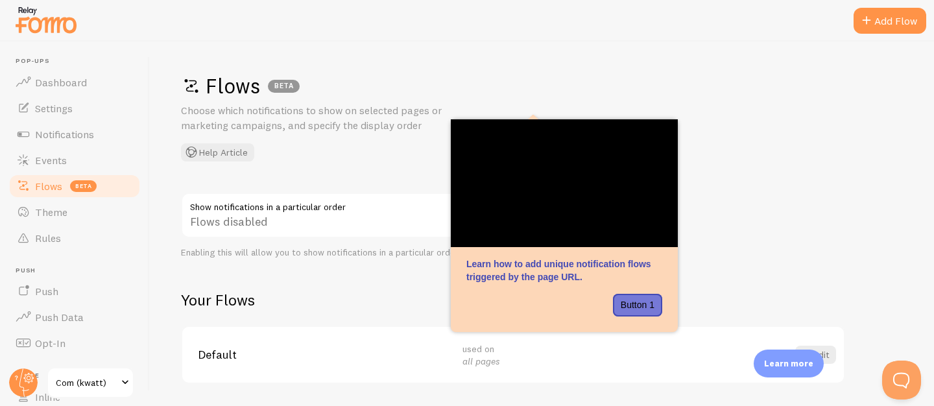
click at [733, 267] on div "Flows BETA Choose which notifications to show on selected pages or marketing ca…" at bounding box center [542, 224] width 785 height 365
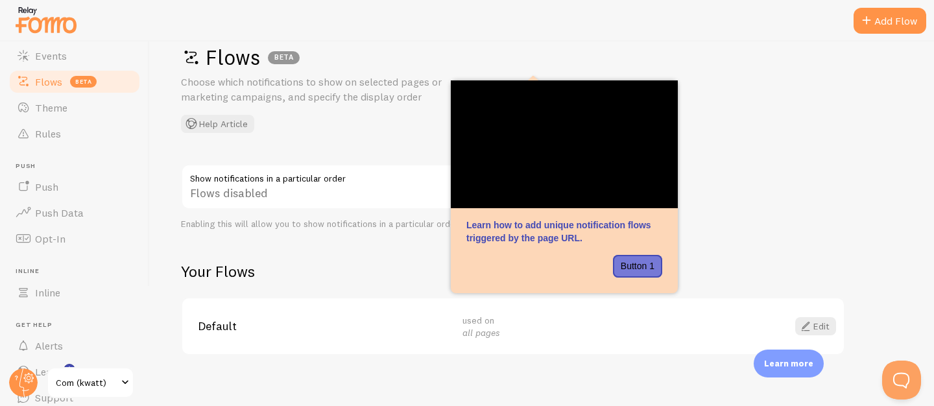
scroll to position [40, 0]
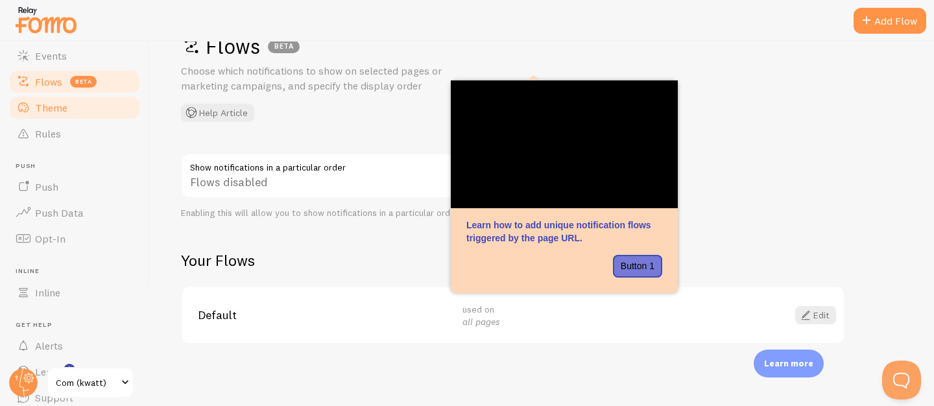
click at [48, 108] on span "Theme" at bounding box center [51, 107] width 32 height 13
